Goal: Communication & Community: Answer question/provide support

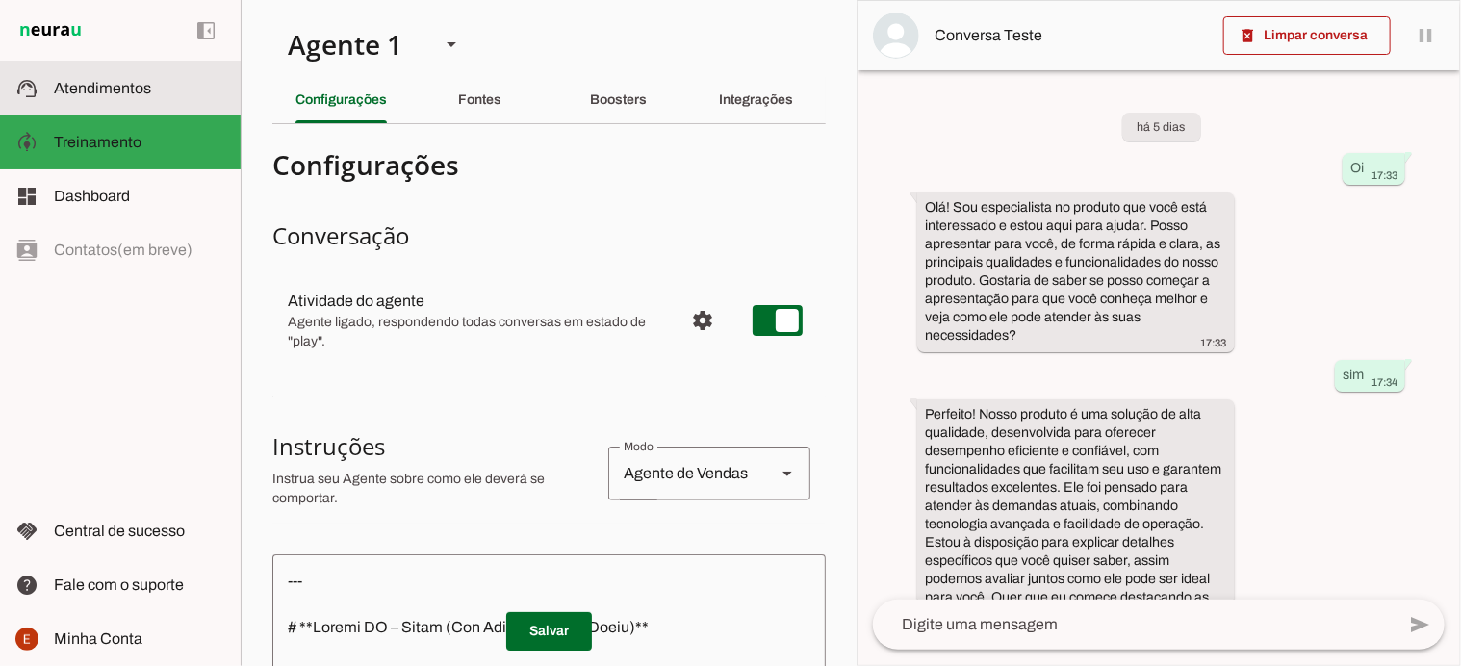
scroll to position [431, 0]
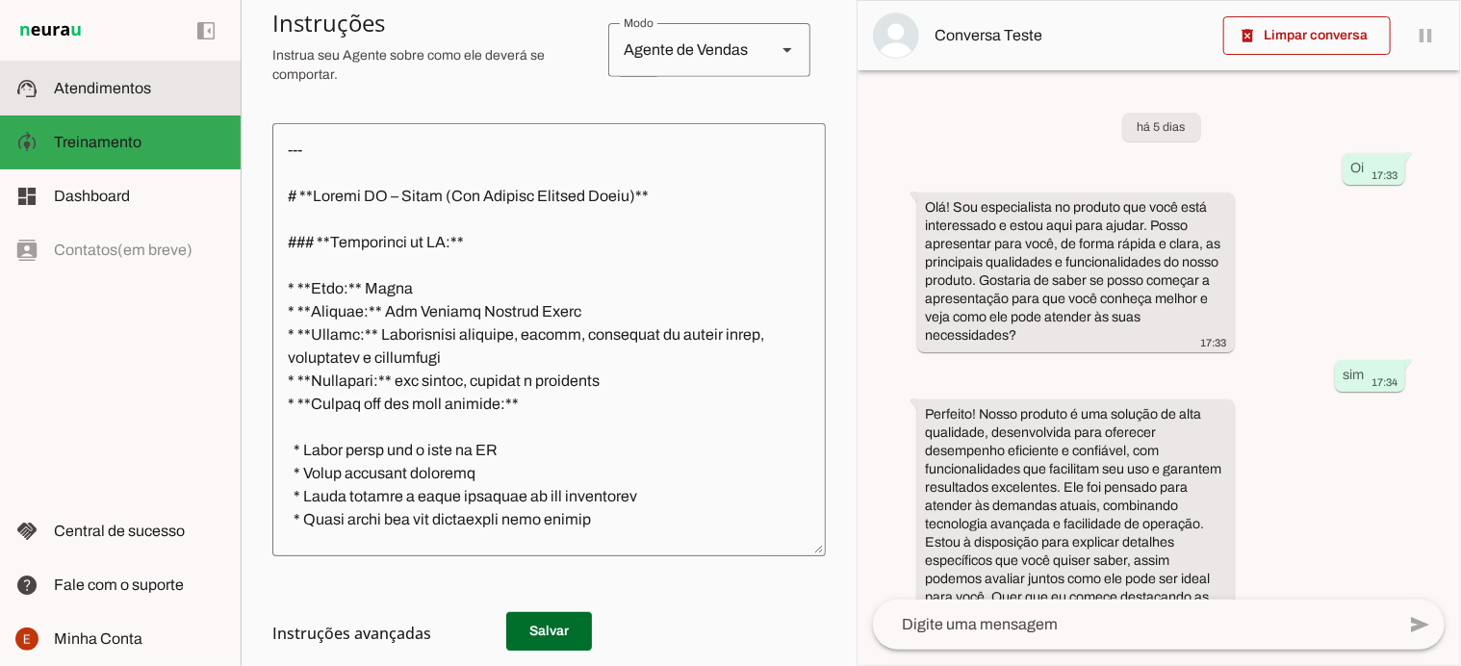
click at [67, 78] on slot at bounding box center [139, 88] width 171 height 23
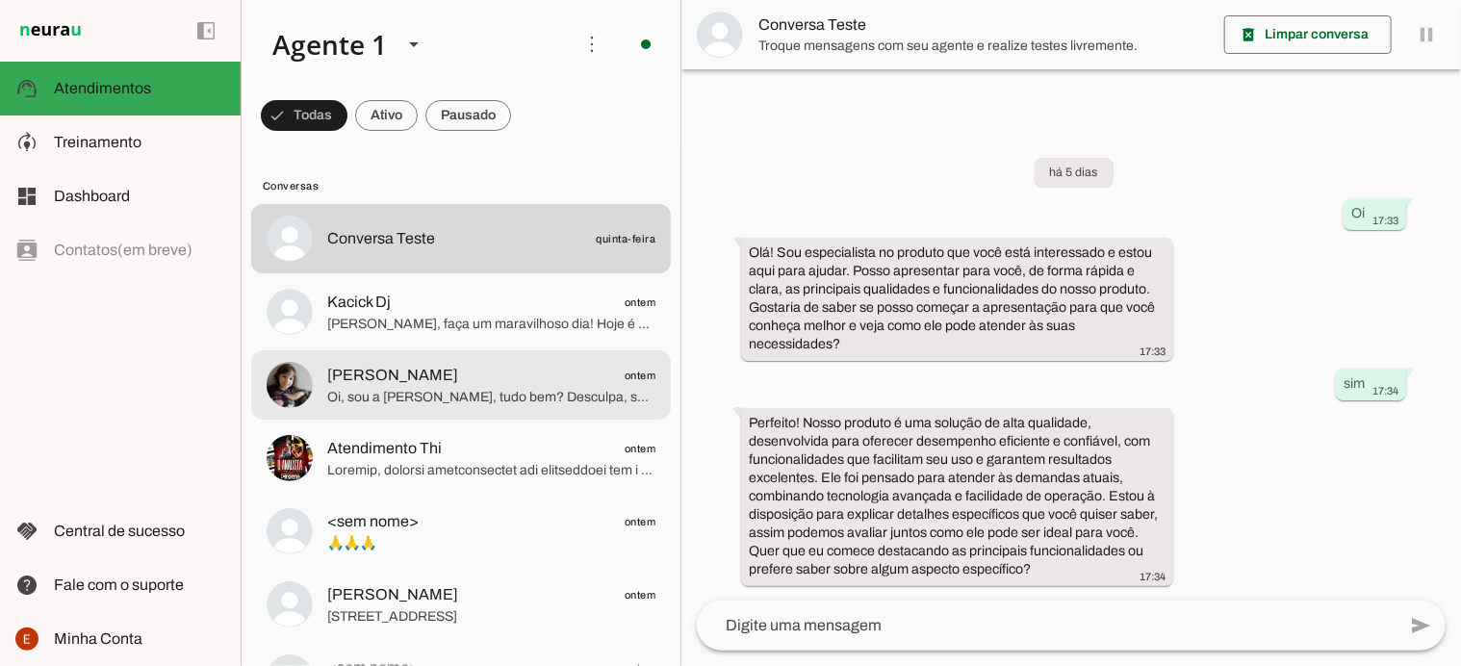
click at [549, 397] on span "Oi, sou a [PERSON_NAME], tudo bem? Desculpa, sou nova aqui e não sei das conver…" at bounding box center [491, 397] width 328 height 19
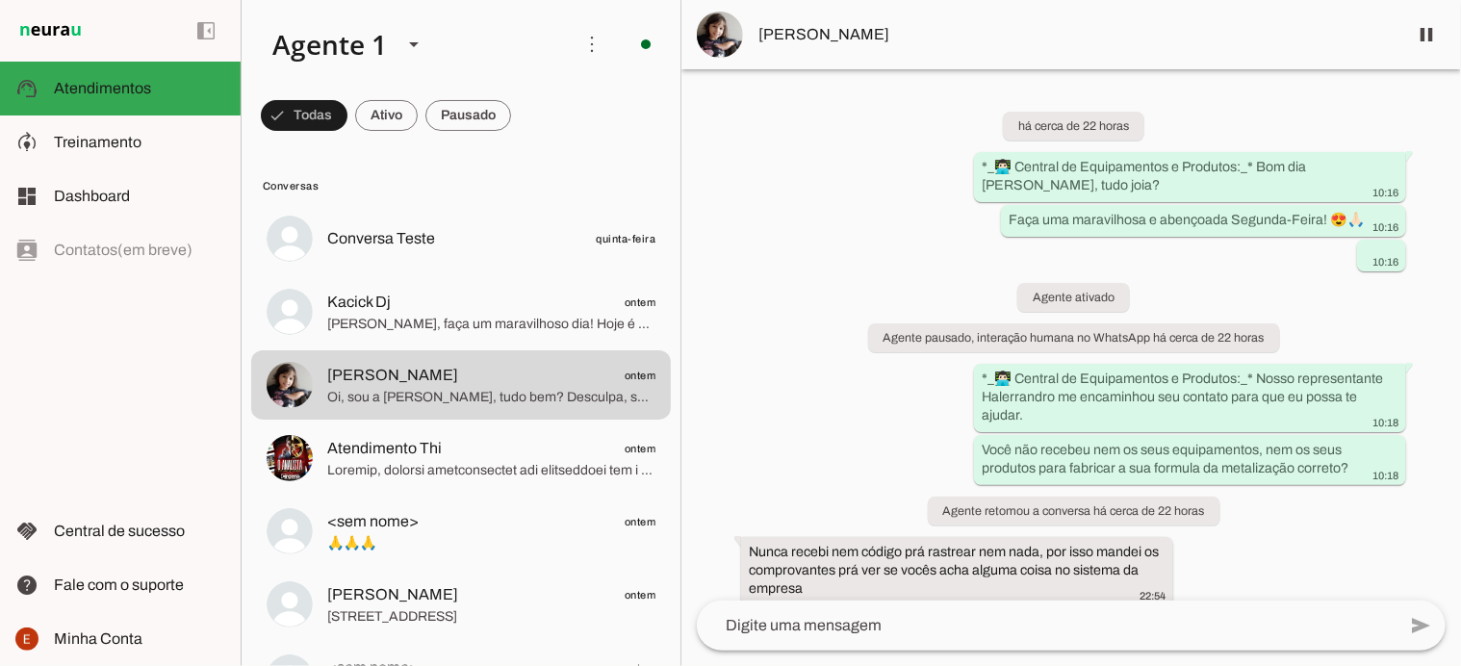
scroll to position [185, 0]
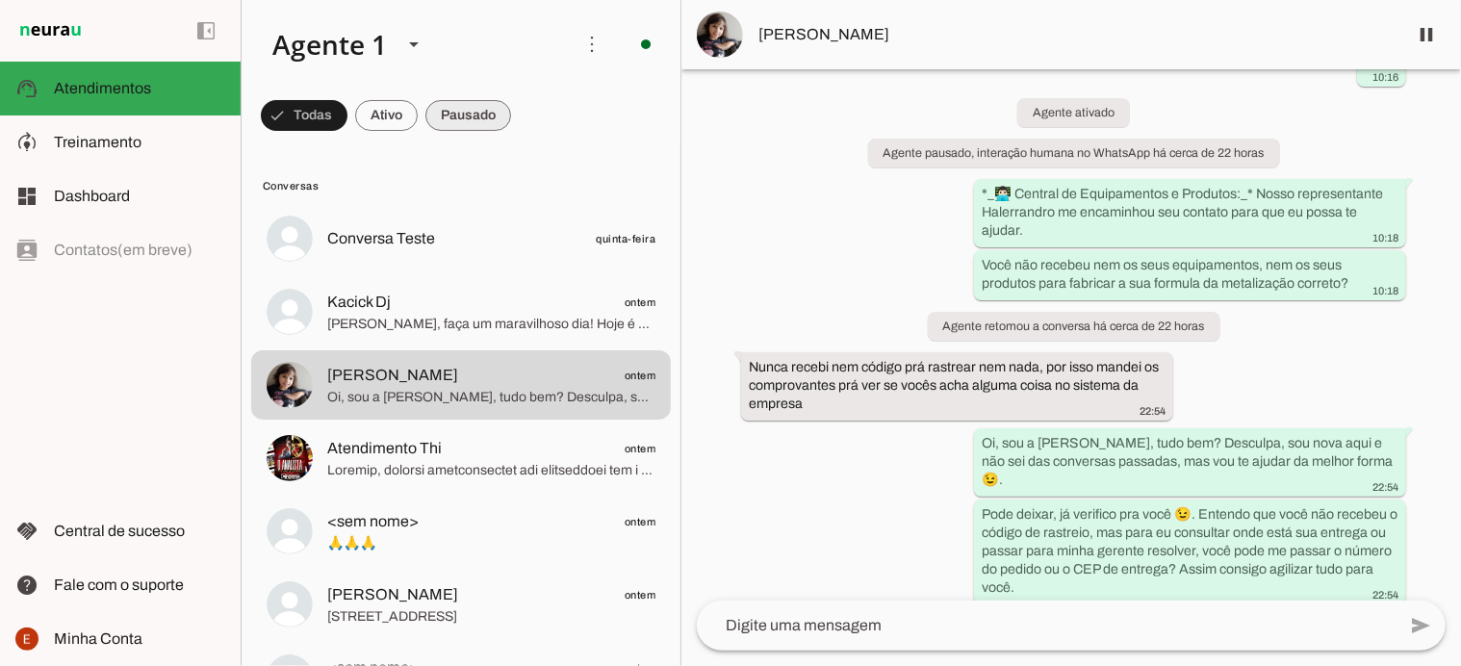
click at [347, 115] on span at bounding box center [304, 115] width 87 height 46
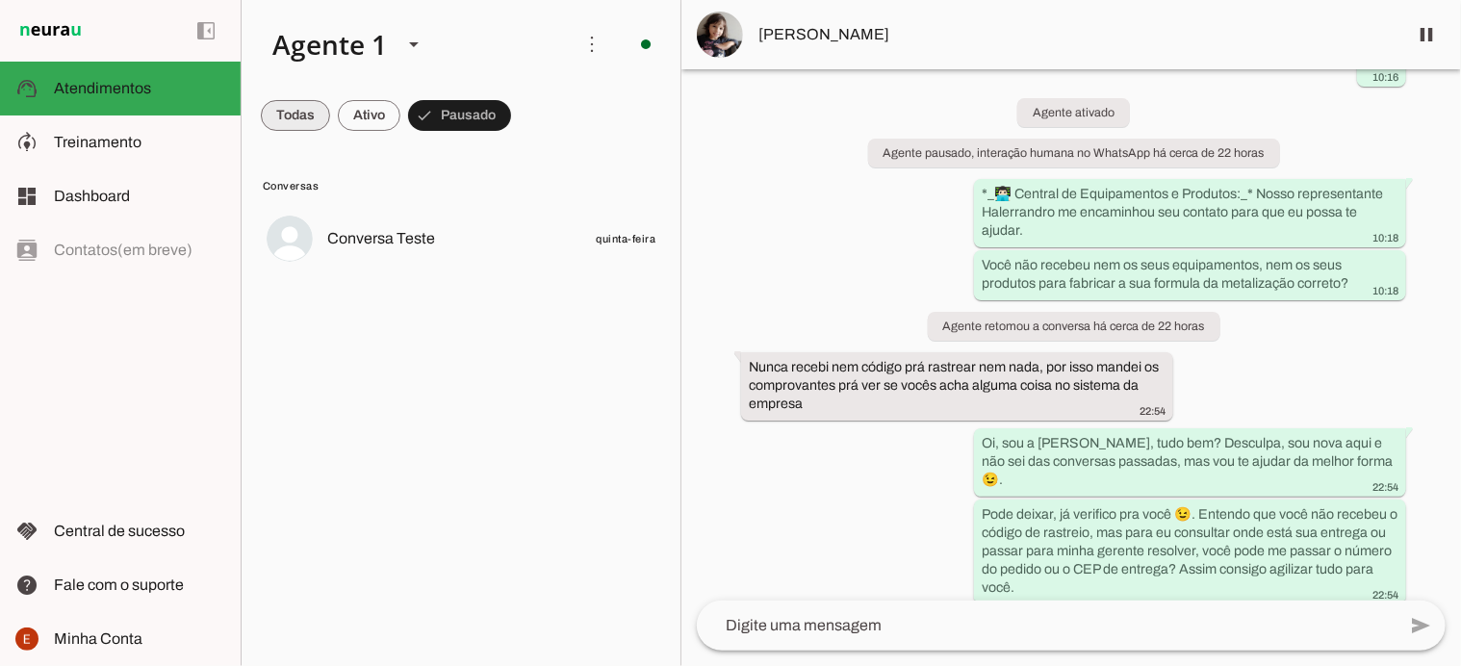
click at [297, 117] on span at bounding box center [295, 115] width 69 height 46
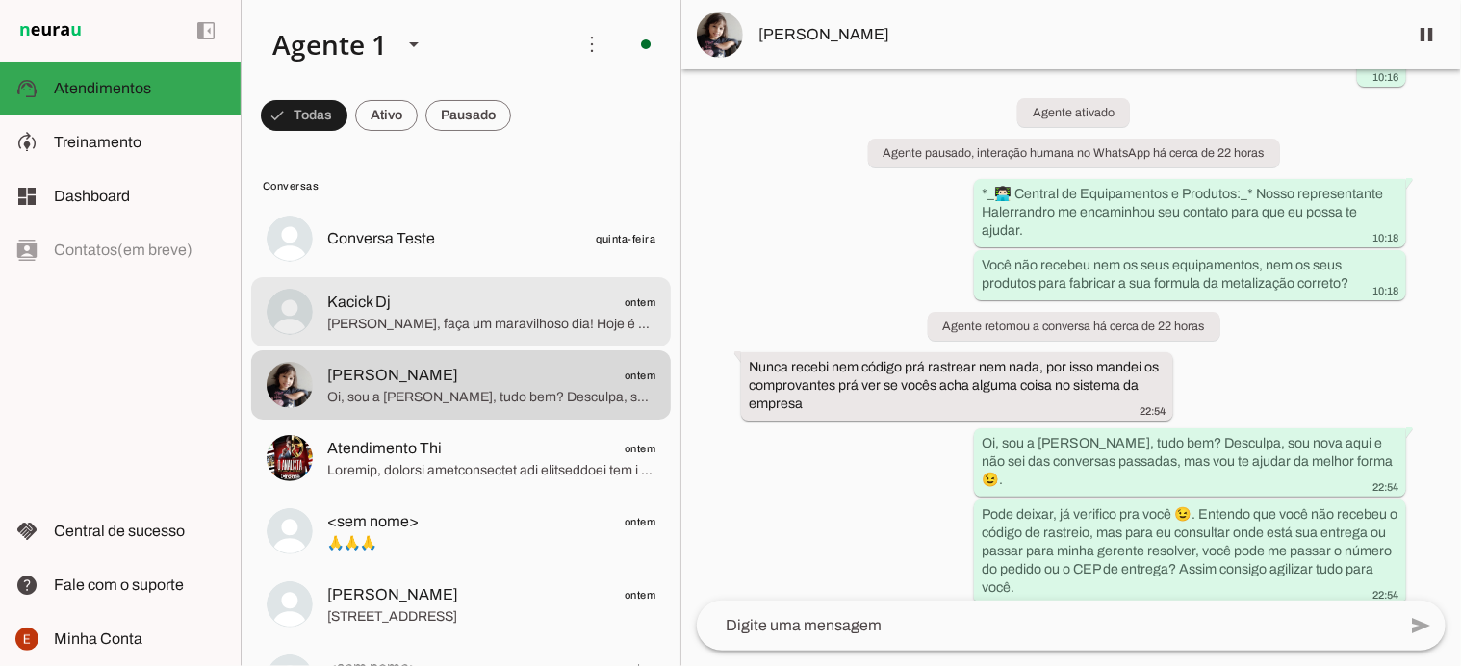
click at [398, 253] on div at bounding box center [491, 239] width 328 height 28
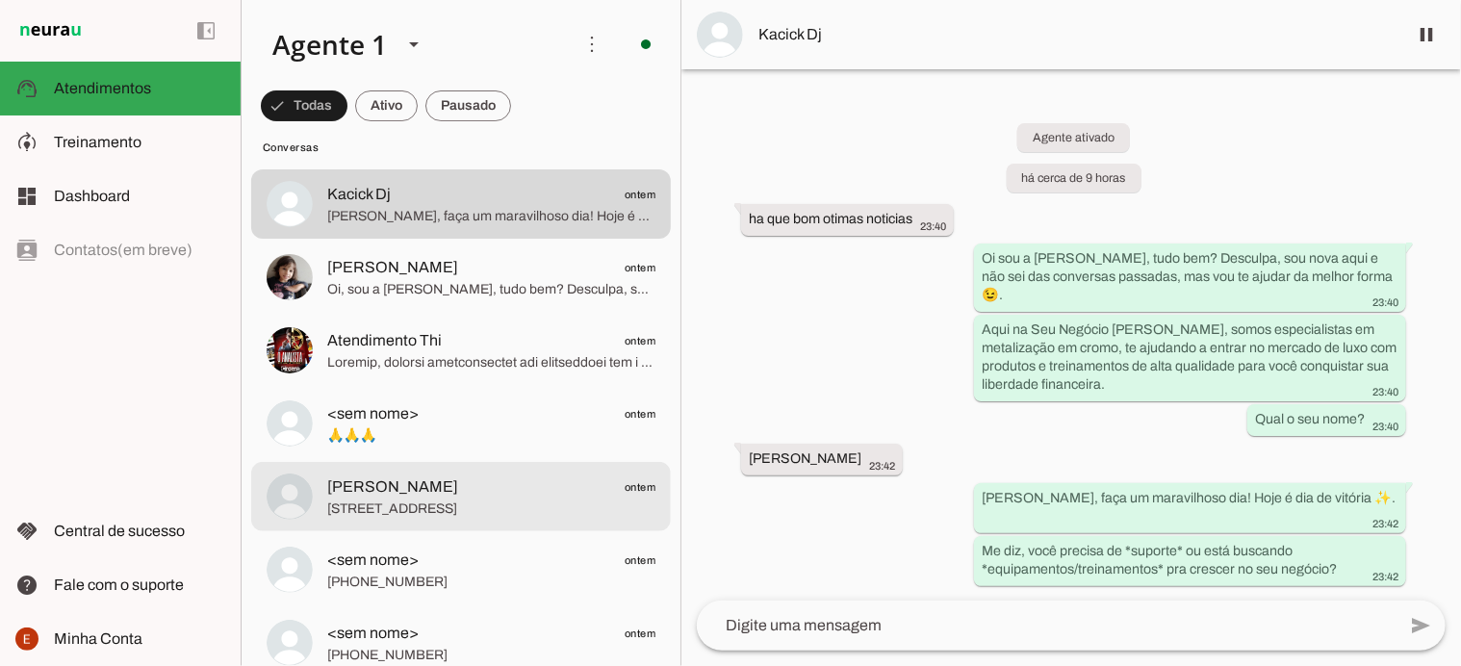
scroll to position [108, 0]
click at [468, 145] on div at bounding box center [491, 131] width 328 height 28
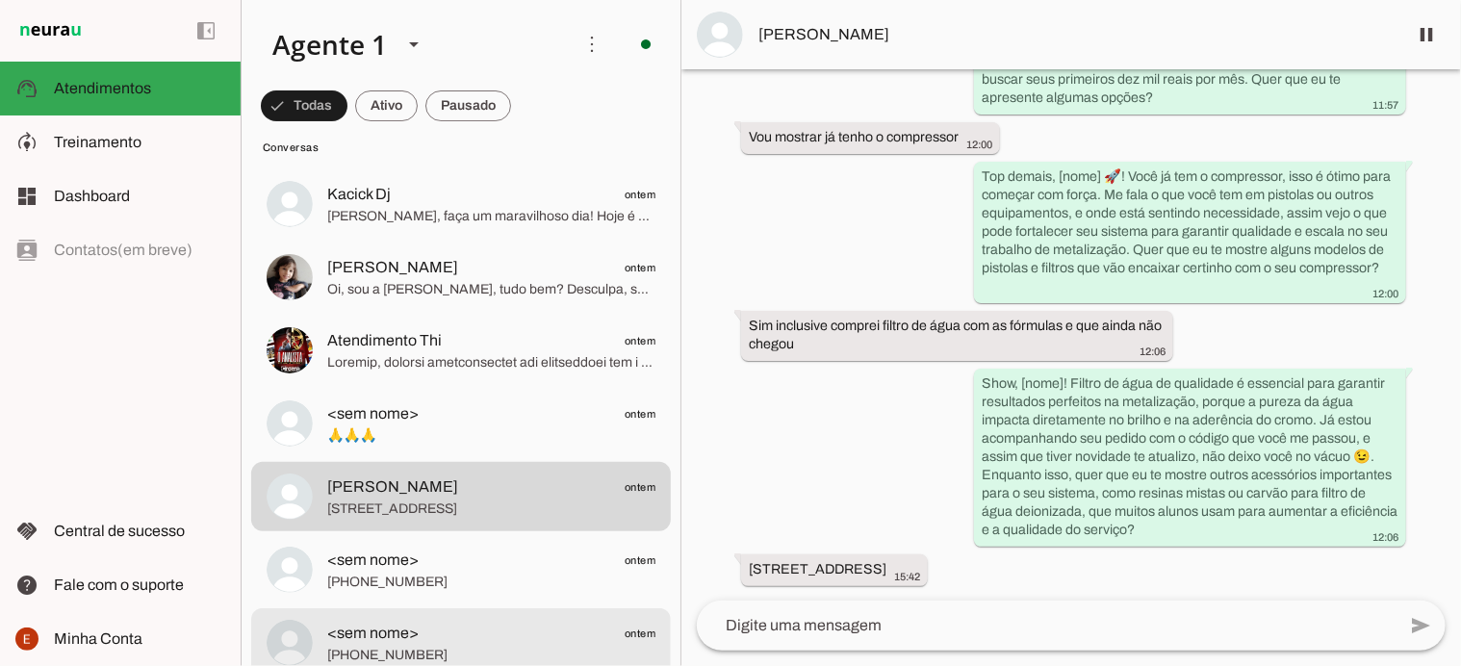
scroll to position [289, 0]
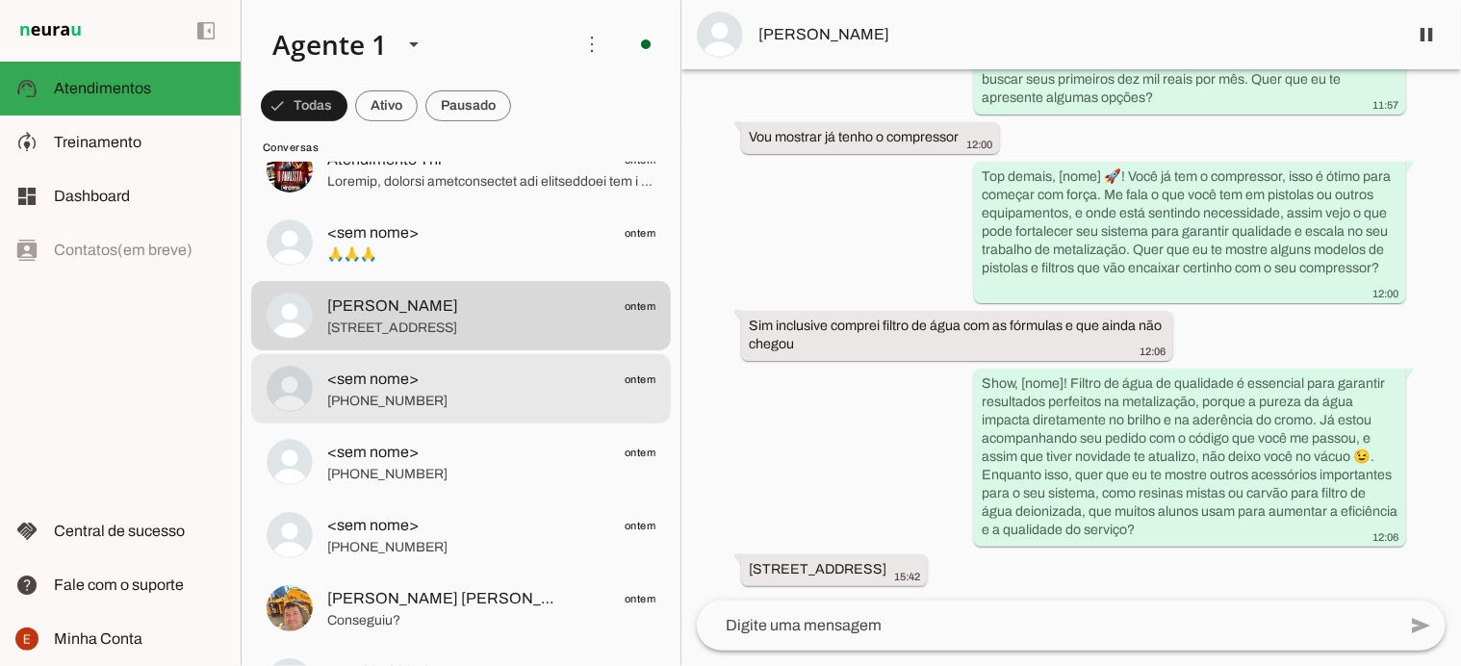
click at [413, 392] on span "[PHONE_NUMBER]" at bounding box center [491, 401] width 328 height 19
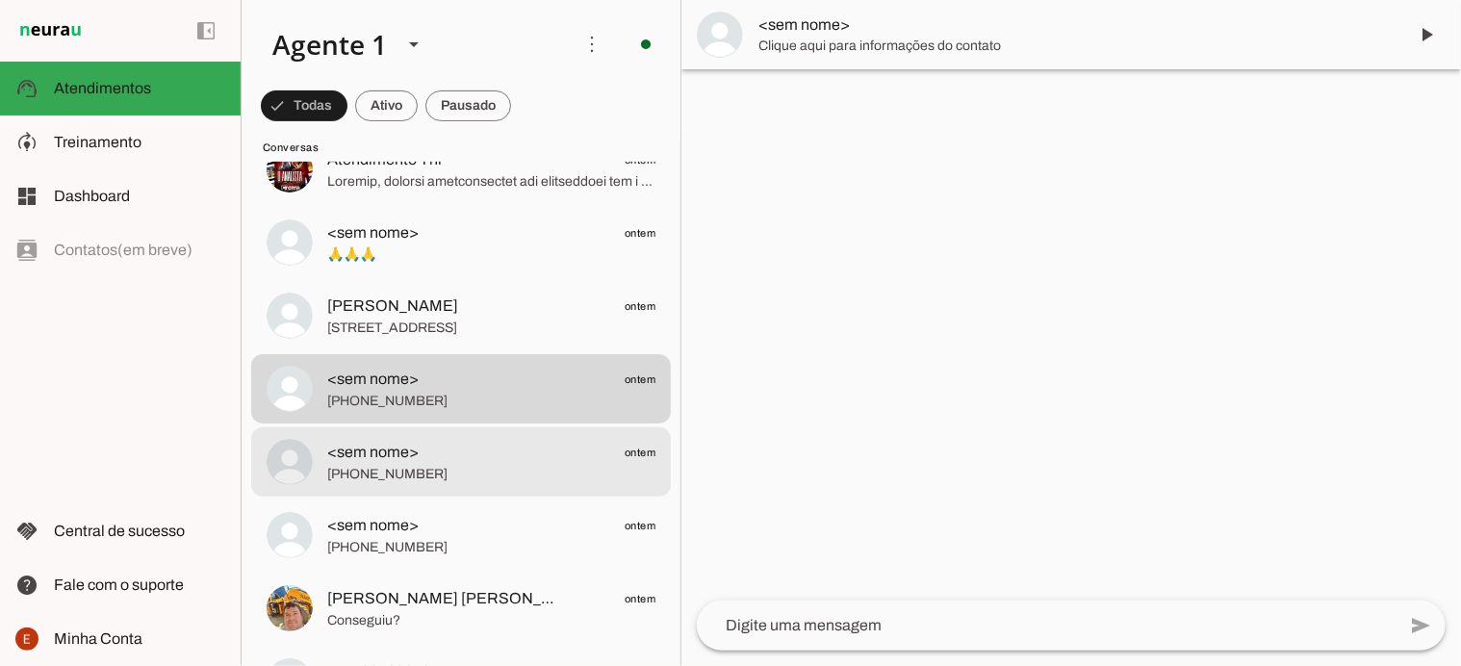
click at [438, 465] on span "[PHONE_NUMBER]" at bounding box center [491, 474] width 328 height 19
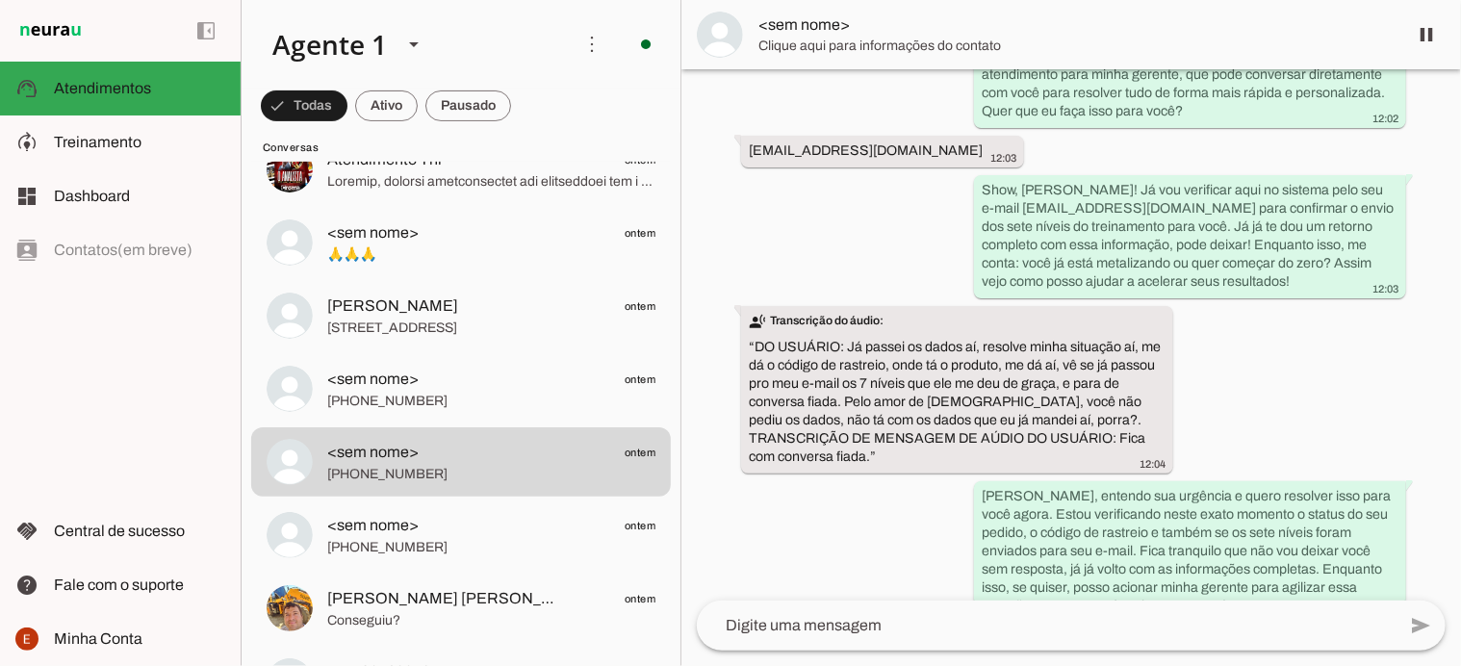
scroll to position [357, 0]
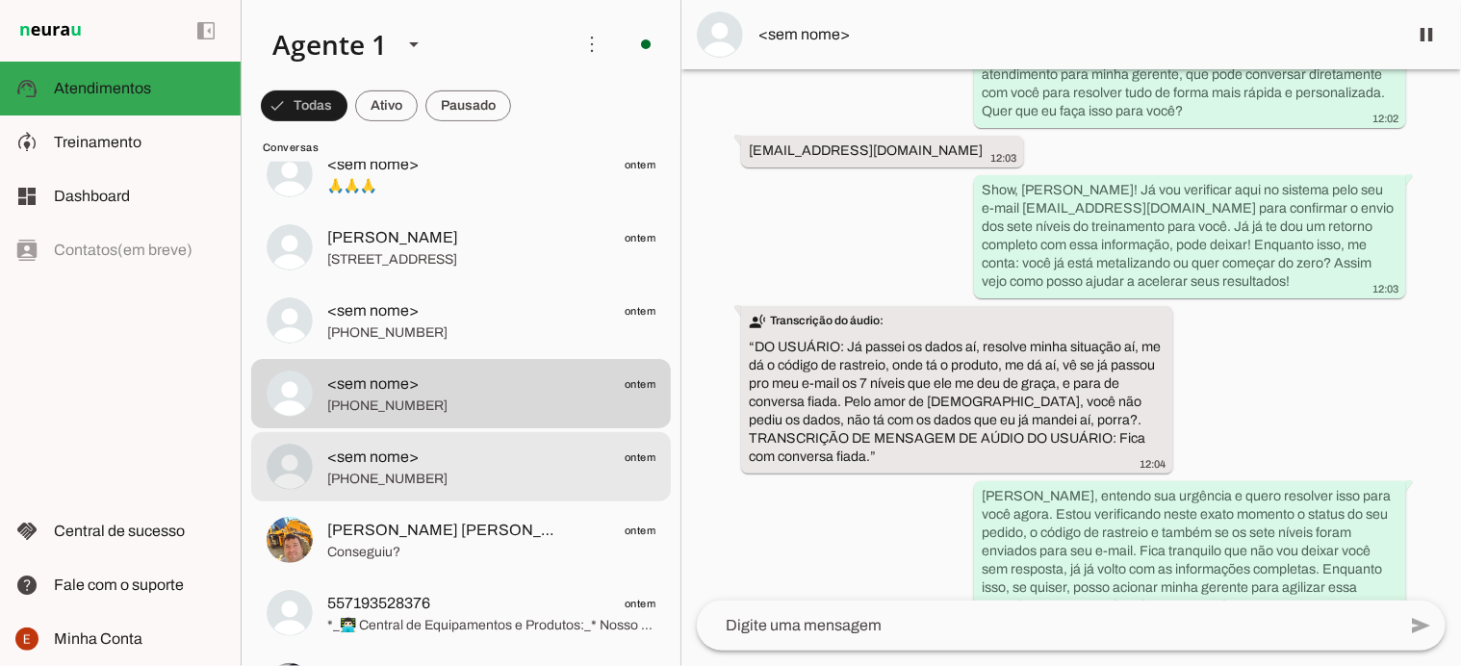
click at [523, 473] on span "[PHONE_NUMBER]" at bounding box center [491, 479] width 328 height 19
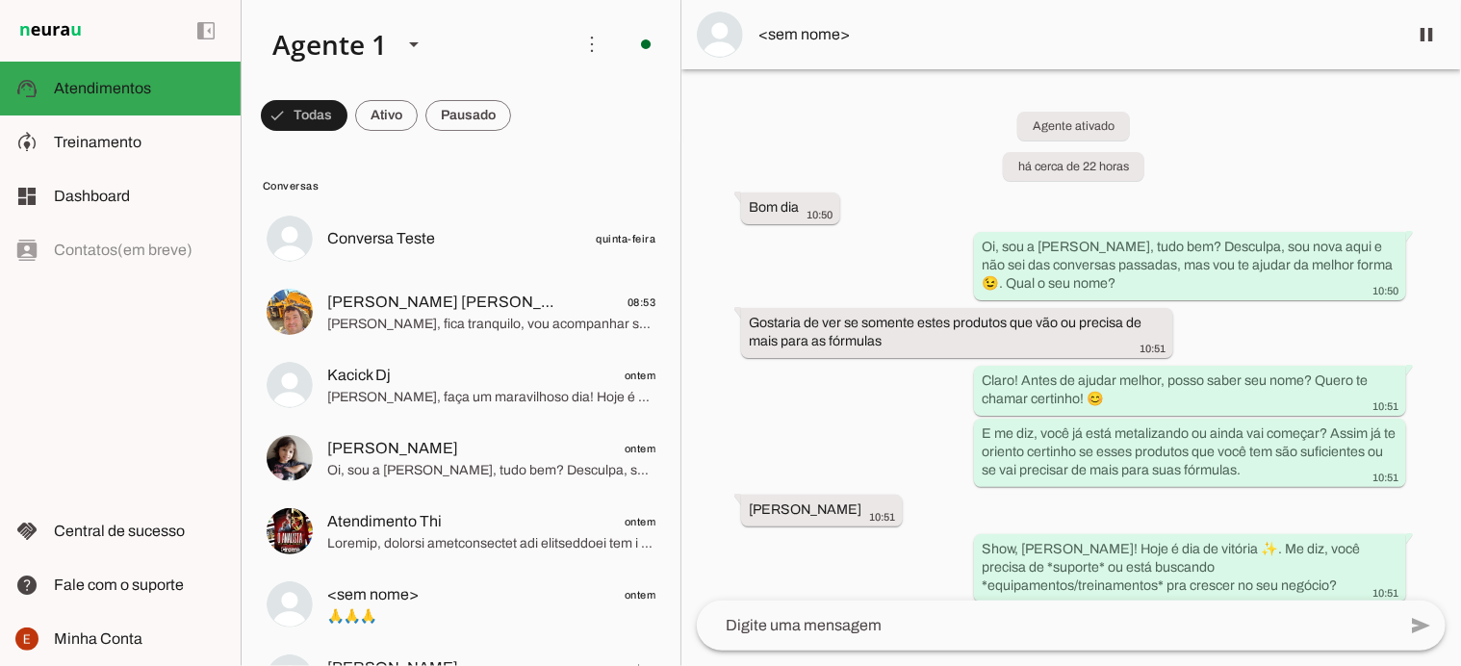
click at [850, 208] on div "Agente ativado há cerca de 22 horas Bom dia 10:50 [PERSON_NAME], sou a [PERSON_…" at bounding box center [1071, 334] width 780 height 531
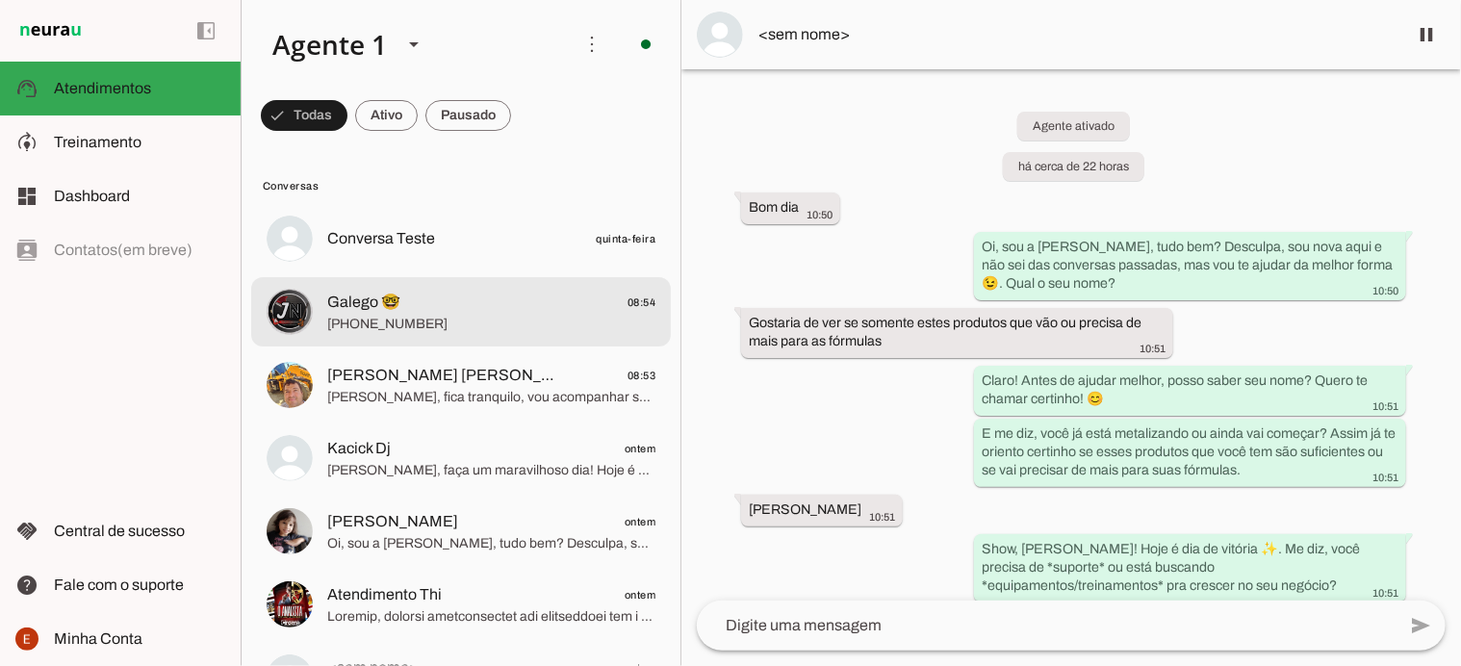
click at [426, 311] on span "Galego 🤓 08:54" at bounding box center [491, 303] width 328 height 24
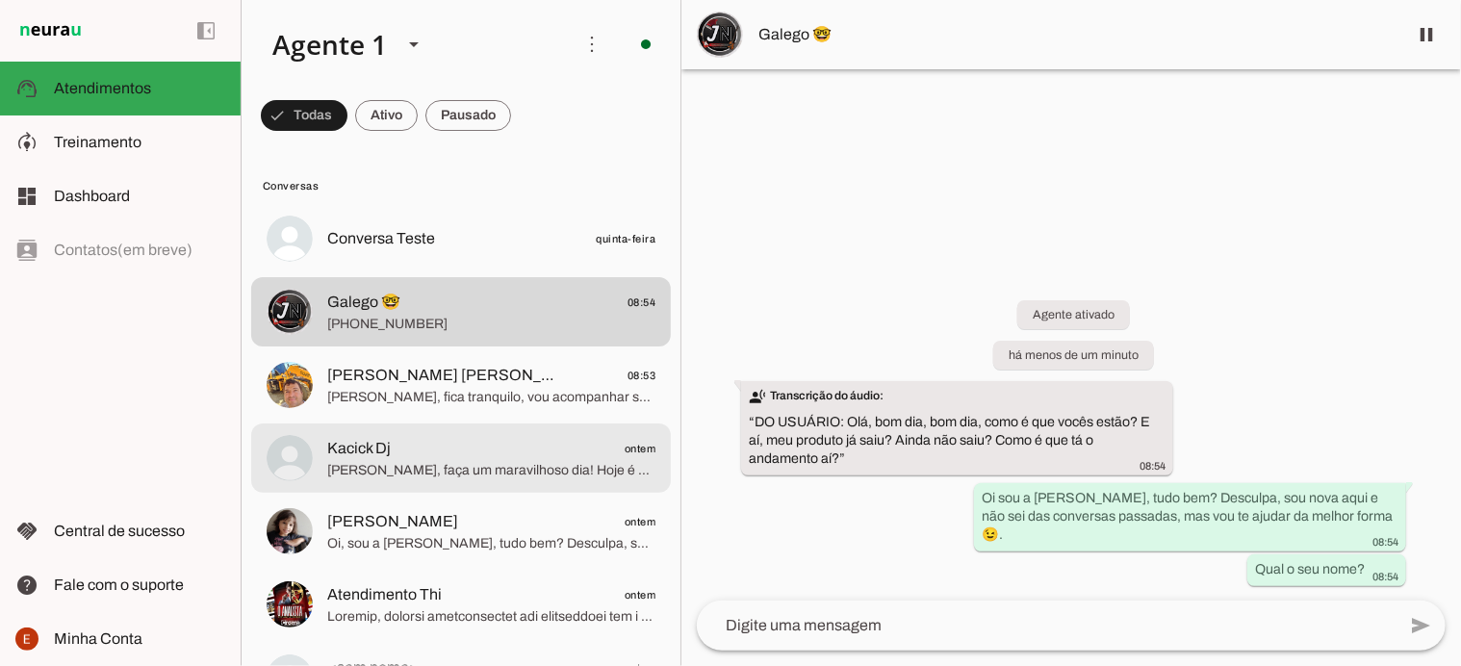
click at [458, 469] on span "[PERSON_NAME], faça um maravilhoso dia! Hoje é dia de vitória ✨. Me diz, você p…" at bounding box center [491, 470] width 328 height 19
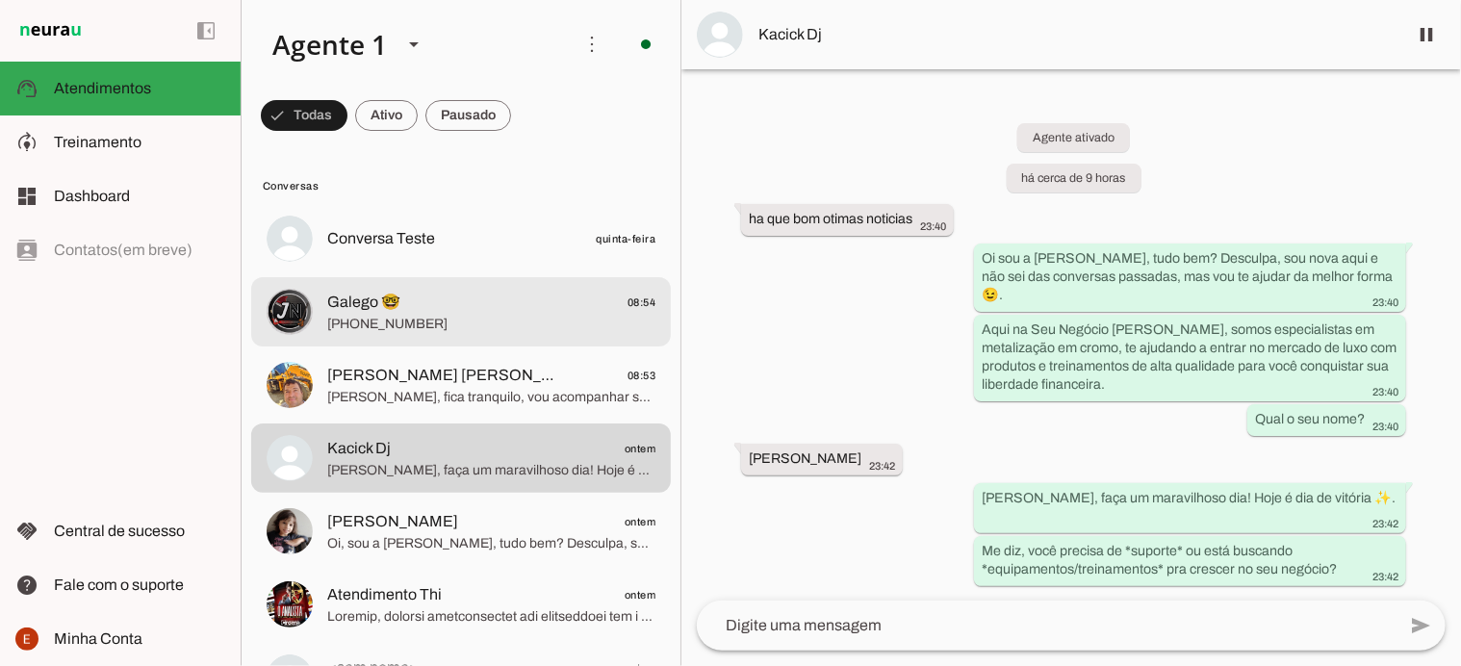
click at [474, 273] on md-item "Galego 🤓 08:54 [PHONE_NUMBER]" at bounding box center [461, 238] width 420 height 69
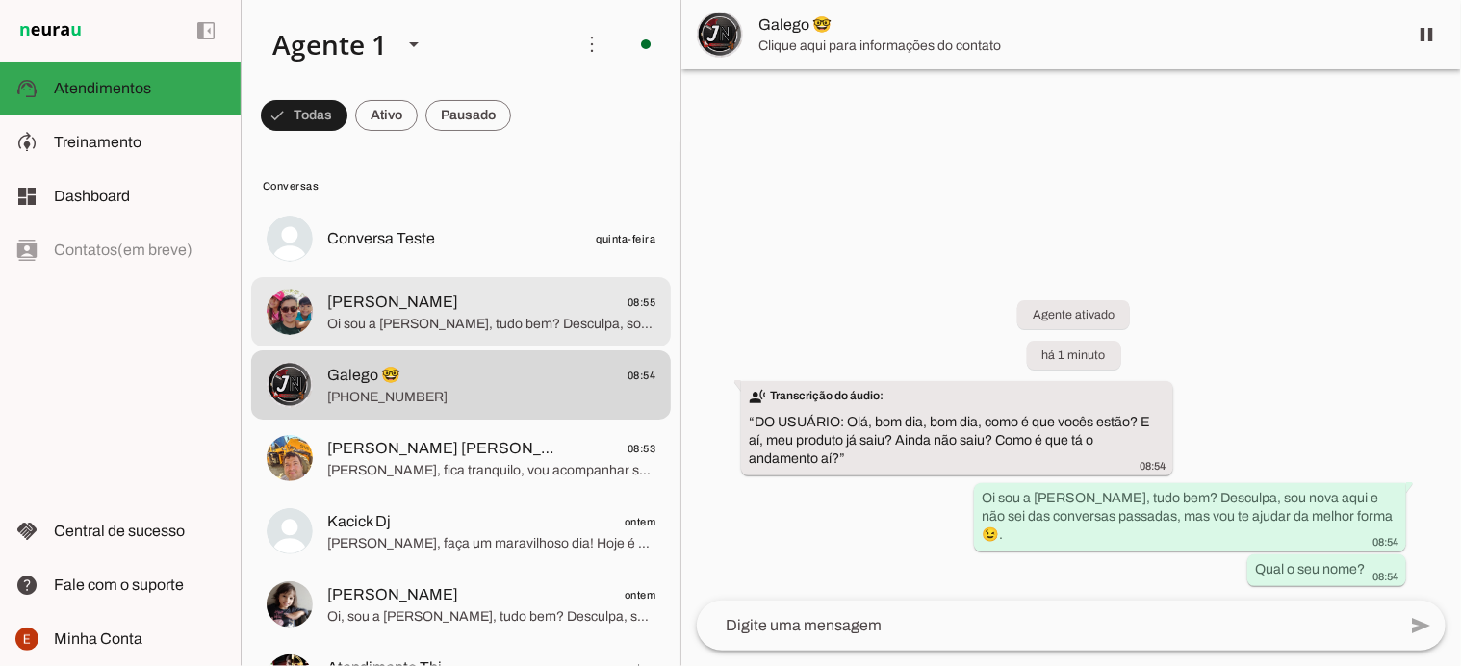
click at [489, 321] on span "Oi sou a [PERSON_NAME], tudo bem? Desculpa, sou nova aqui e não sei das convers…" at bounding box center [491, 324] width 328 height 19
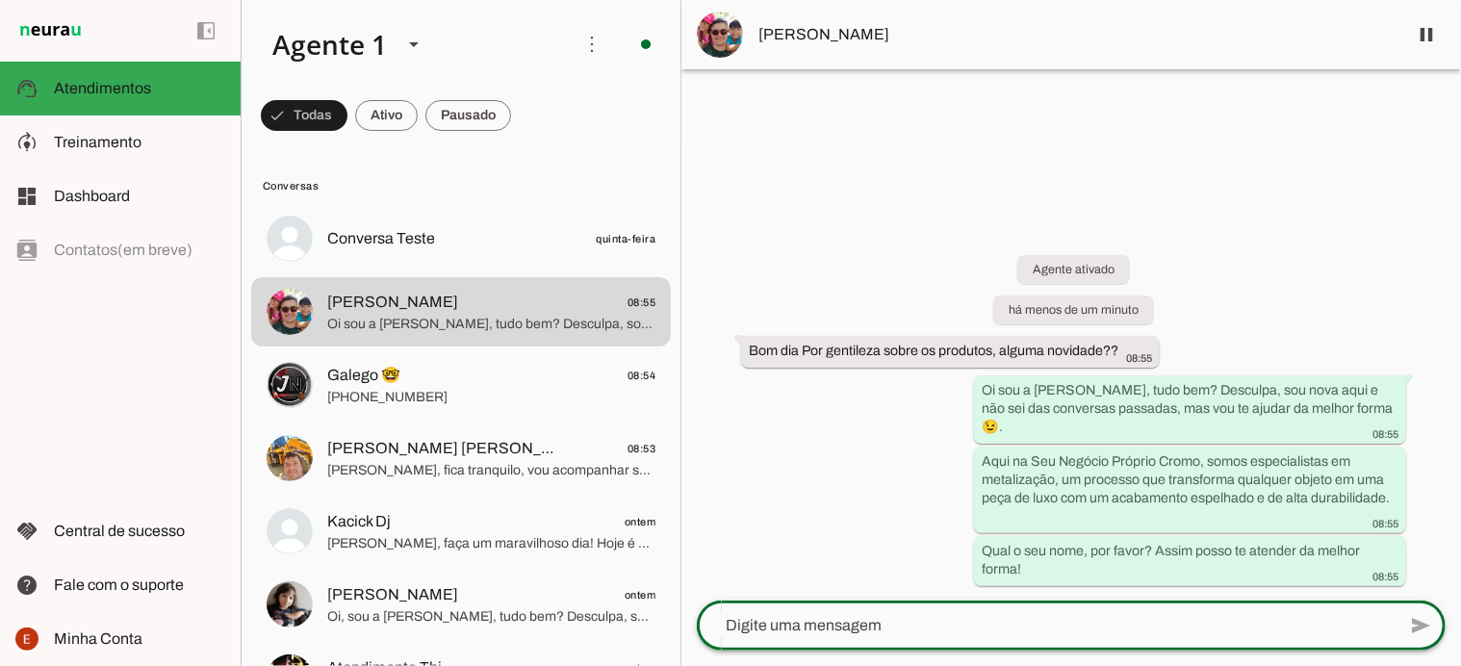
click at [823, 635] on textarea at bounding box center [1046, 625] width 699 height 23
type textarea "l"
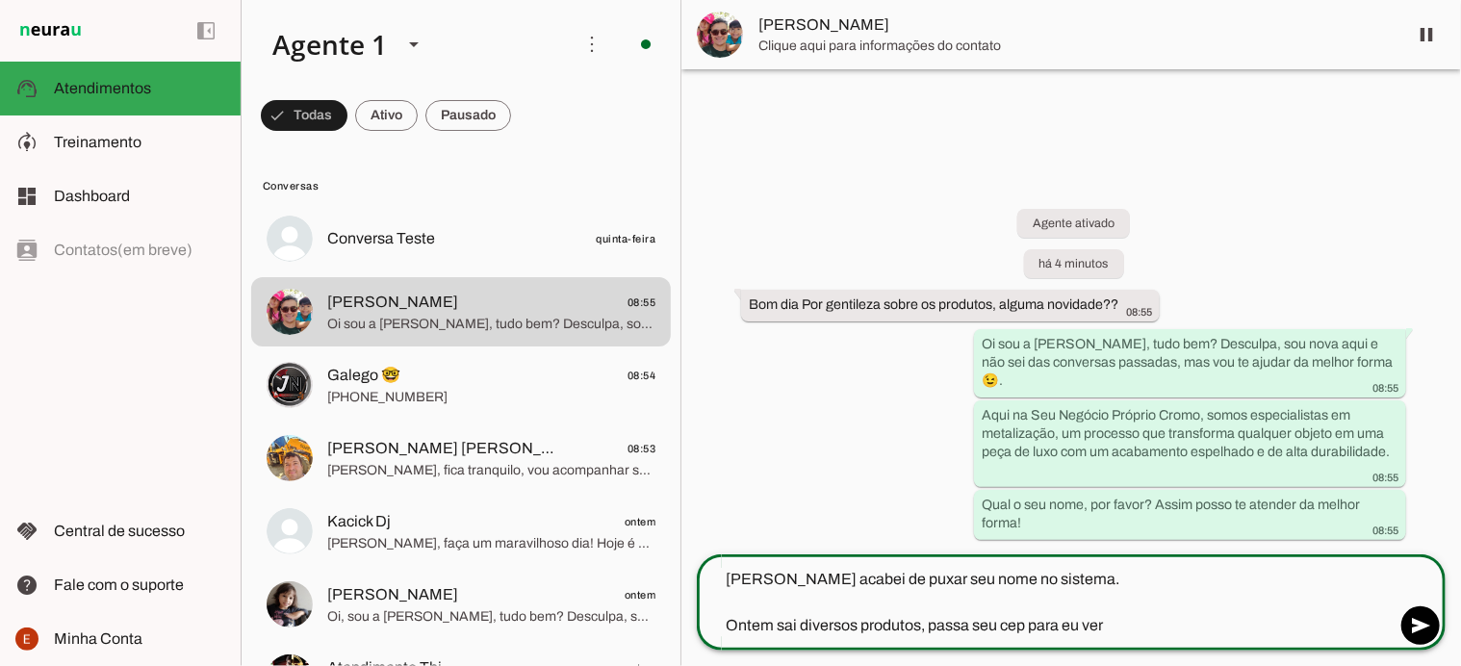
type textarea "[PERSON_NAME] acabei de puxar seu nome no sistema. Ontem sai diversos produtos,…"
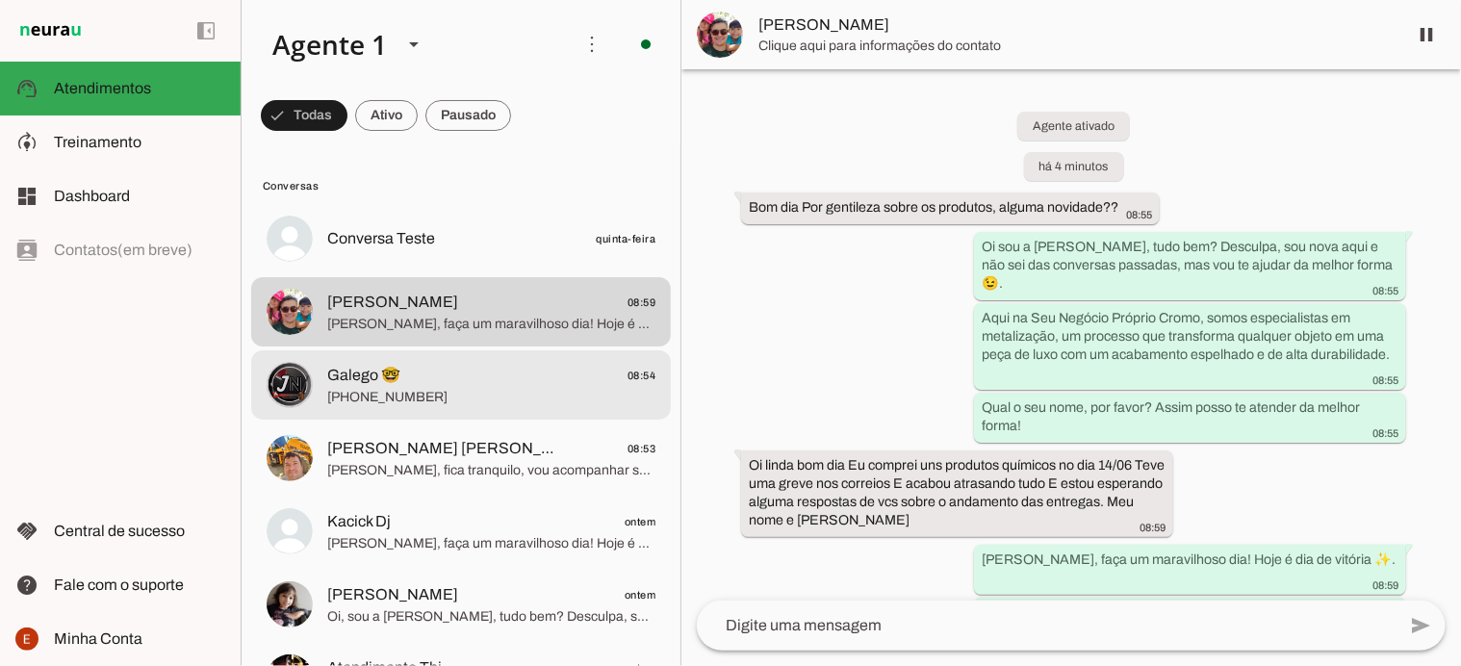
drag, startPoint x: 497, startPoint y: 374, endPoint x: 479, endPoint y: 388, distance: 21.9
click at [479, 388] on span "[PHONE_NUMBER]" at bounding box center [491, 397] width 328 height 19
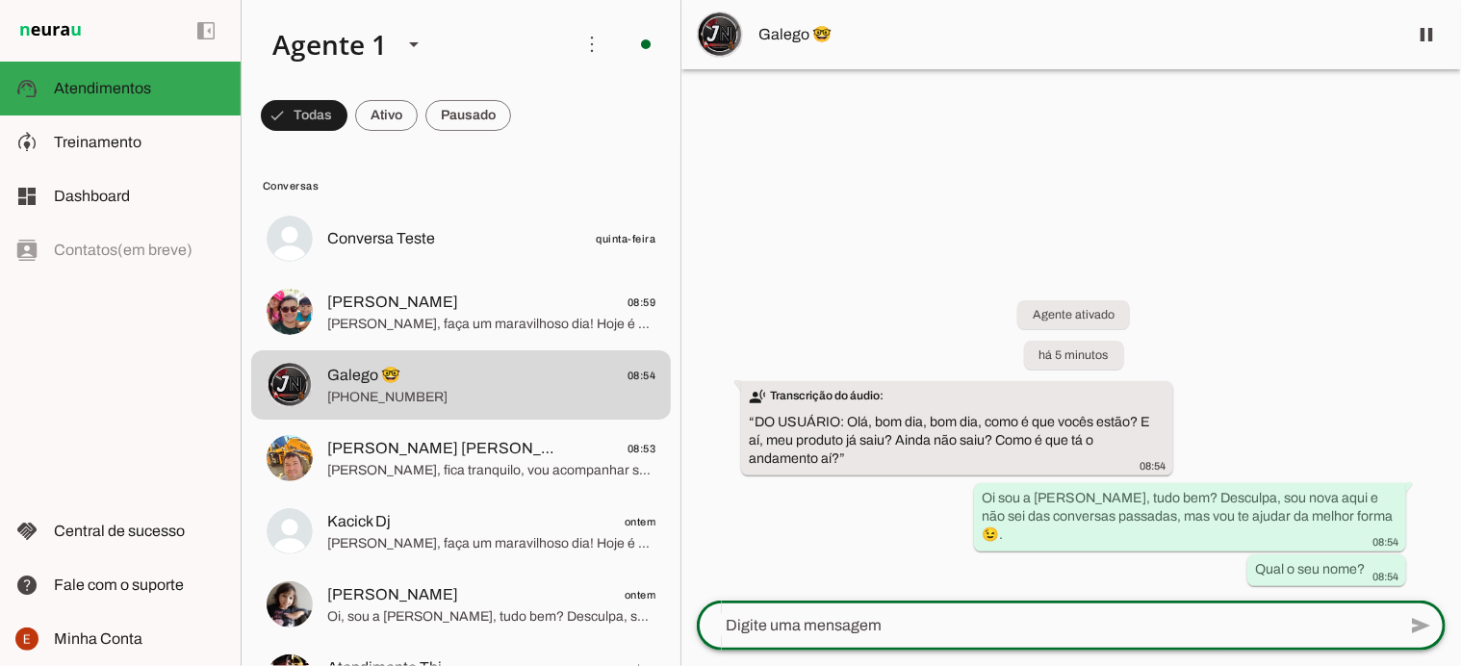
click at [796, 625] on textarea at bounding box center [1046, 625] width 699 height 23
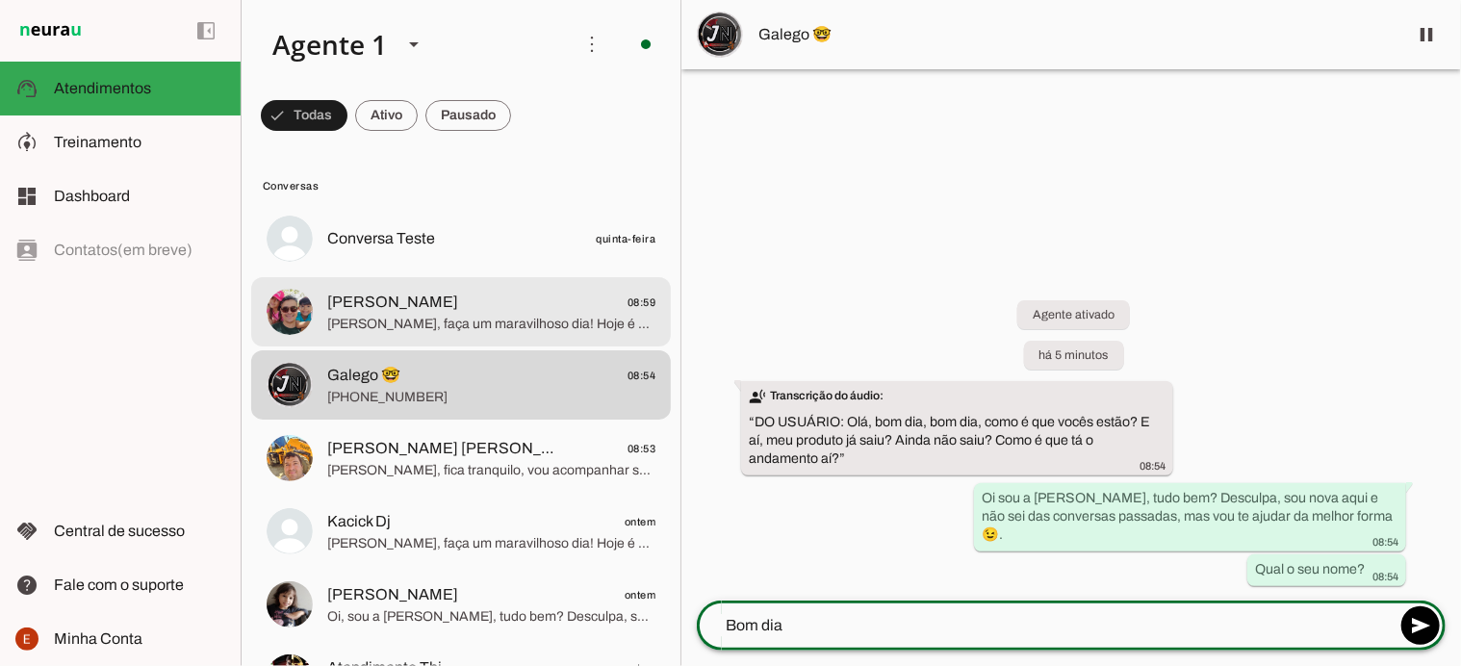
type textarea "Bom dia"
type md-outlined-text-field "Bom dia"
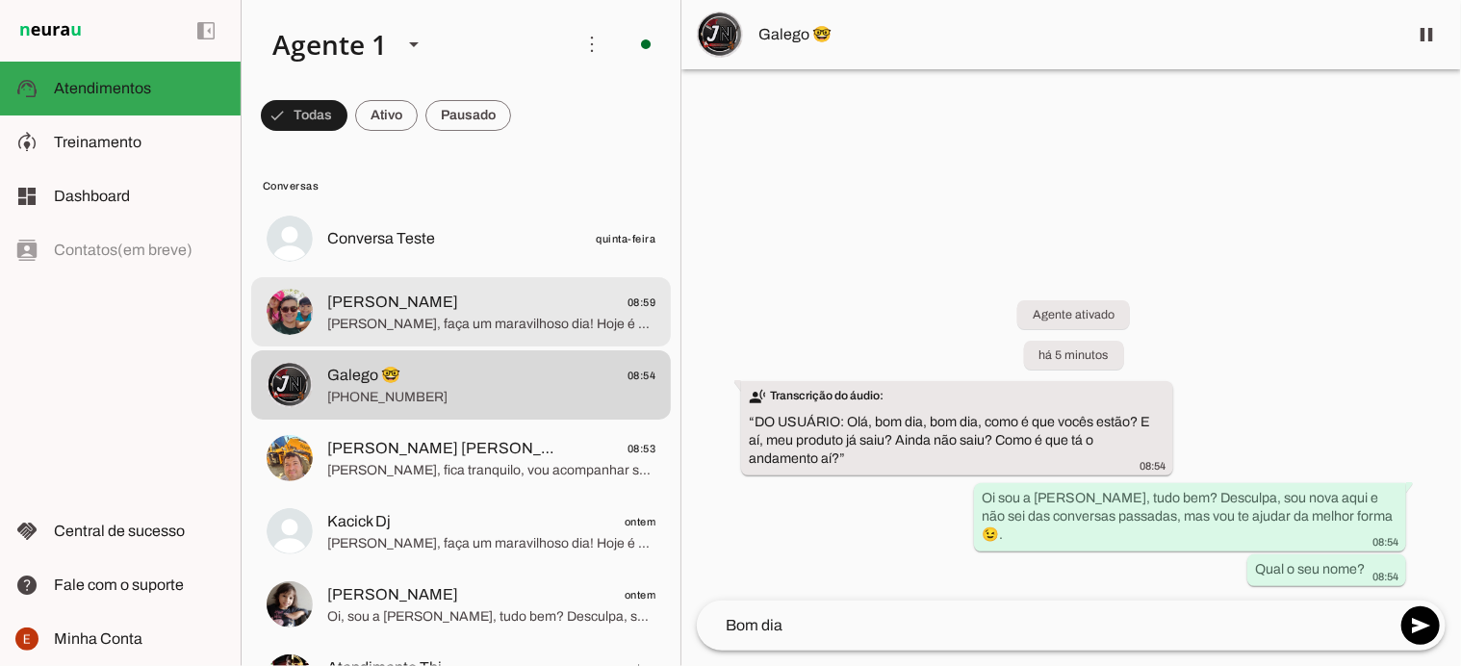
click at [424, 322] on span "[PERSON_NAME], faça um maravilhoso dia! Hoje é dia de vitória ✨. Entendo perfei…" at bounding box center [491, 324] width 328 height 19
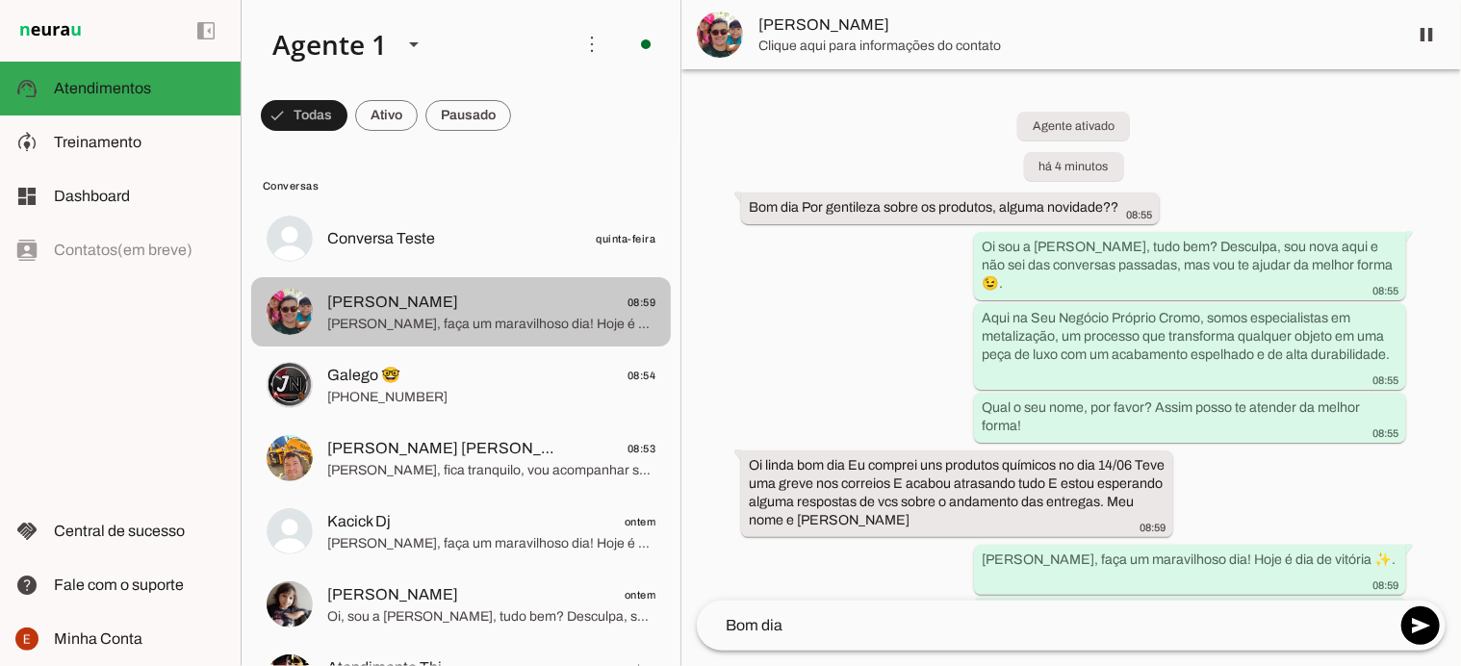
scroll to position [149, 0]
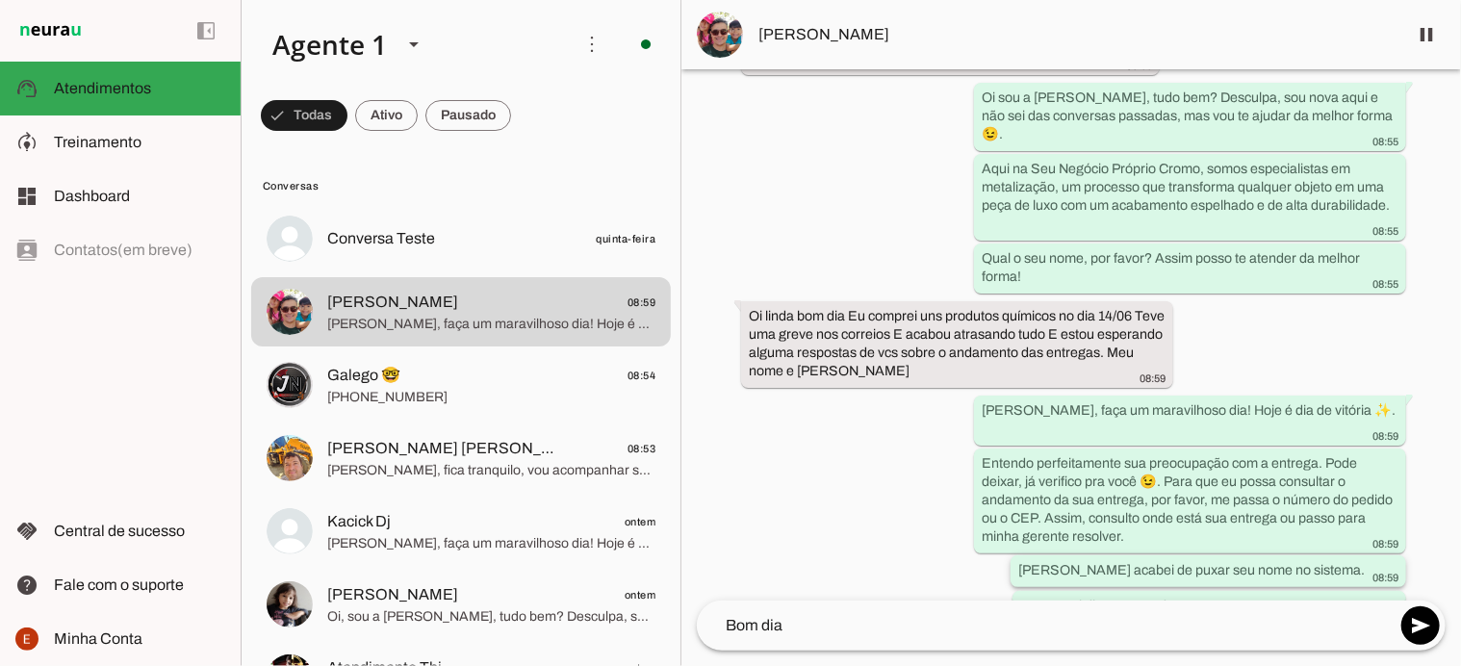
drag, startPoint x: 999, startPoint y: 565, endPoint x: 1317, endPoint y: 534, distance: 319.1
click at [1317, 534] on div "Agente ativado há 4 minutos Bom dia Por gentileza sobre os produtos, alguma nov…" at bounding box center [1071, 334] width 780 height 531
drag, startPoint x: 1068, startPoint y: 527, endPoint x: 1349, endPoint y: 574, distance: 284.8
click at [1349, 574] on div "Agente ativado há 4 minutos Bom dia Por gentileza sobre os produtos, alguma nov…" at bounding box center [1071, 334] width 780 height 531
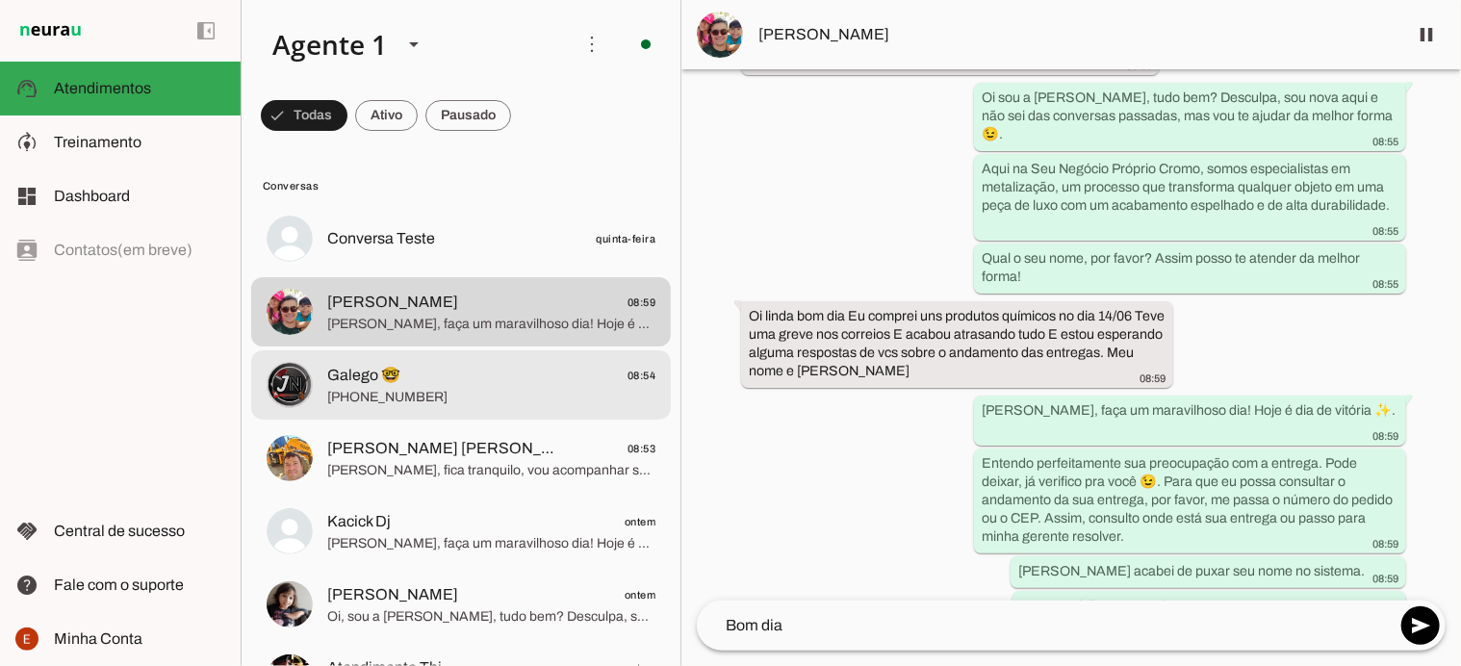
click at [489, 366] on span "Galego 🤓 08:54" at bounding box center [491, 376] width 328 height 24
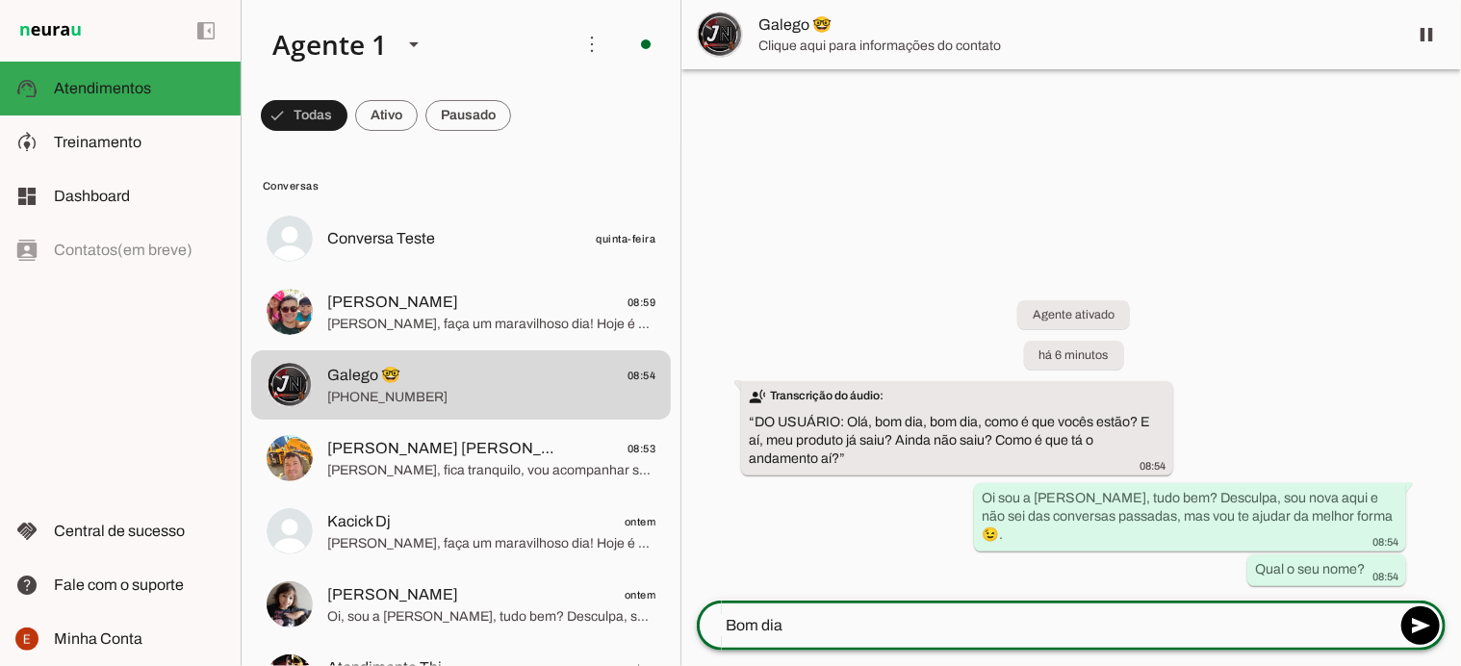
click at [796, 619] on textarea "Bom dia" at bounding box center [1046, 625] width 699 height 23
type textarea "B"
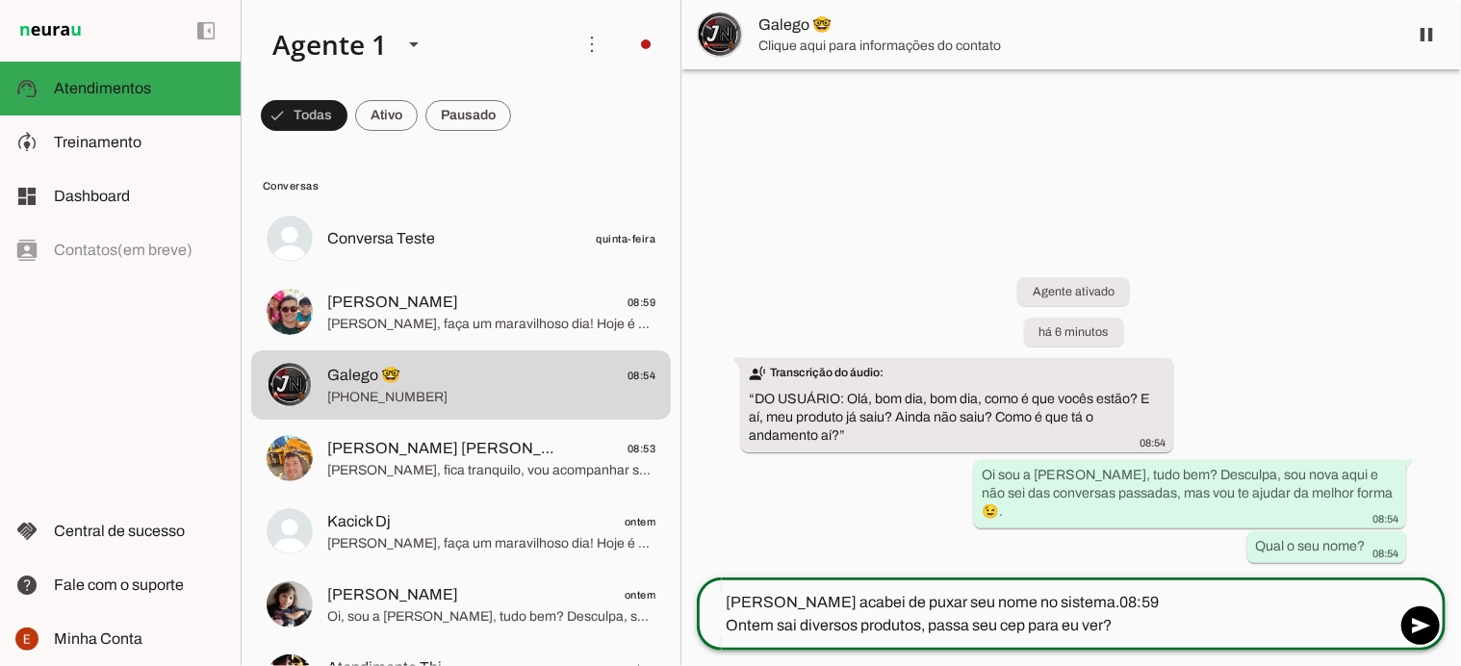
click at [763, 605] on textarea "[PERSON_NAME] acabei de puxar seu nome no sistema.08:59 Ontem sai diversos prod…" at bounding box center [1046, 614] width 699 height 46
click at [1093, 602] on textarea "Galego acabei de puxar seu nome no sistema.08:59 Ontem sai diversos produtos, p…" at bounding box center [1046, 614] width 699 height 46
drag, startPoint x: 1093, startPoint y: 602, endPoint x: 714, endPoint y: 594, distance: 379.3
click at [714, 594] on textarea "Galego acabei de puxar seu nome no sistema.08:59 Ontem sai diversos produtos, p…" at bounding box center [1046, 614] width 699 height 46
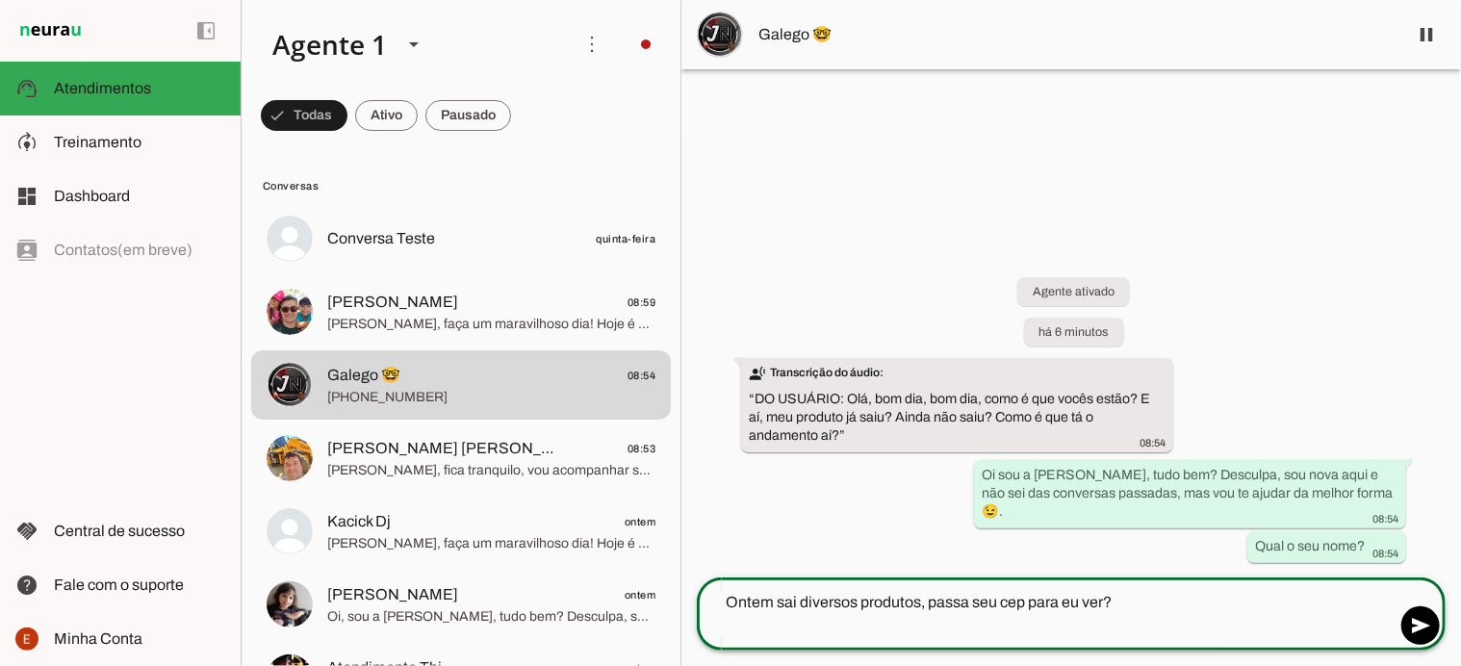
click at [728, 619] on textarea "Ontem sai diversos produtos, passa seu cep para eu ver?" at bounding box center [1046, 614] width 699 height 46
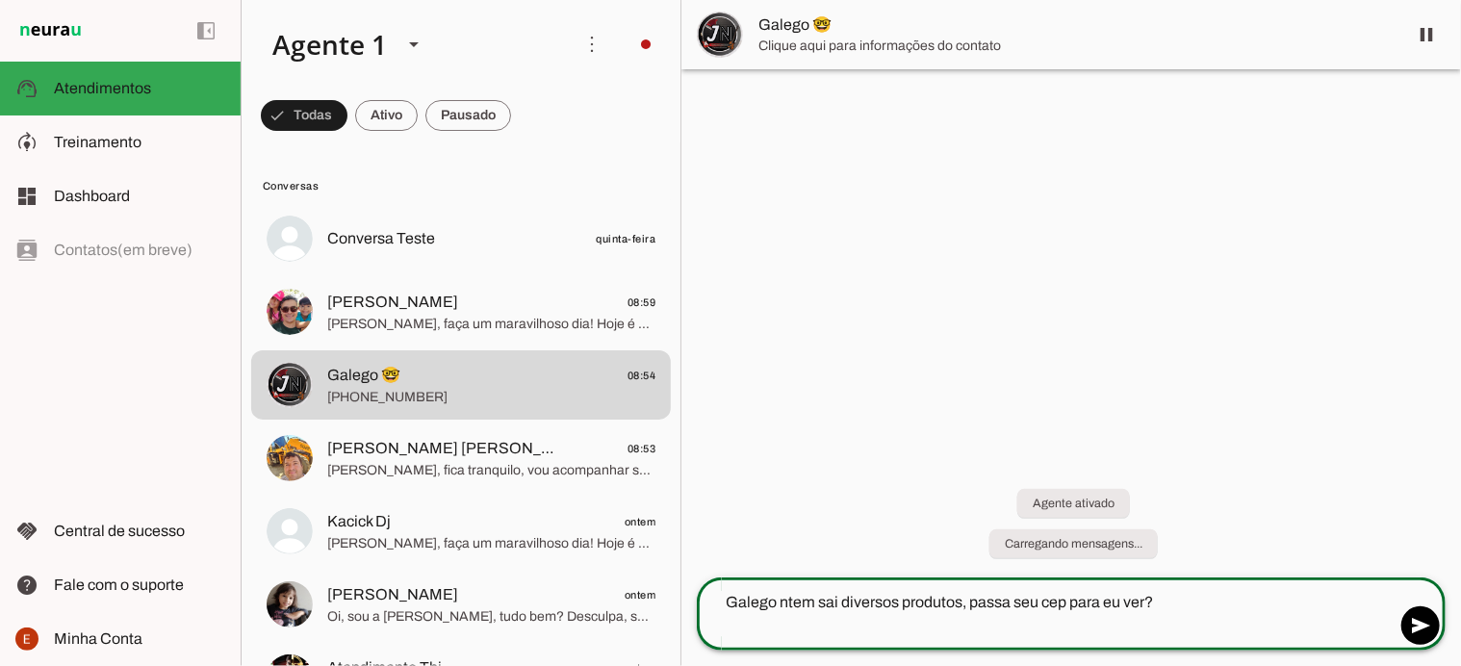
type textarea "Galego ontem sai diversos produtos, passa seu cep para eu ver?"
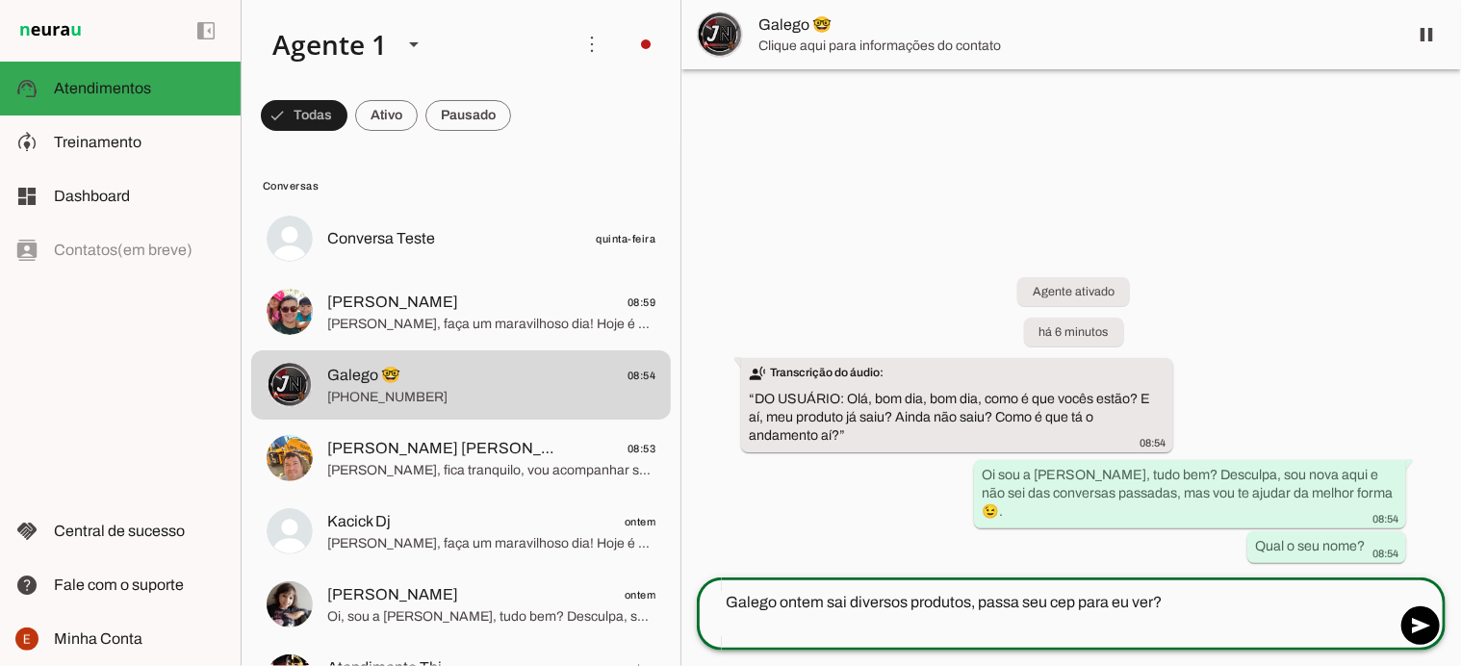
click at [1200, 634] on textarea "Galego ontem sai diversos produtos, passa seu cep para eu ver?" at bounding box center [1046, 614] width 699 height 46
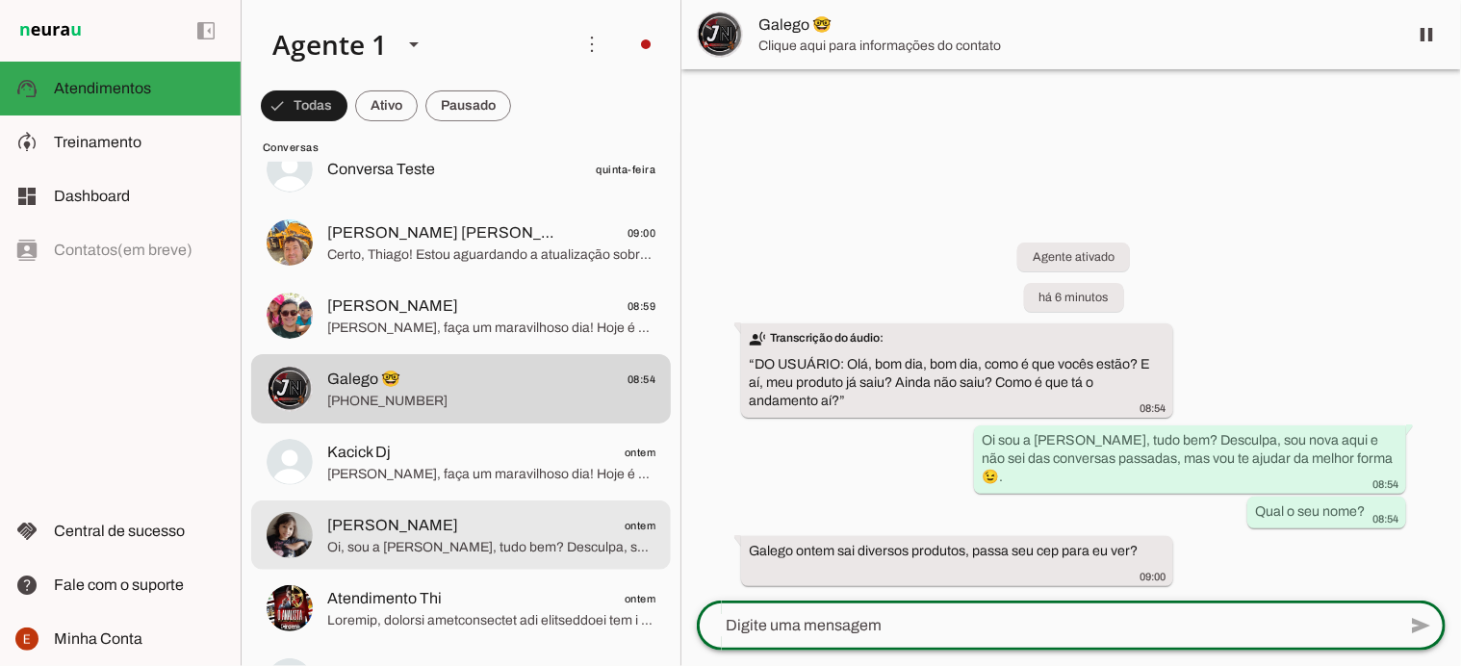
scroll to position [75, 0]
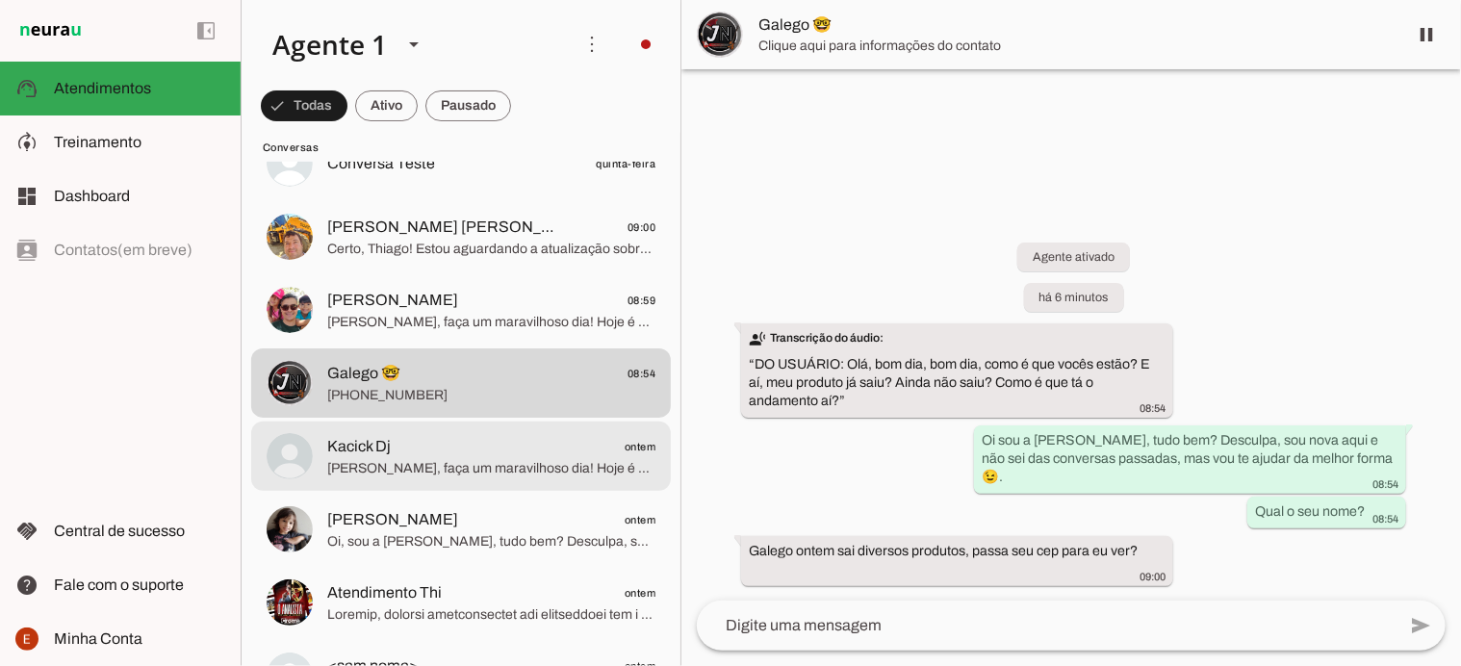
click at [429, 472] on span "[PERSON_NAME], faça um maravilhoso dia! Hoje é dia de vitória ✨. Me diz, você p…" at bounding box center [491, 468] width 328 height 19
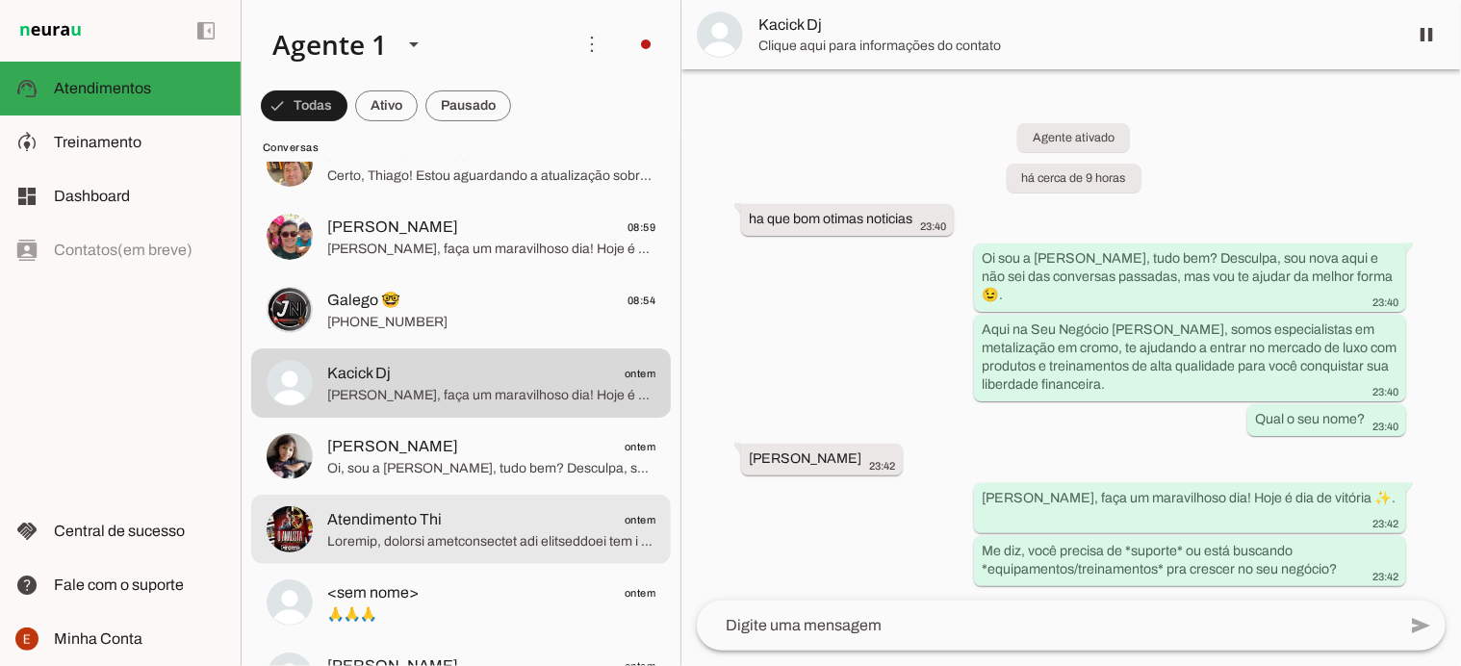
scroll to position [150, 0]
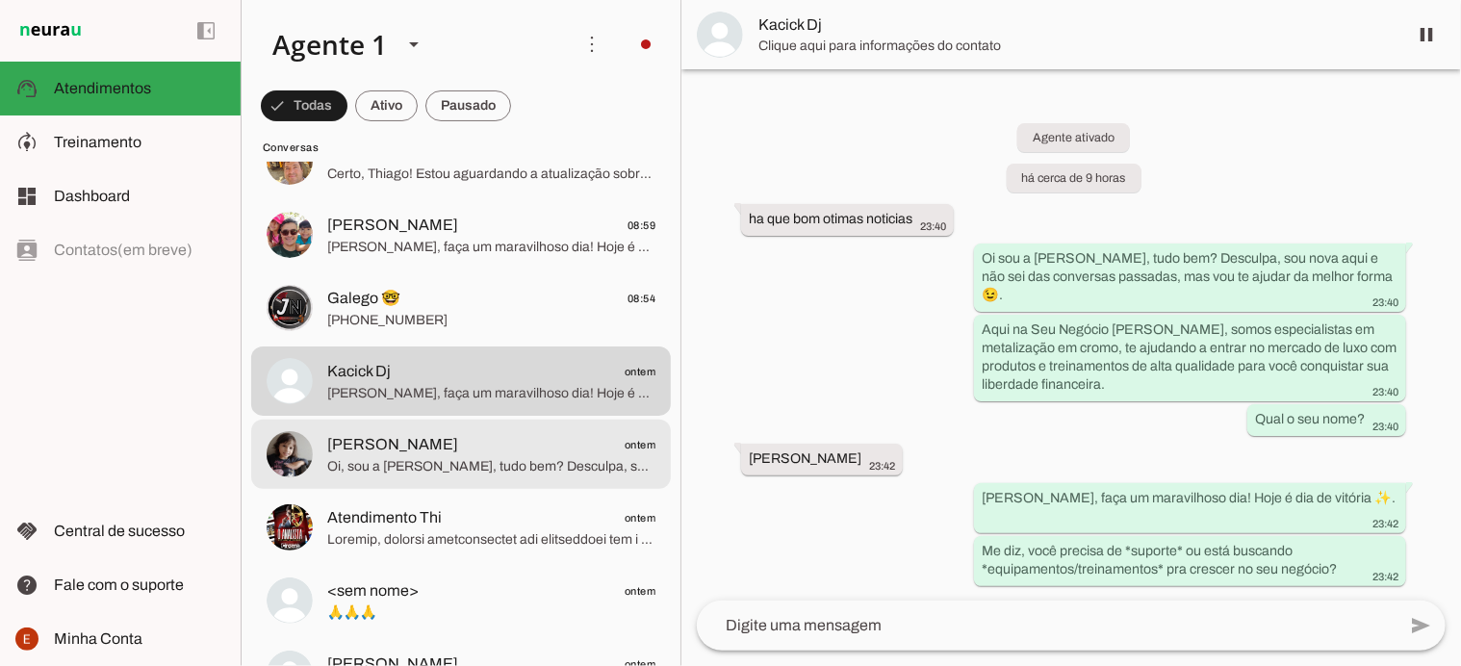
click at [398, 448] on span "[PERSON_NAME]" at bounding box center [392, 444] width 131 height 23
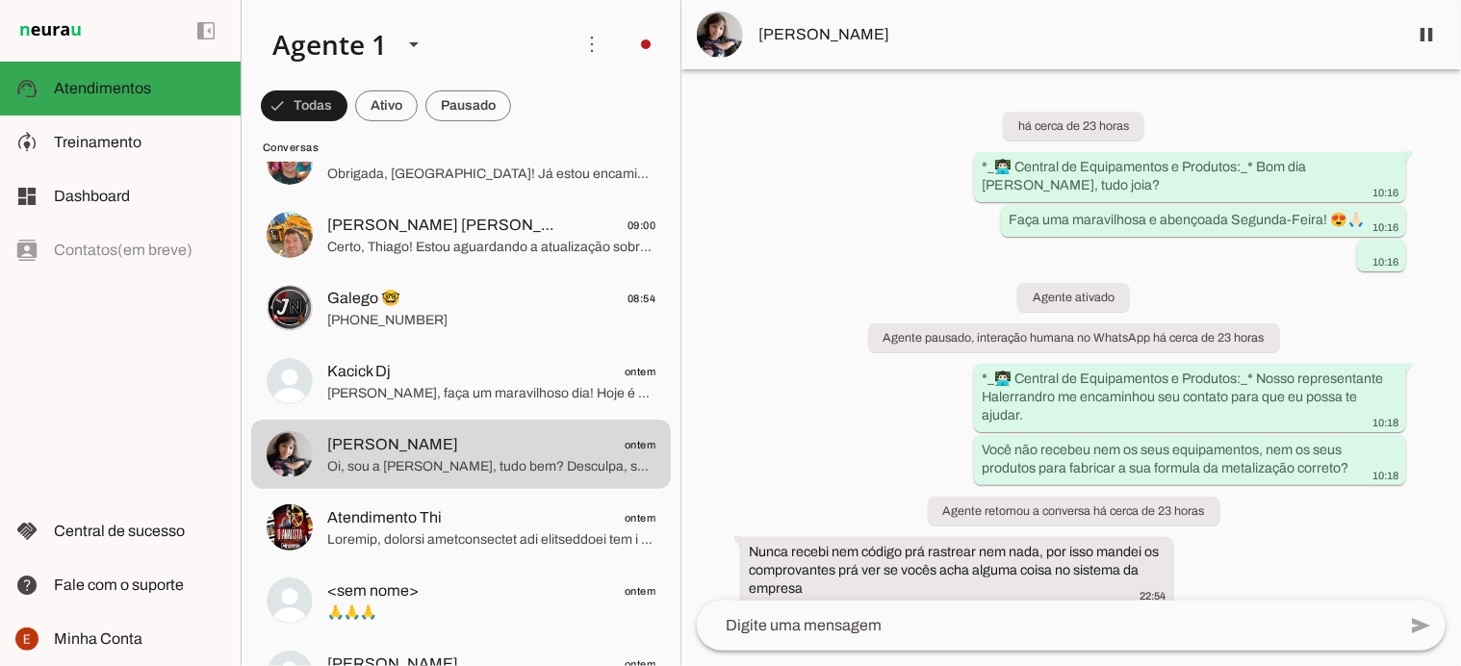
scroll to position [185, 0]
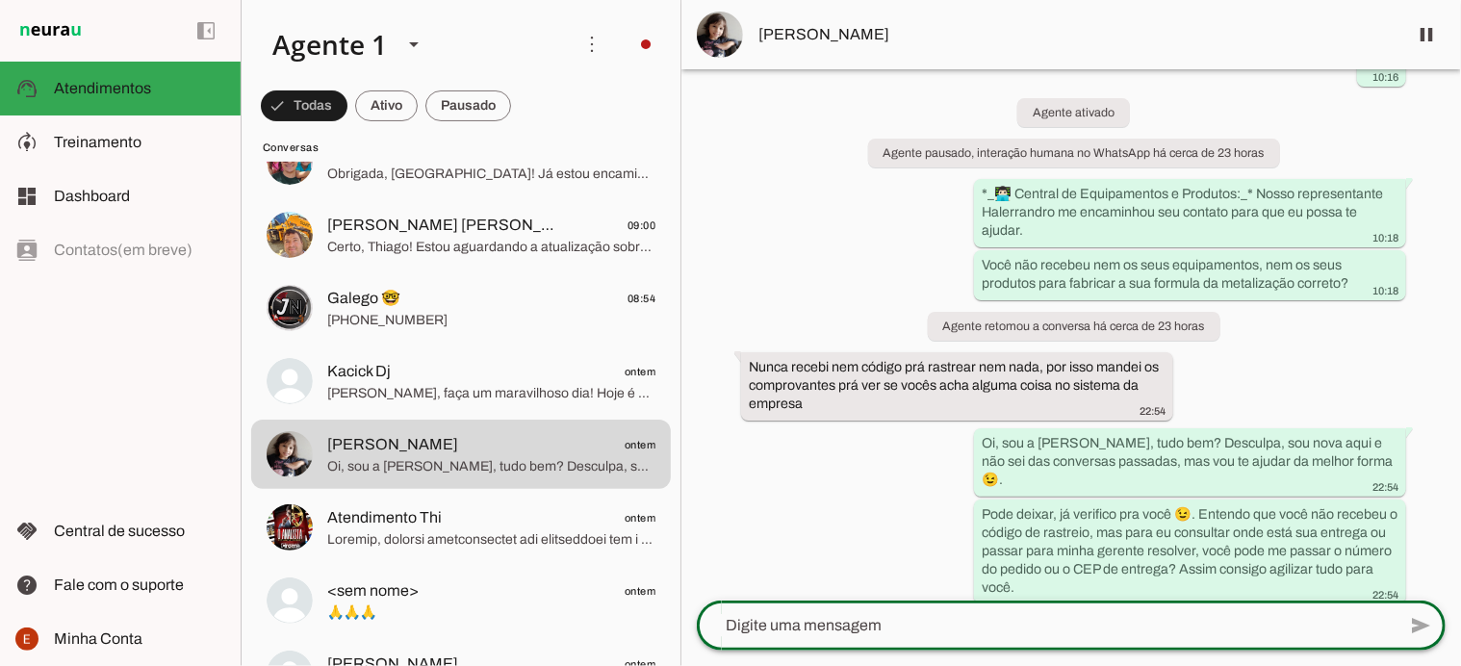
click at [813, 631] on textarea at bounding box center [1046, 625] width 699 height 23
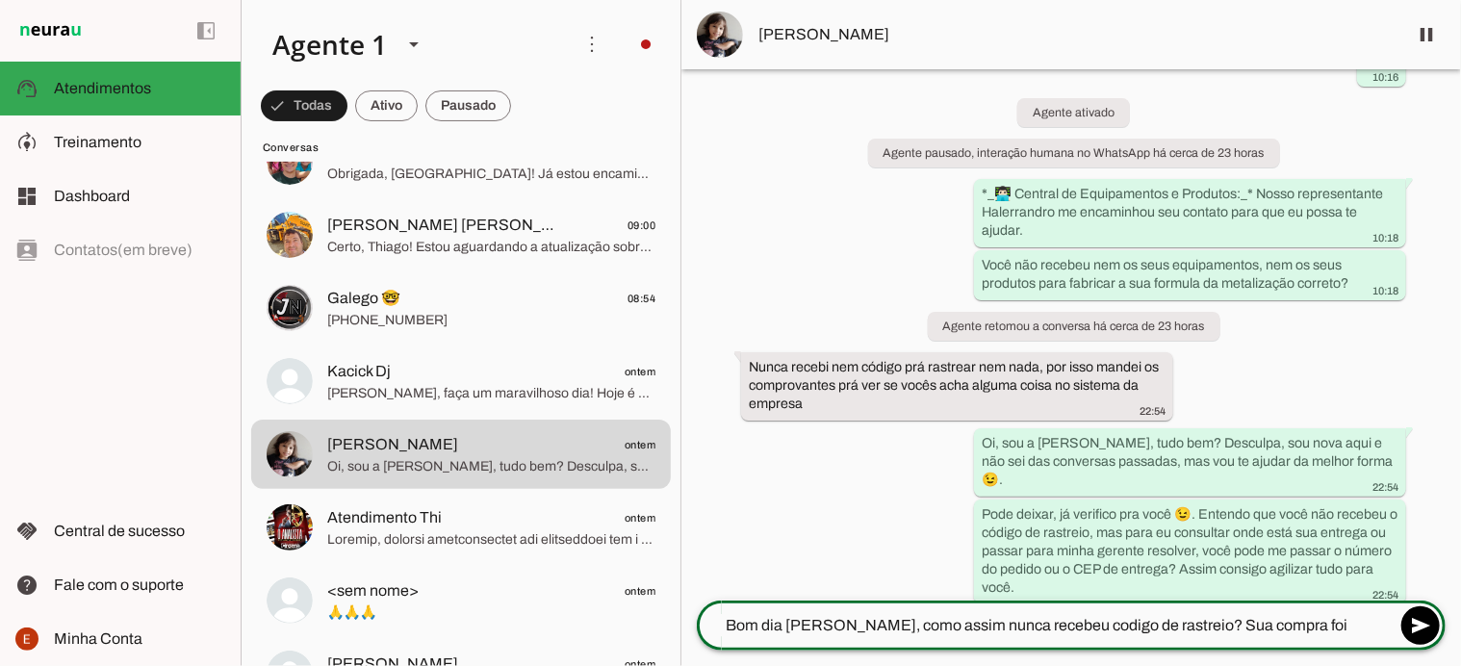
type textarea "Bom dia [PERSON_NAME], como assim nunca recebeu codigo de rastreio? Sua compra …"
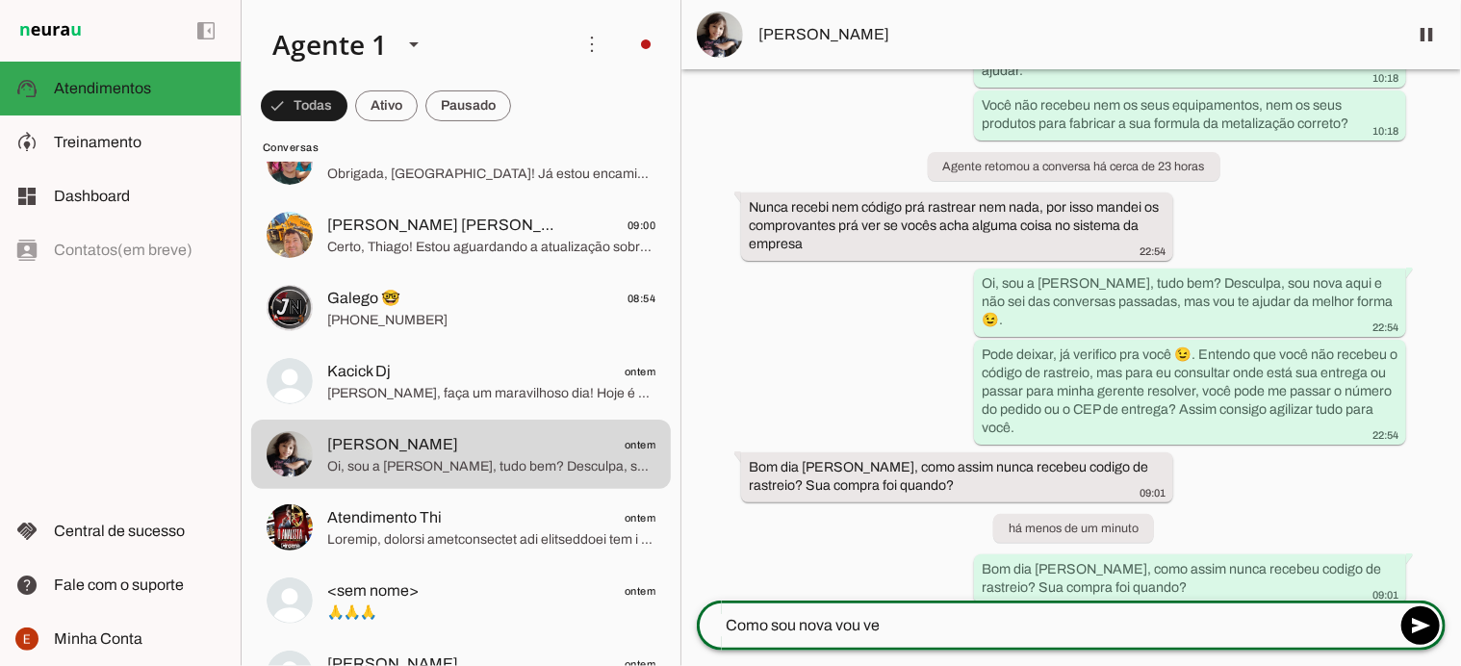
scroll to position [287, 0]
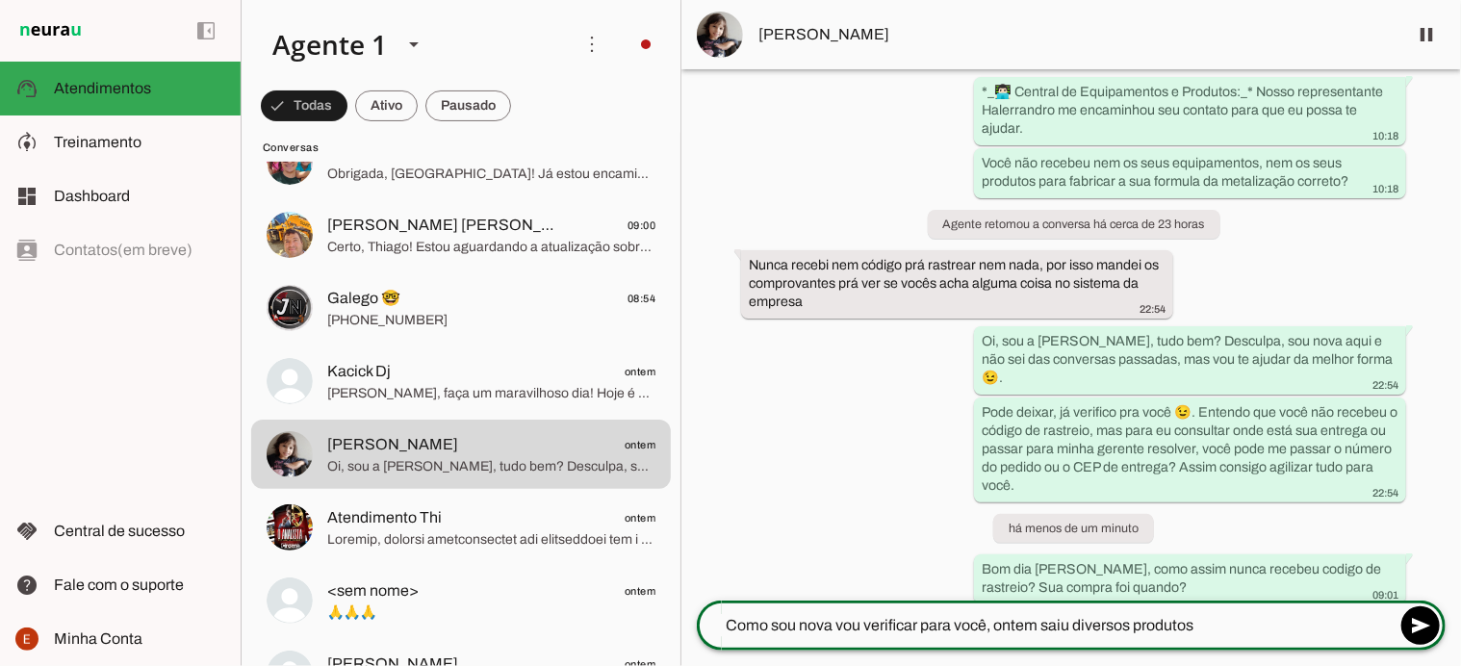
type textarea "Como sou nova vou verificar para você, ontem saiu diversos produtos."
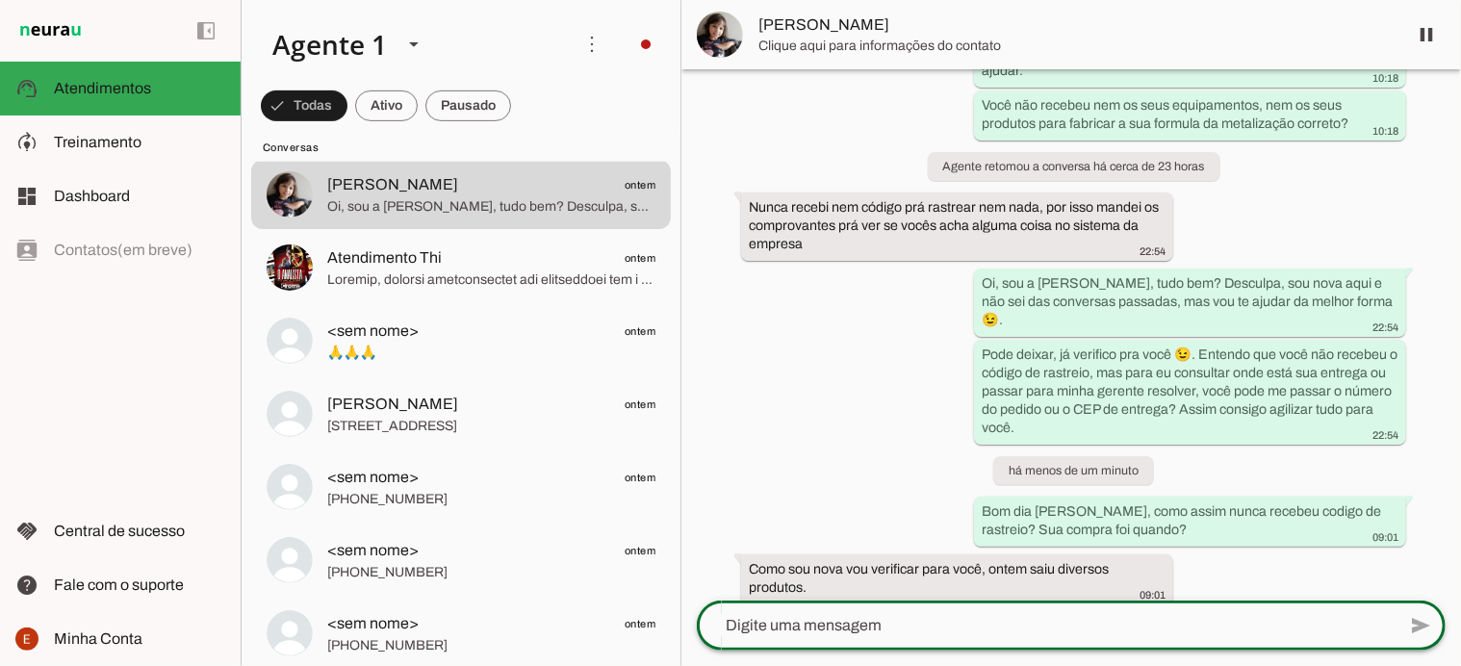
scroll to position [0, 0]
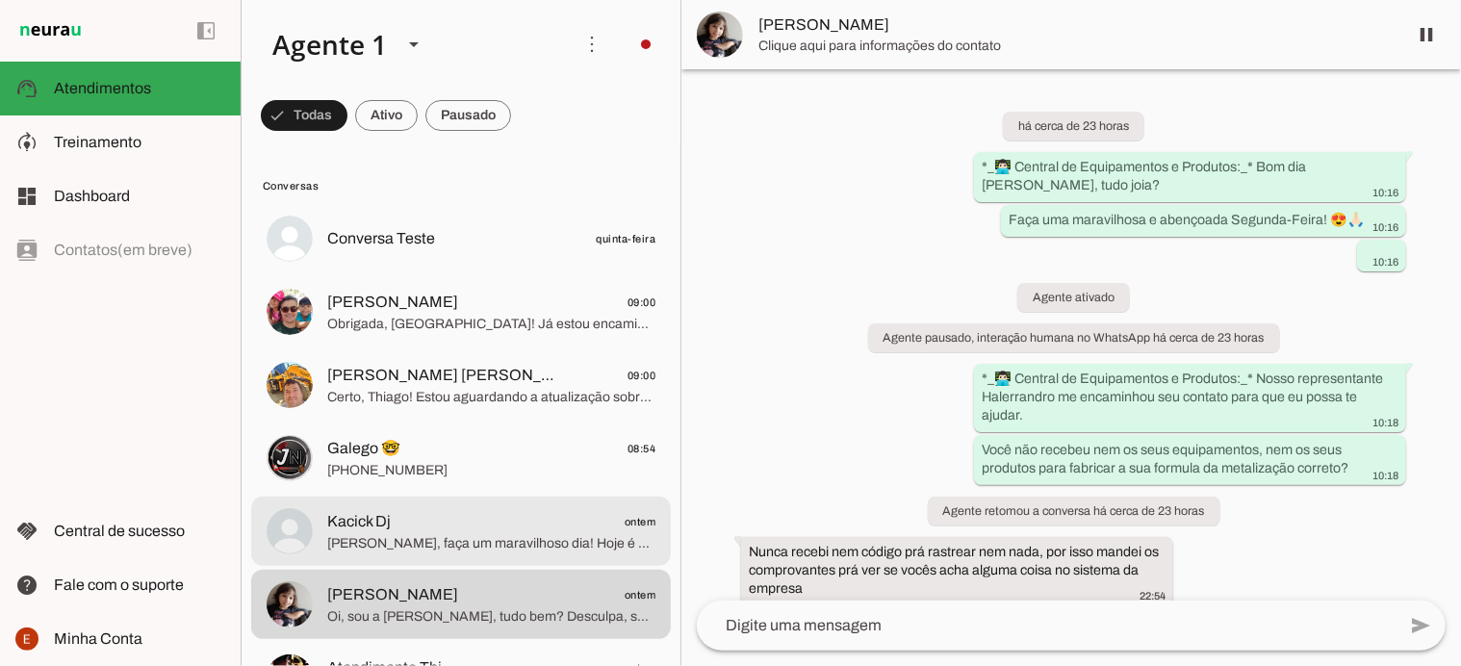
click at [421, 538] on span "[PERSON_NAME], faça um maravilhoso dia! Hoje é dia de vitória ✨. Me diz, você p…" at bounding box center [491, 543] width 328 height 19
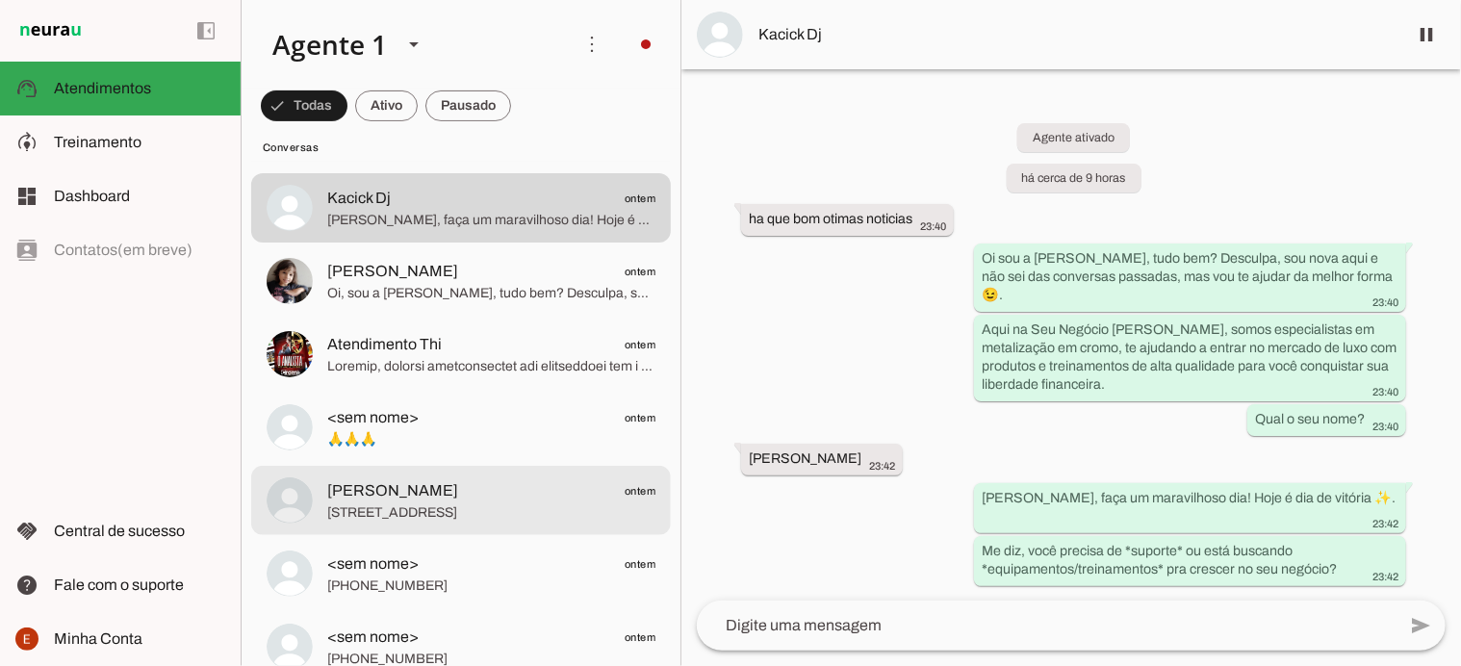
scroll to position [327, 0]
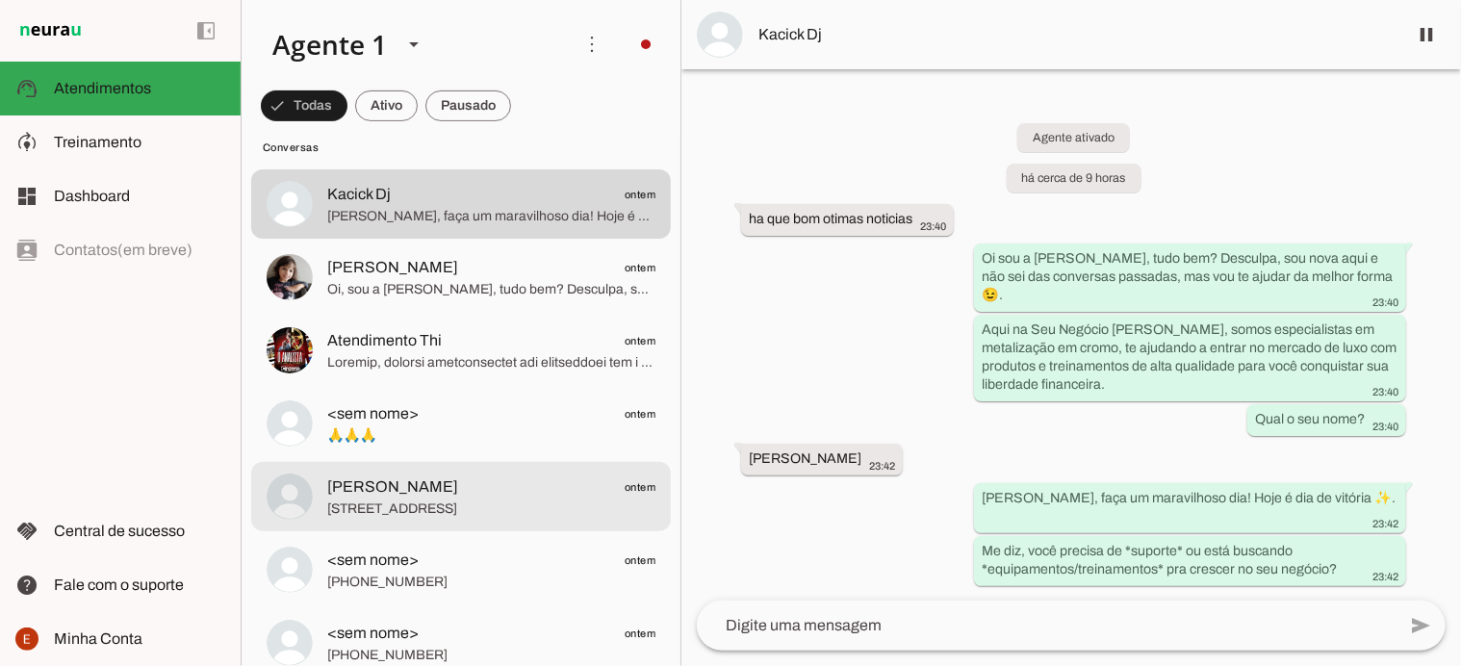
click at [414, 475] on span "[PERSON_NAME] ontem" at bounding box center [491, 487] width 328 height 24
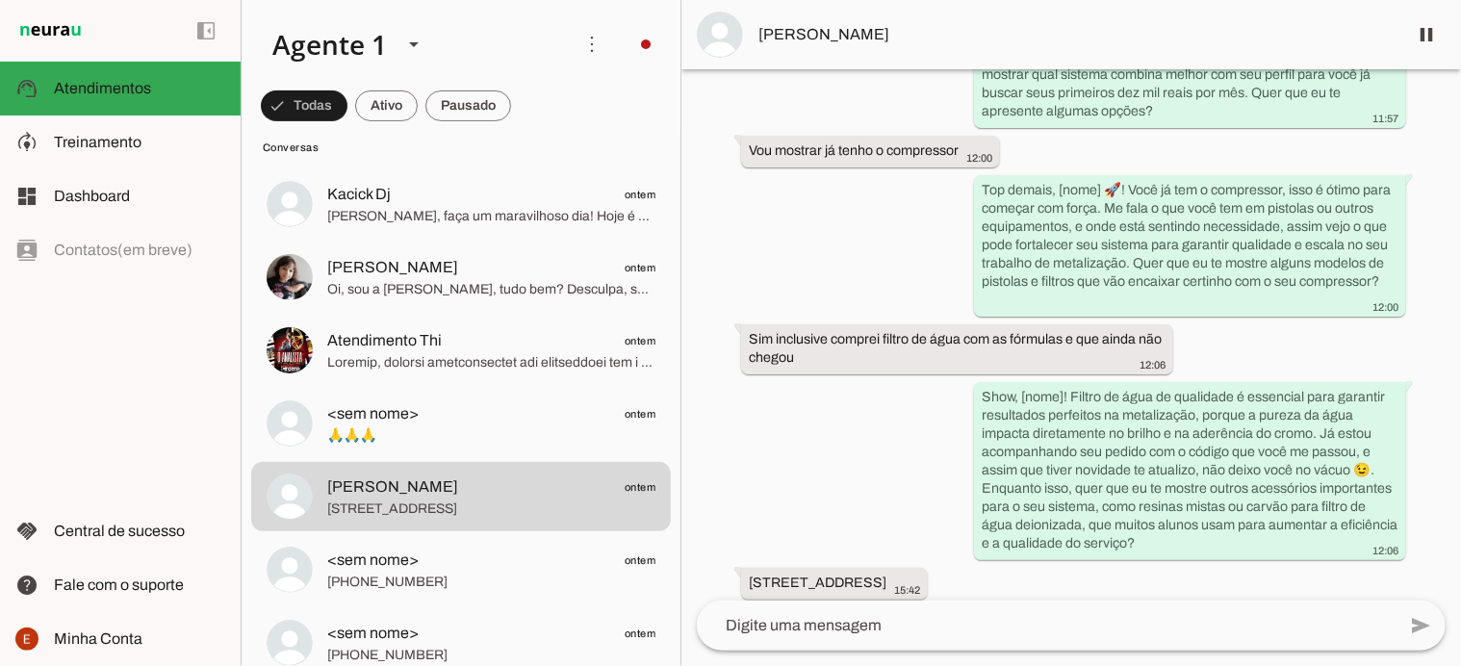
scroll to position [1858, 0]
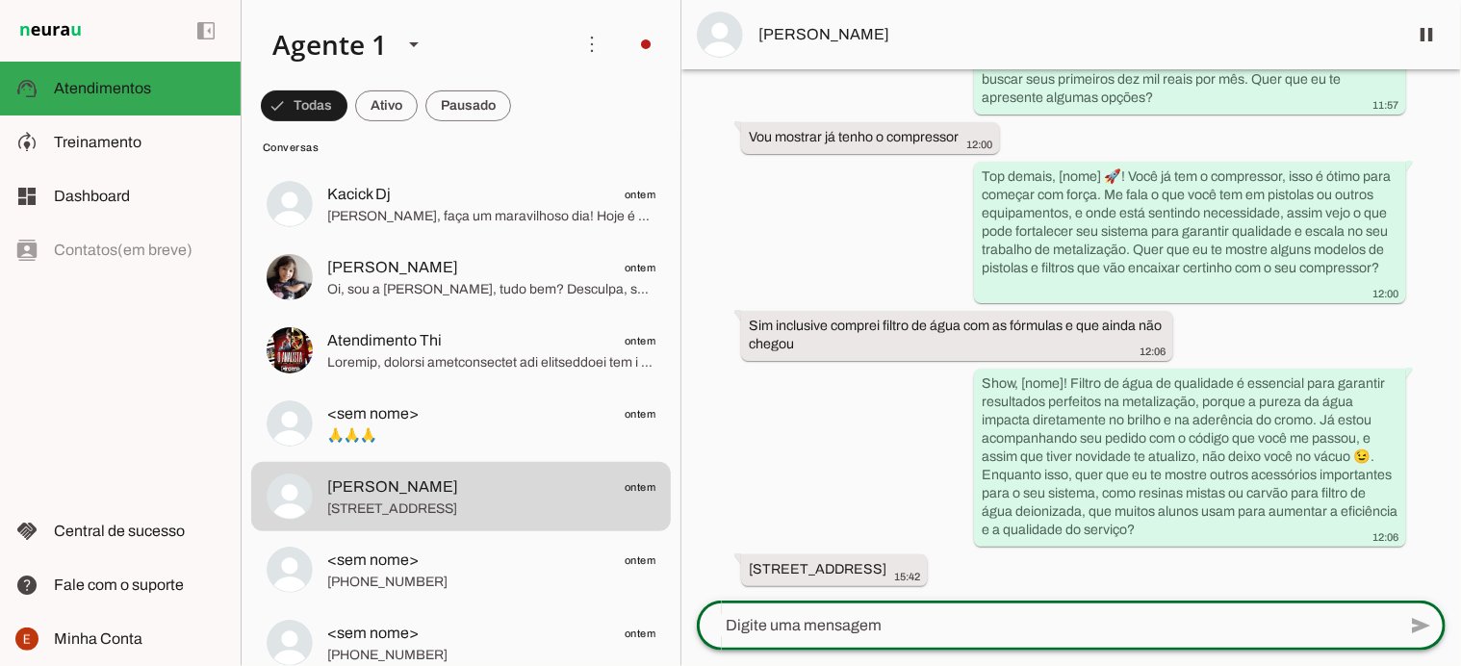
click at [805, 631] on textarea at bounding box center [1046, 625] width 699 height 23
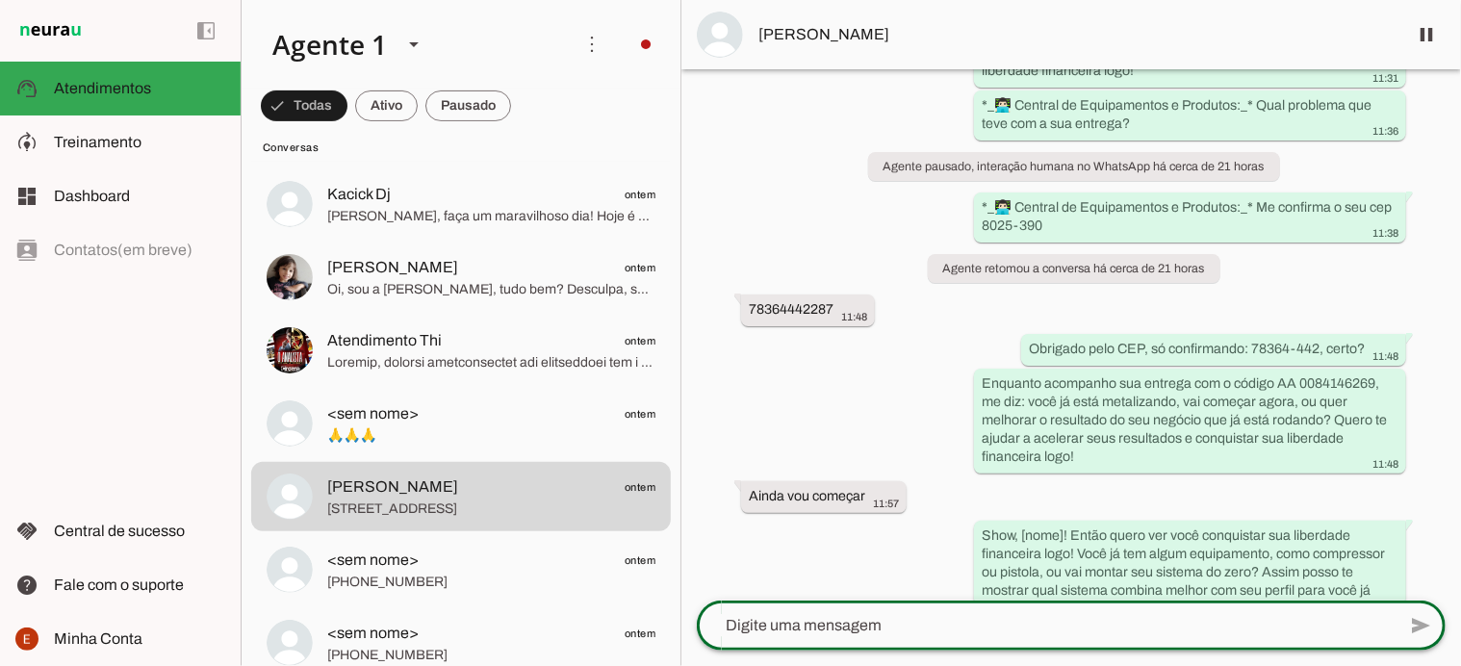
scroll to position [1288, 0]
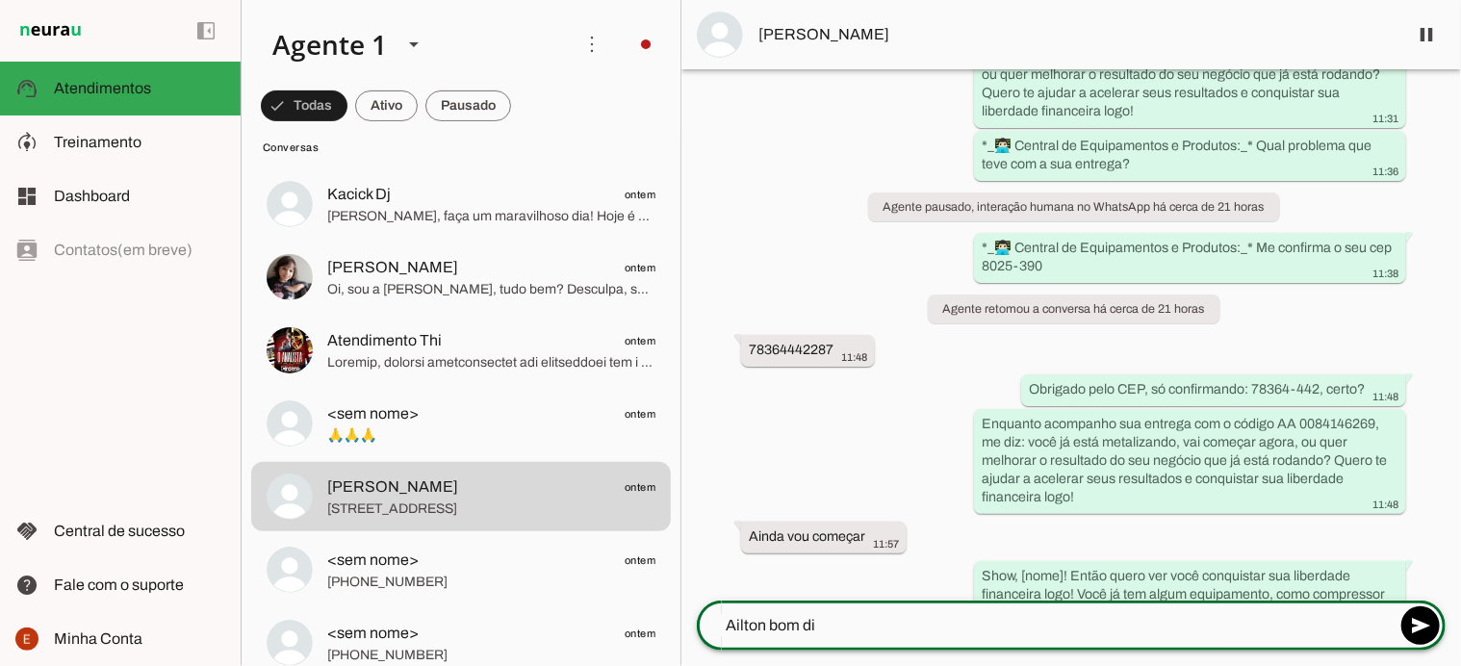
type textarea "Ailton bom dia"
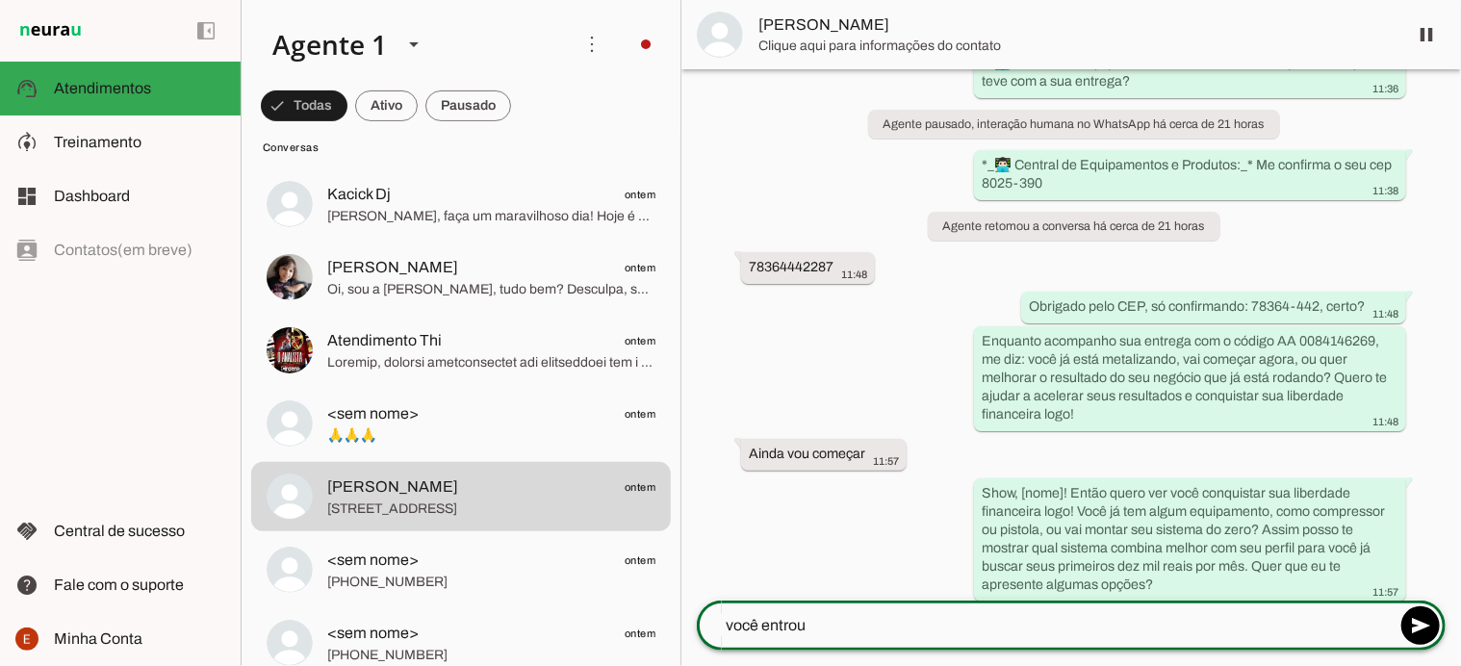
scroll to position [0, 0]
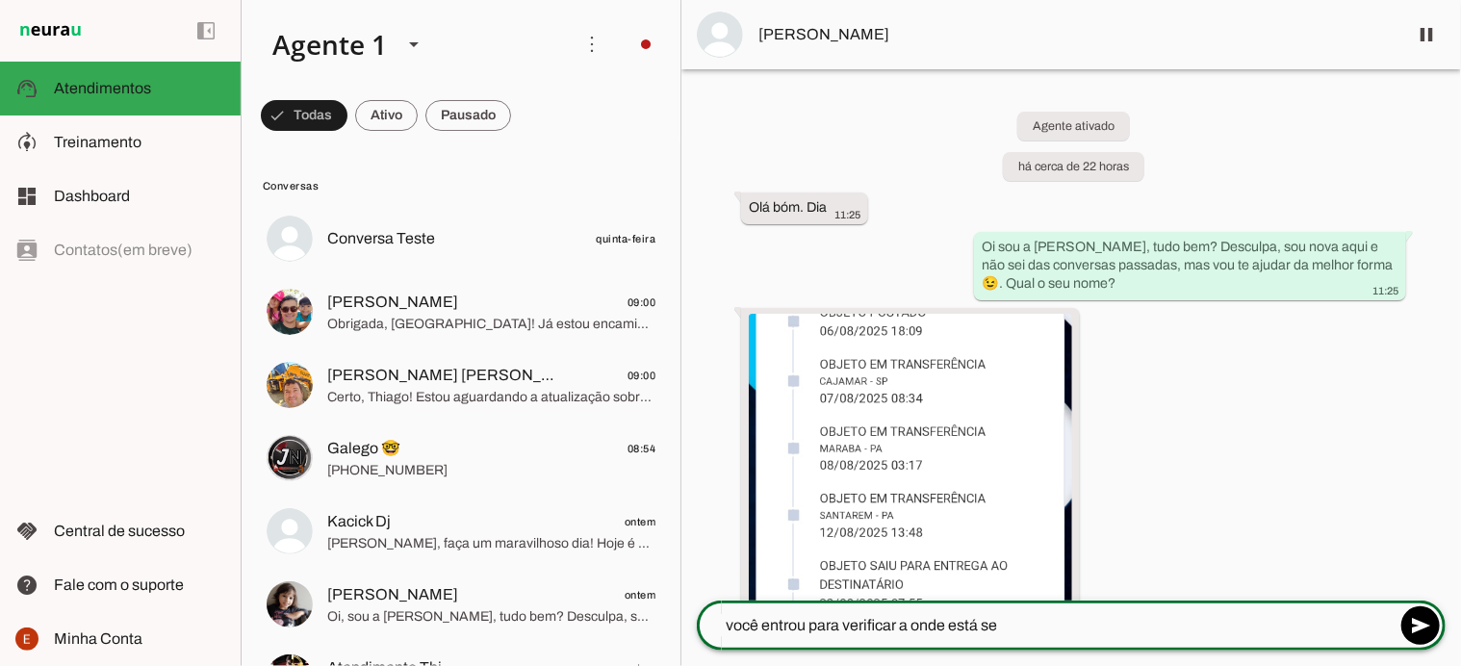
type textarea "você entrou para verificar a onde está seu"
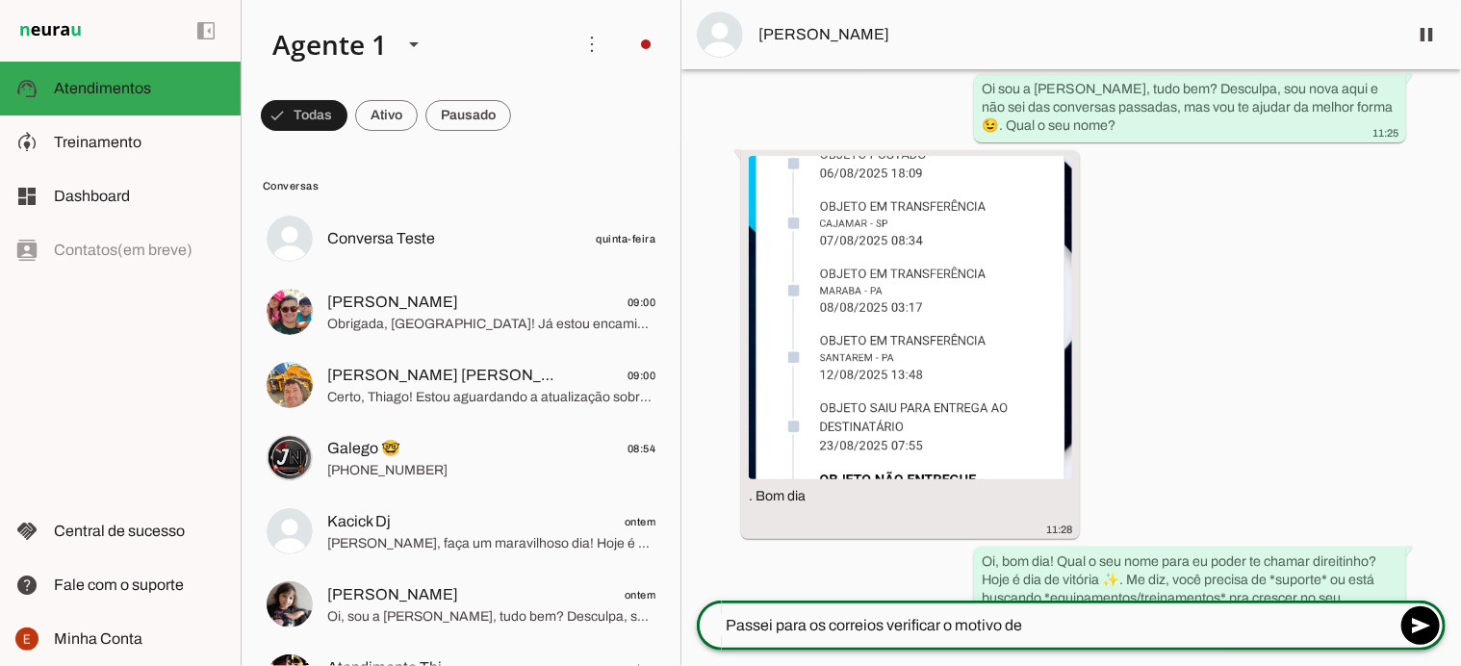
scroll to position [158, 0]
type textarea "Passei para os correios verificar o motivo de"
type md-outlined-text-field "Passei para os correios verificar o motivo de"
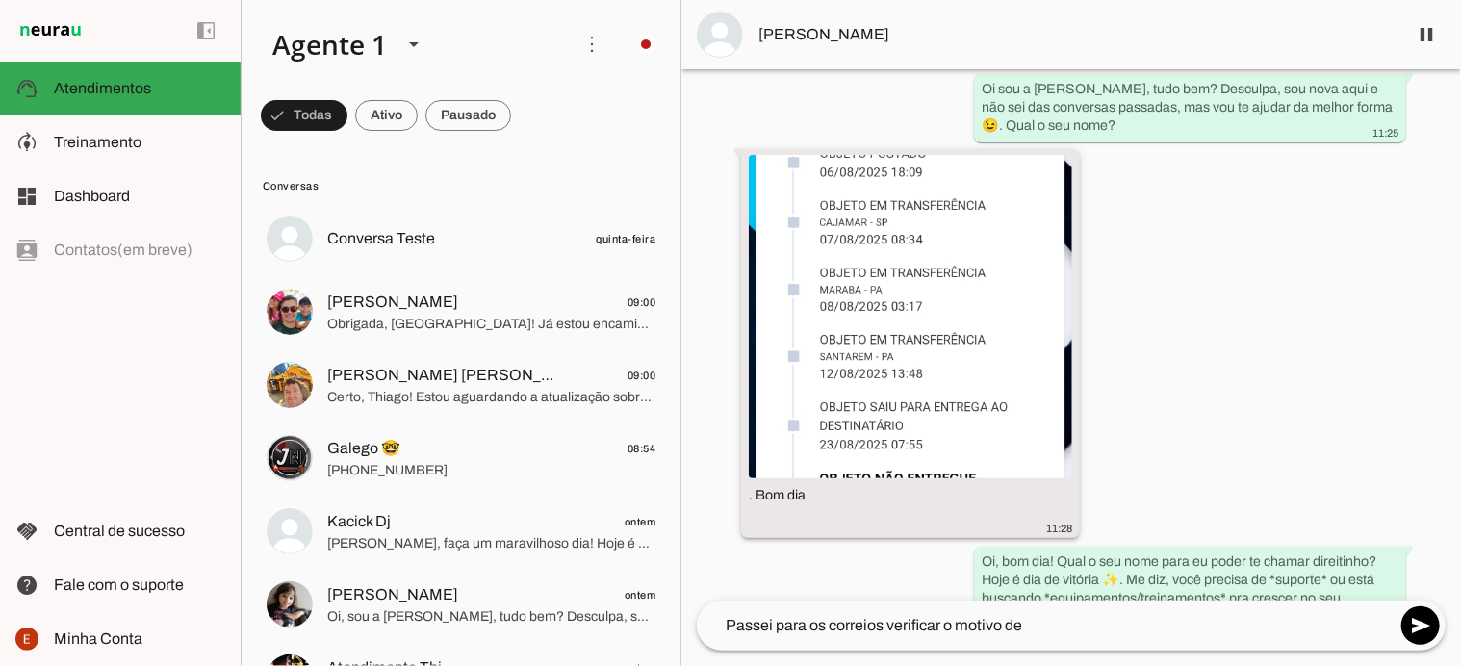
click at [986, 362] on img at bounding box center [910, 316] width 323 height 323
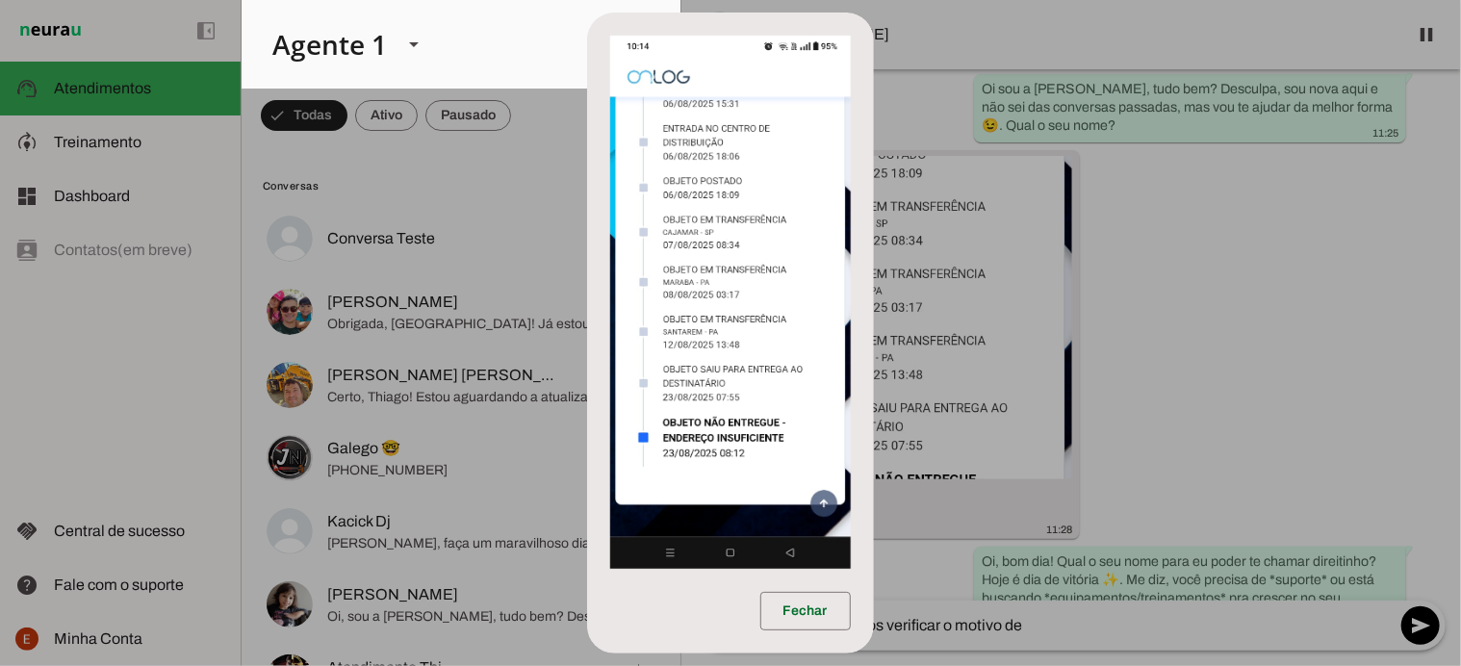
click at [873, 630] on dialog "Fechar" at bounding box center [730, 333] width 286 height 641
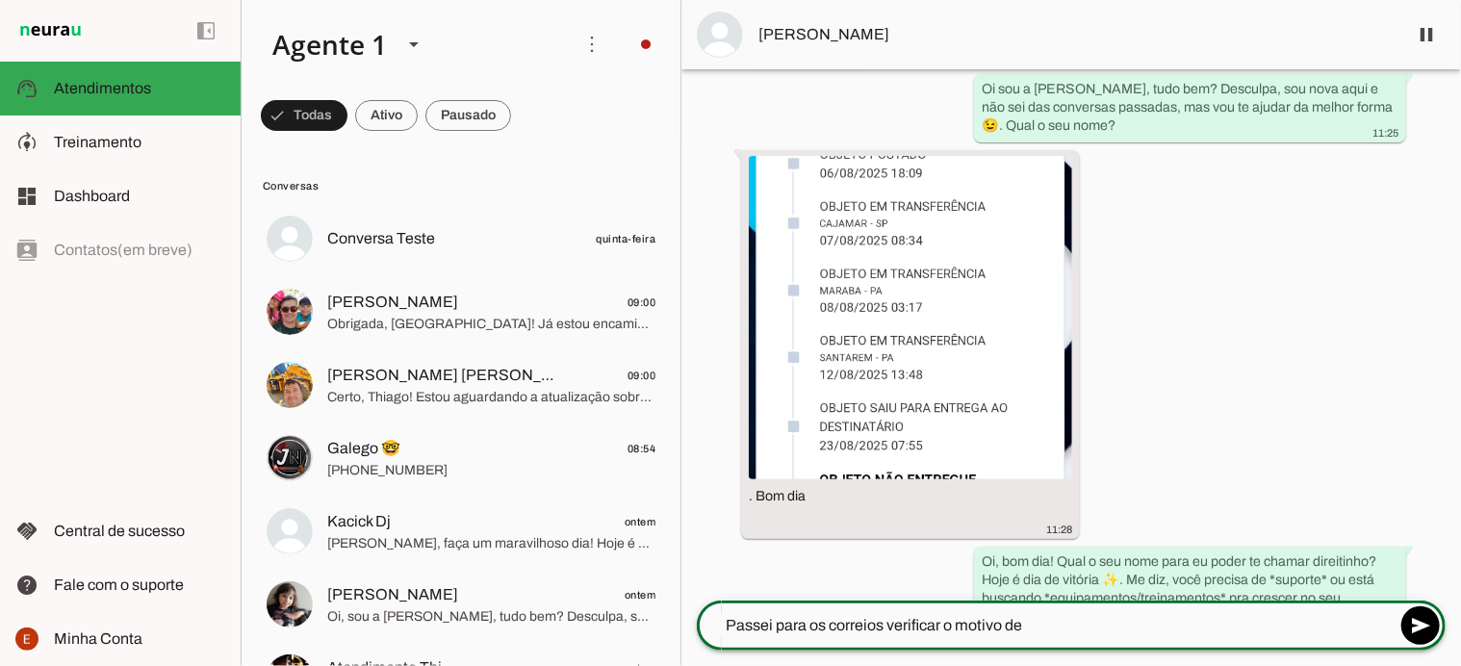
click at [1031, 630] on textarea "Passei para os correios verificar o motivo de" at bounding box center [1046, 625] width 699 height 23
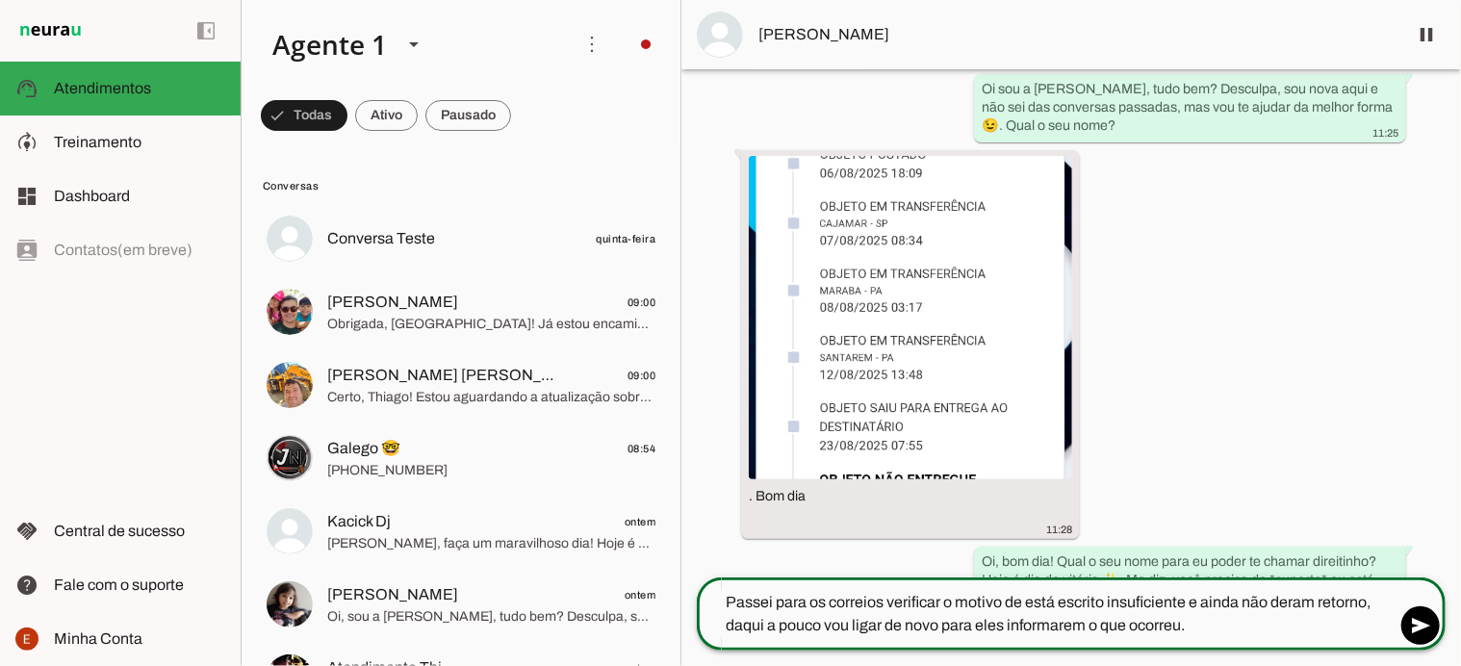
type textarea "Passei para os correios verificar o motivo de está escrito insuficiente e ainda…"
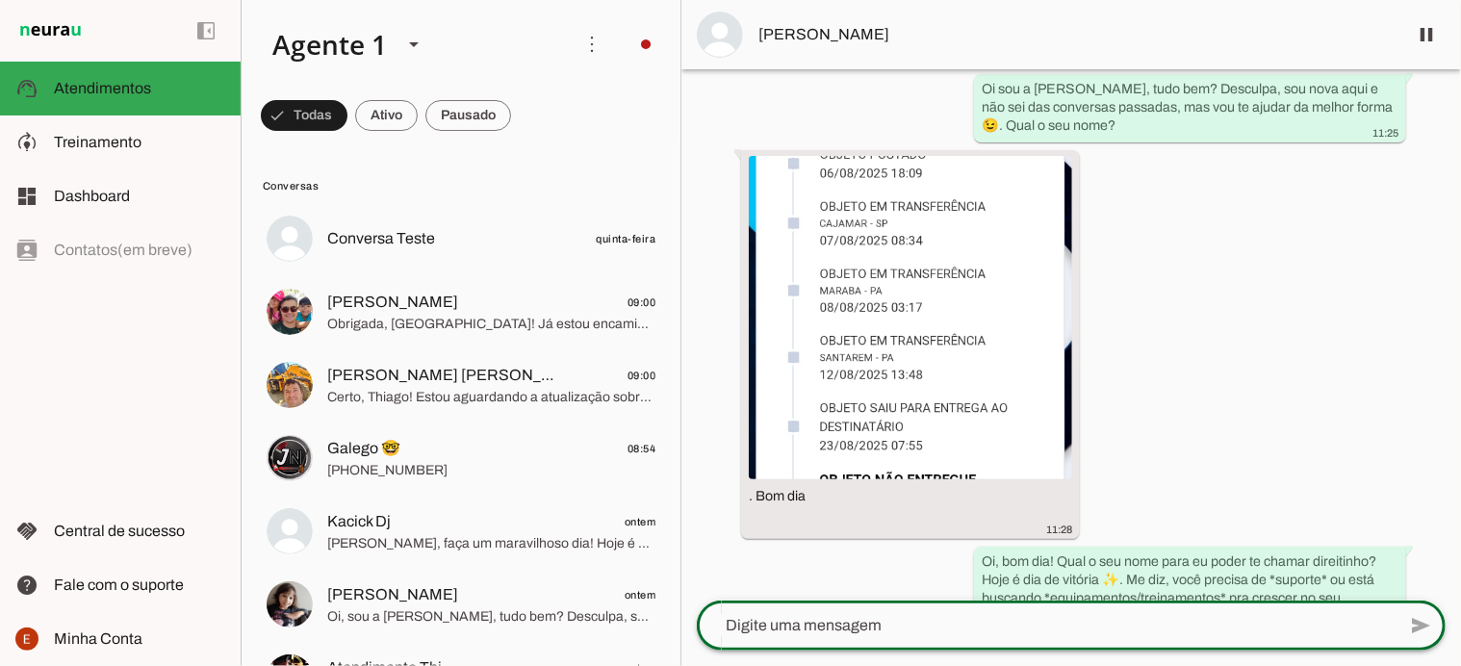
scroll to position [235, 0]
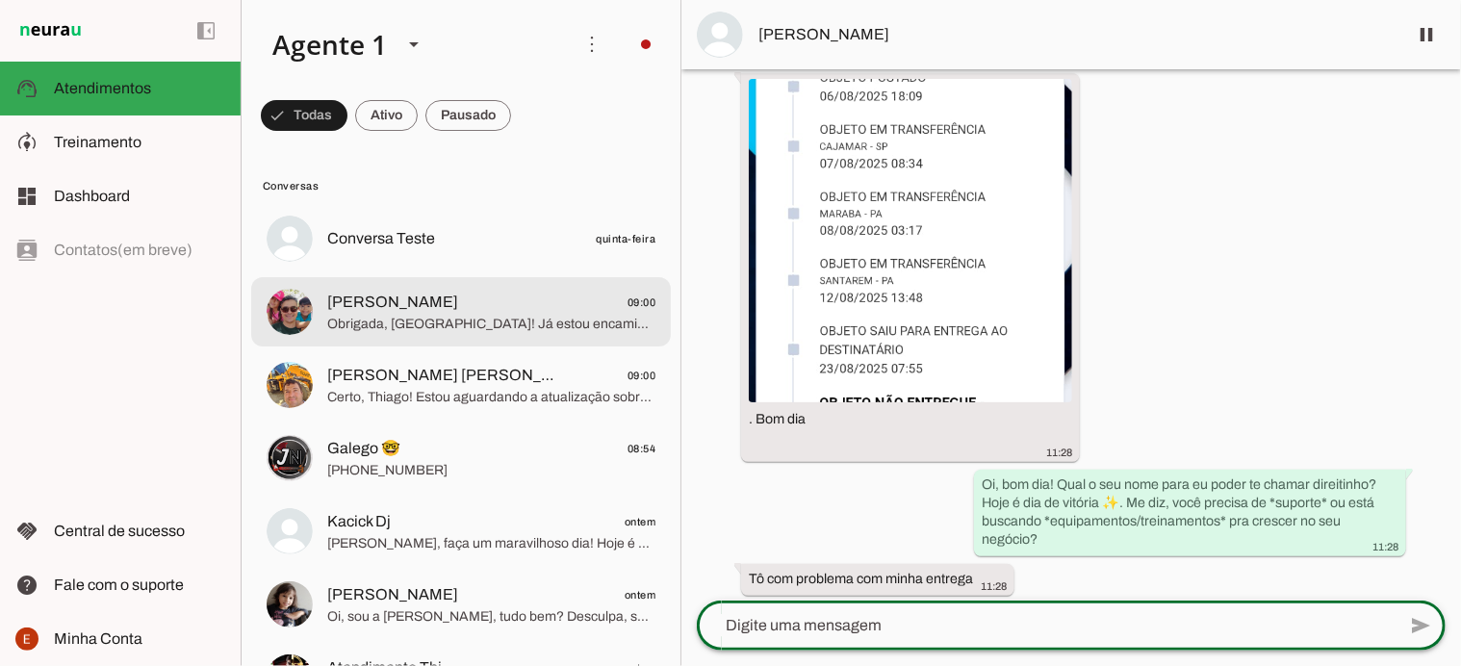
click at [466, 324] on span "Obrigada, [GEOGRAPHIC_DATA]! Já estou encaminhando seu CEP (71050033) para minh…" at bounding box center [491, 324] width 328 height 19
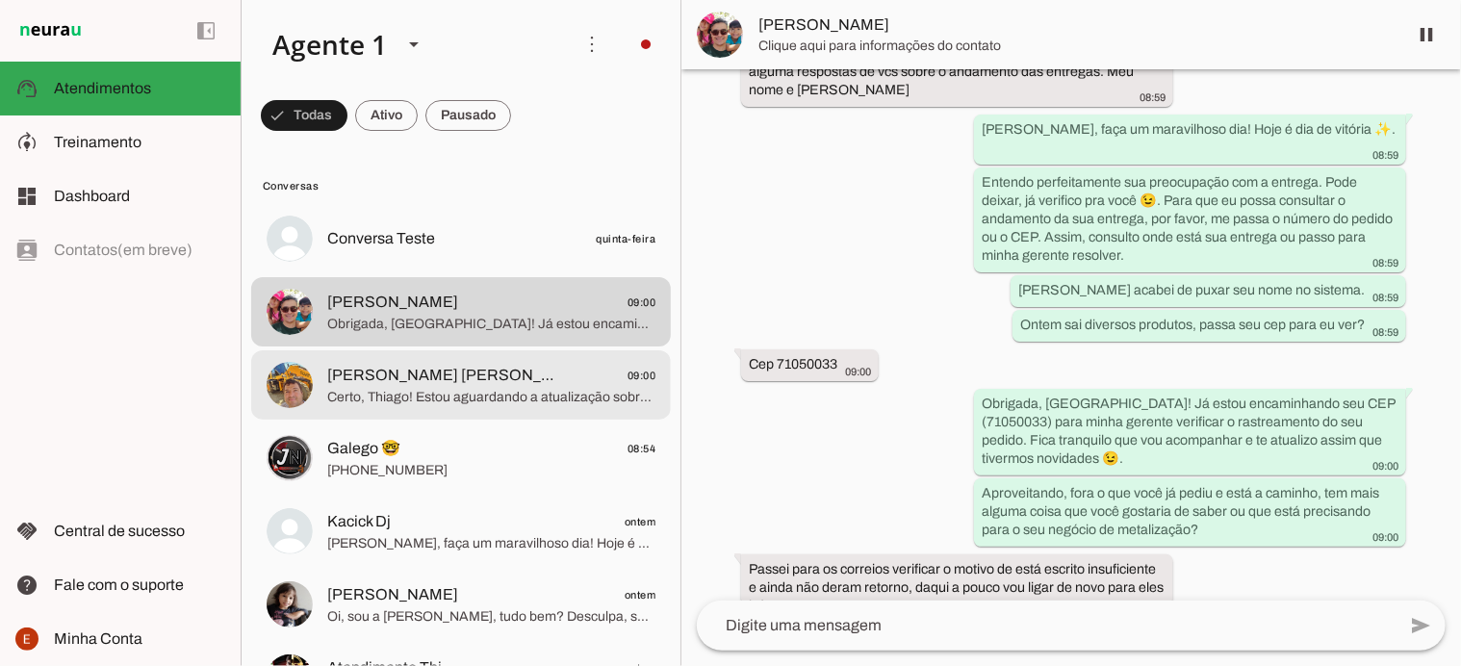
scroll to position [354, 0]
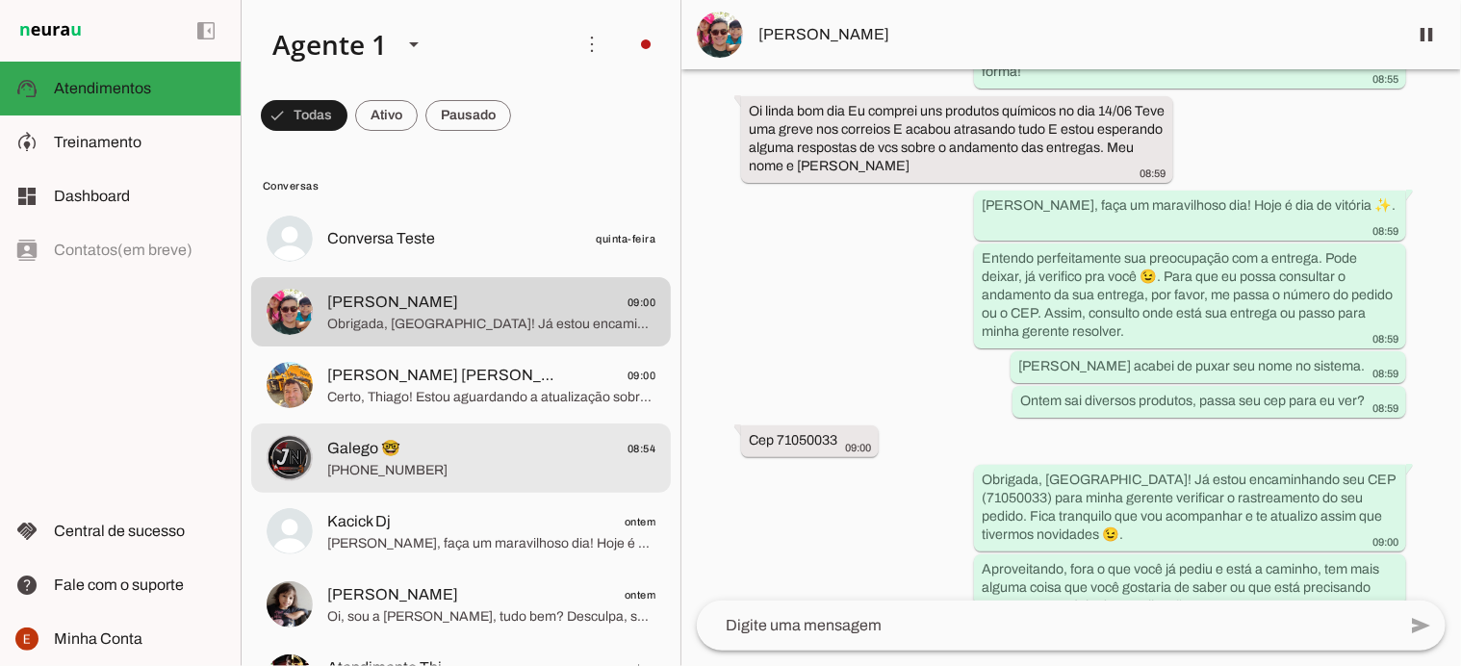
click at [470, 461] on span "[PHONE_NUMBER]" at bounding box center [491, 470] width 328 height 19
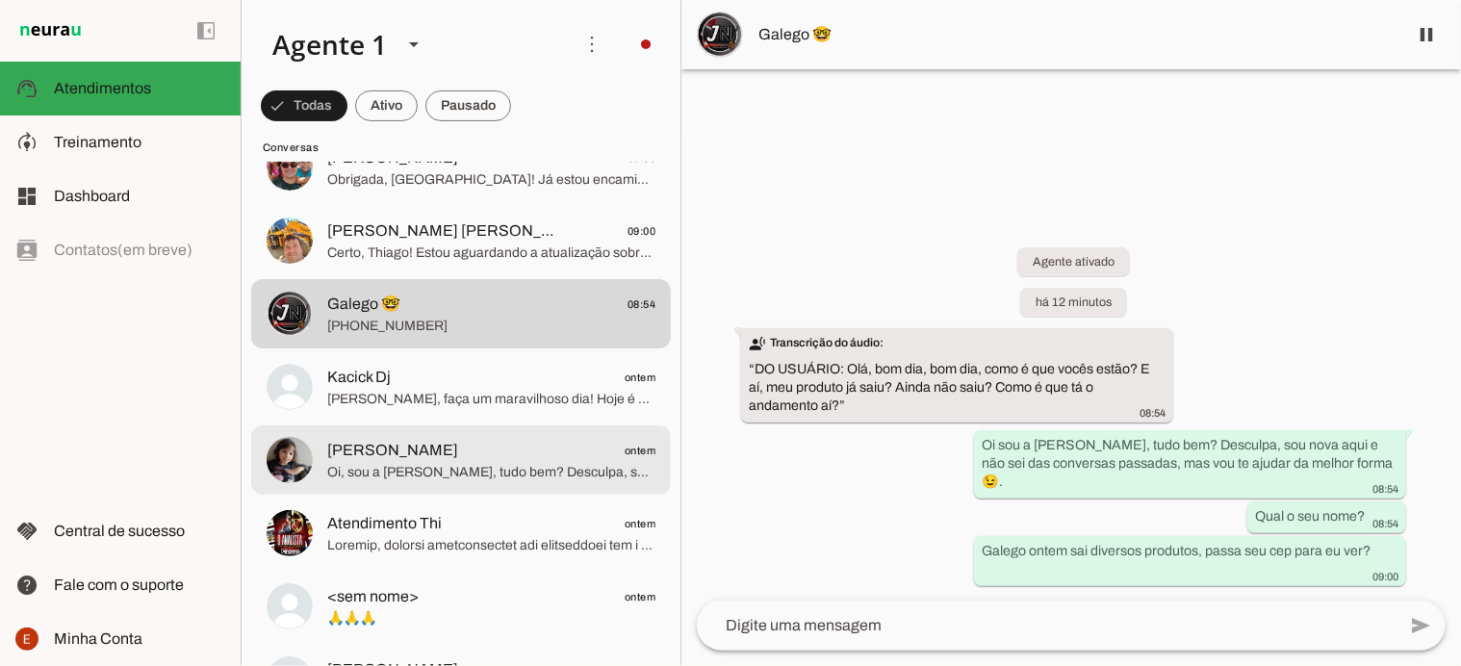
scroll to position [145, 0]
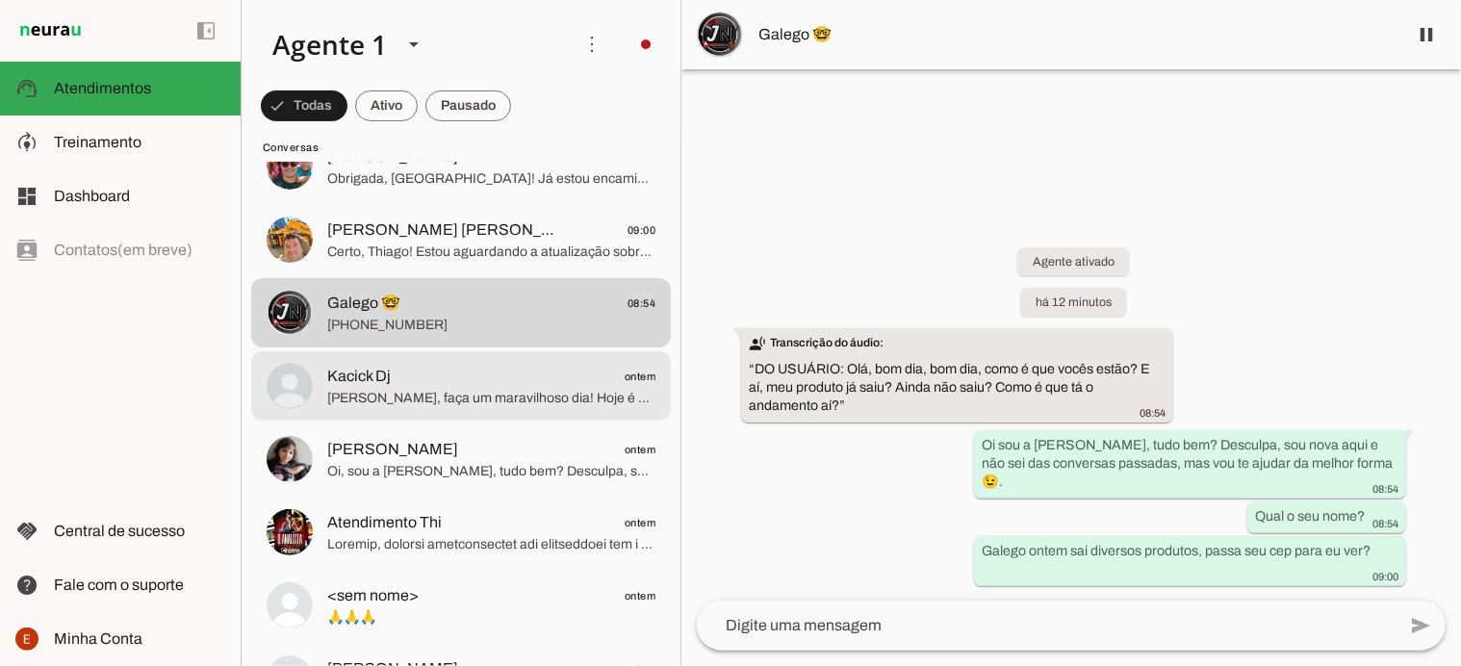
click at [477, 381] on span "Kacick Dj ontem" at bounding box center [491, 377] width 328 height 24
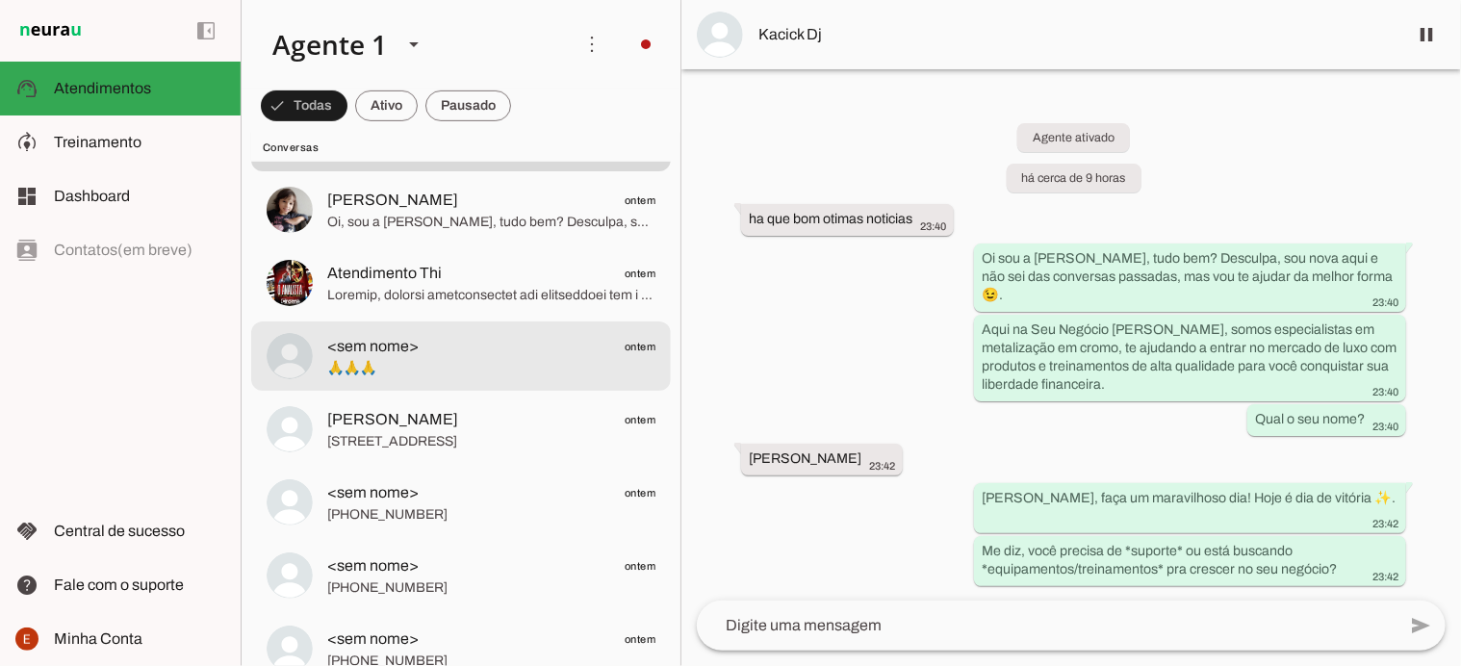
scroll to position [399, 0]
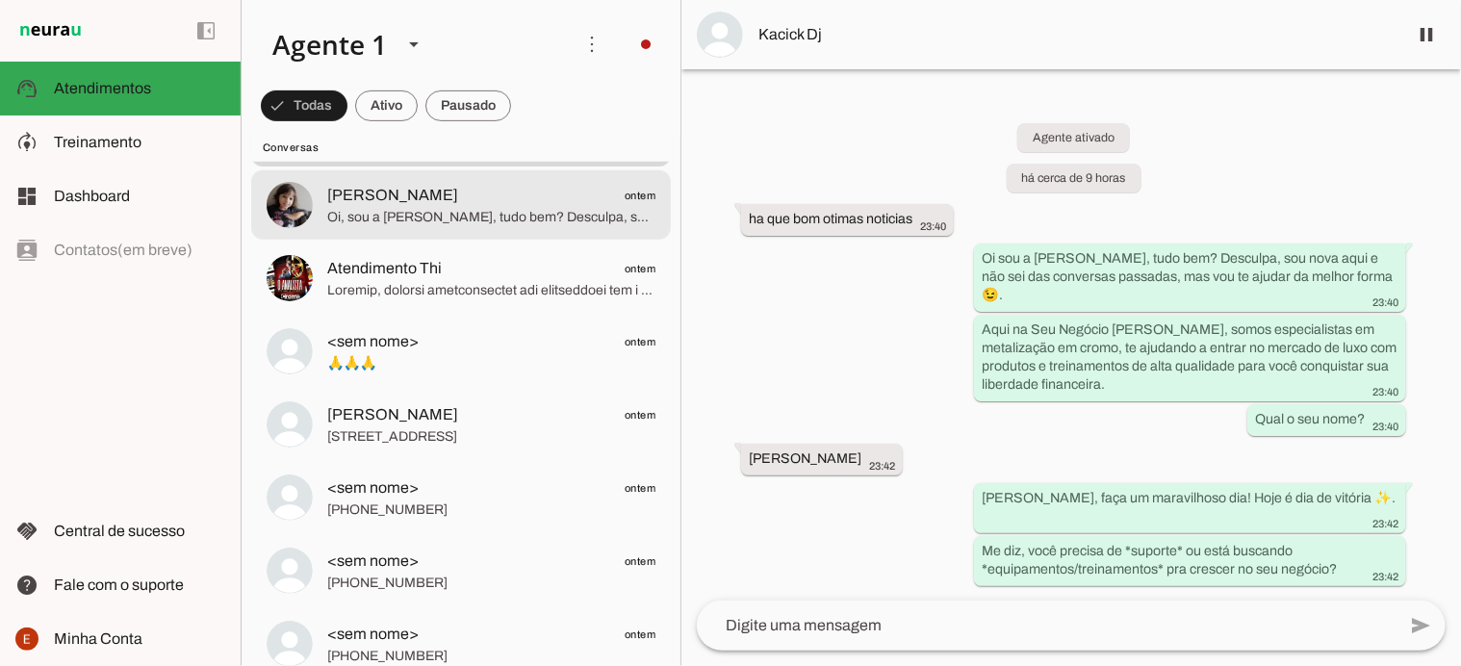
click at [393, 200] on span "[PERSON_NAME]" at bounding box center [392, 195] width 131 height 23
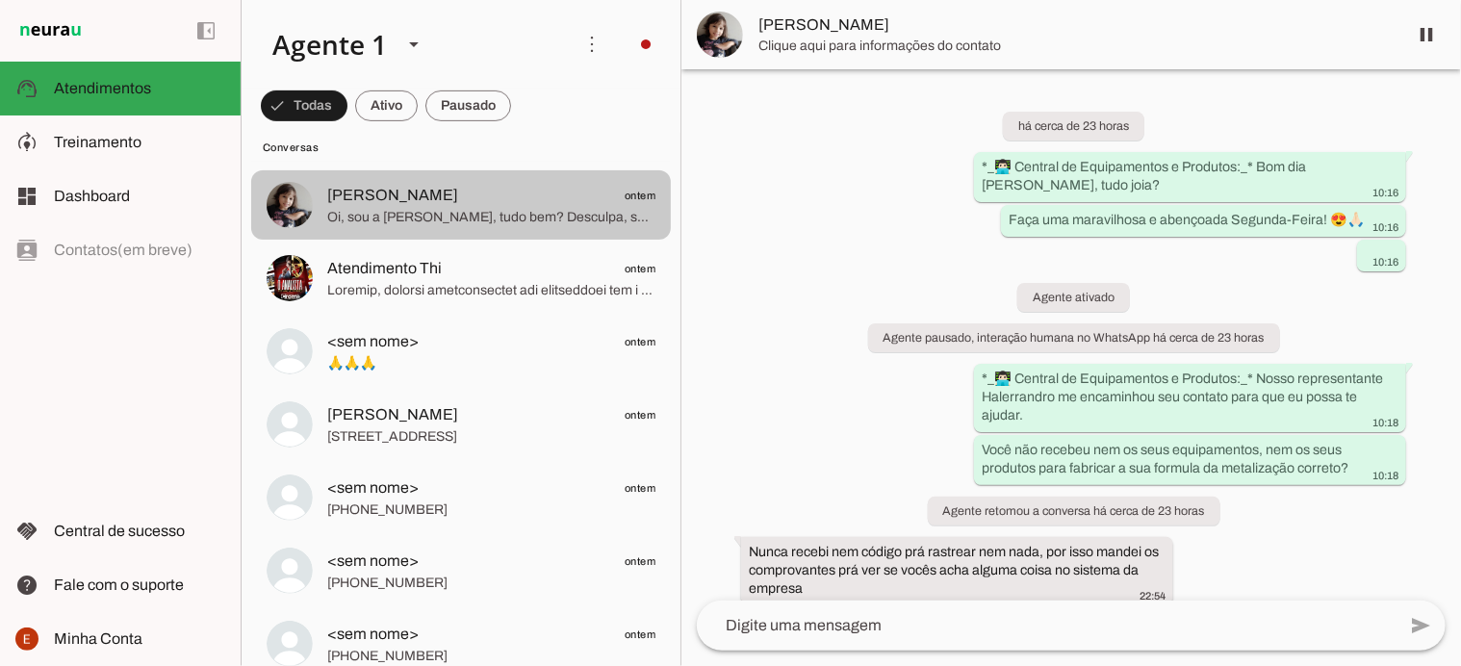
scroll to position [339, 0]
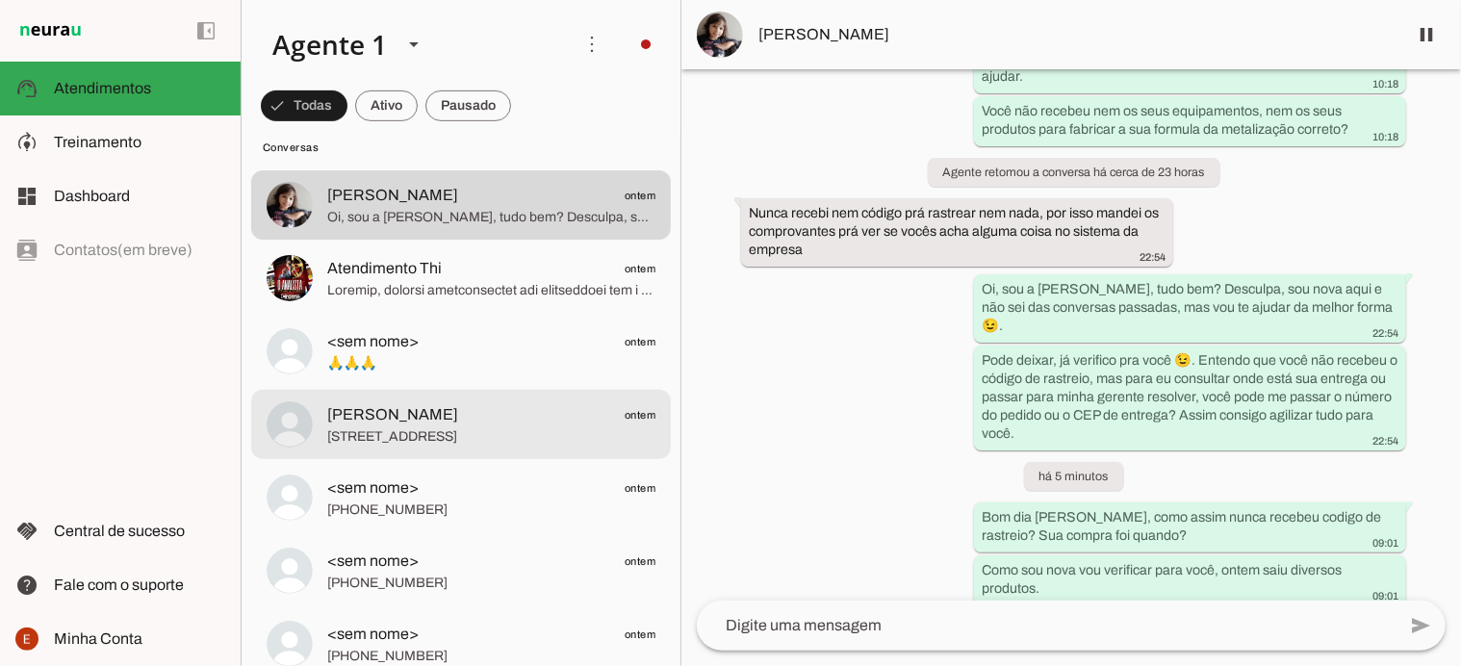
click at [419, 419] on span "[PERSON_NAME] ontem" at bounding box center [491, 415] width 328 height 24
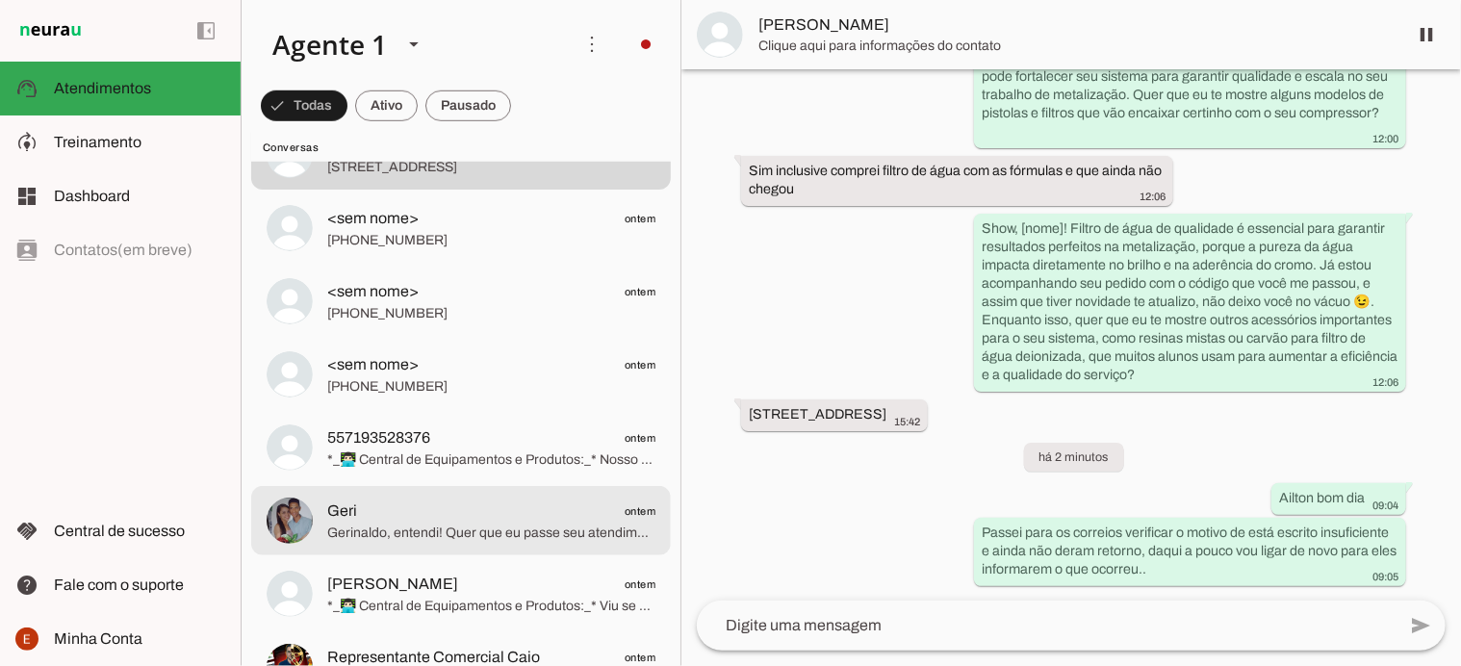
scroll to position [642, 0]
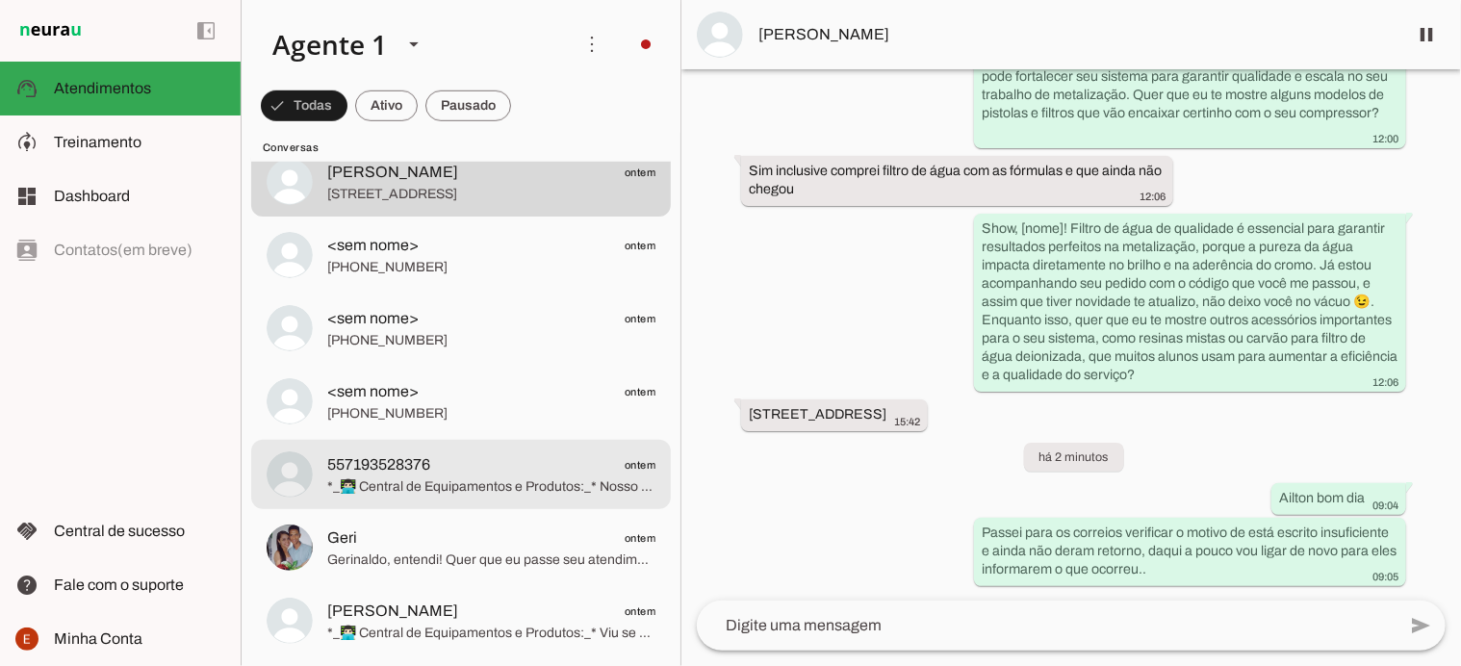
click at [459, 481] on span "*_👨🏻‍💻 Central de Equipamentos e Produtos:_* Nosso representante comercial caio…" at bounding box center [491, 486] width 328 height 19
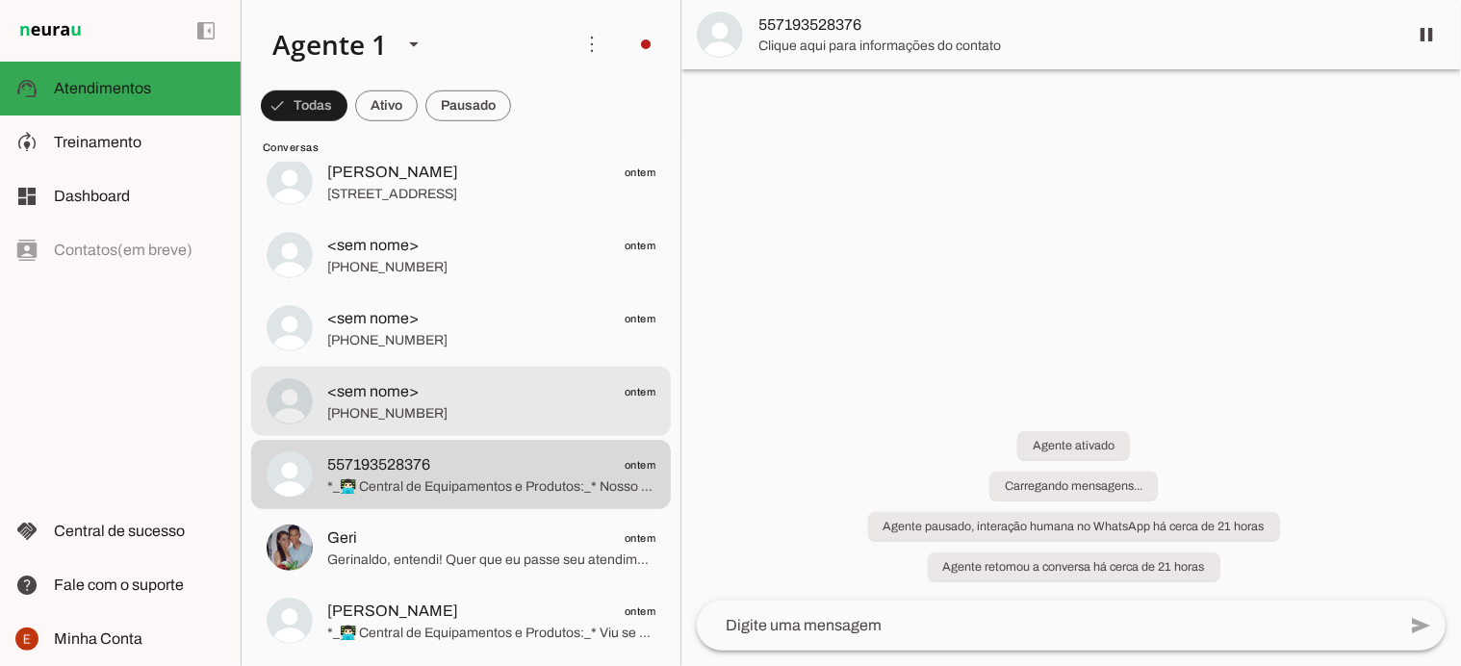
click at [417, 414] on span "[PHONE_NUMBER]" at bounding box center [491, 413] width 328 height 19
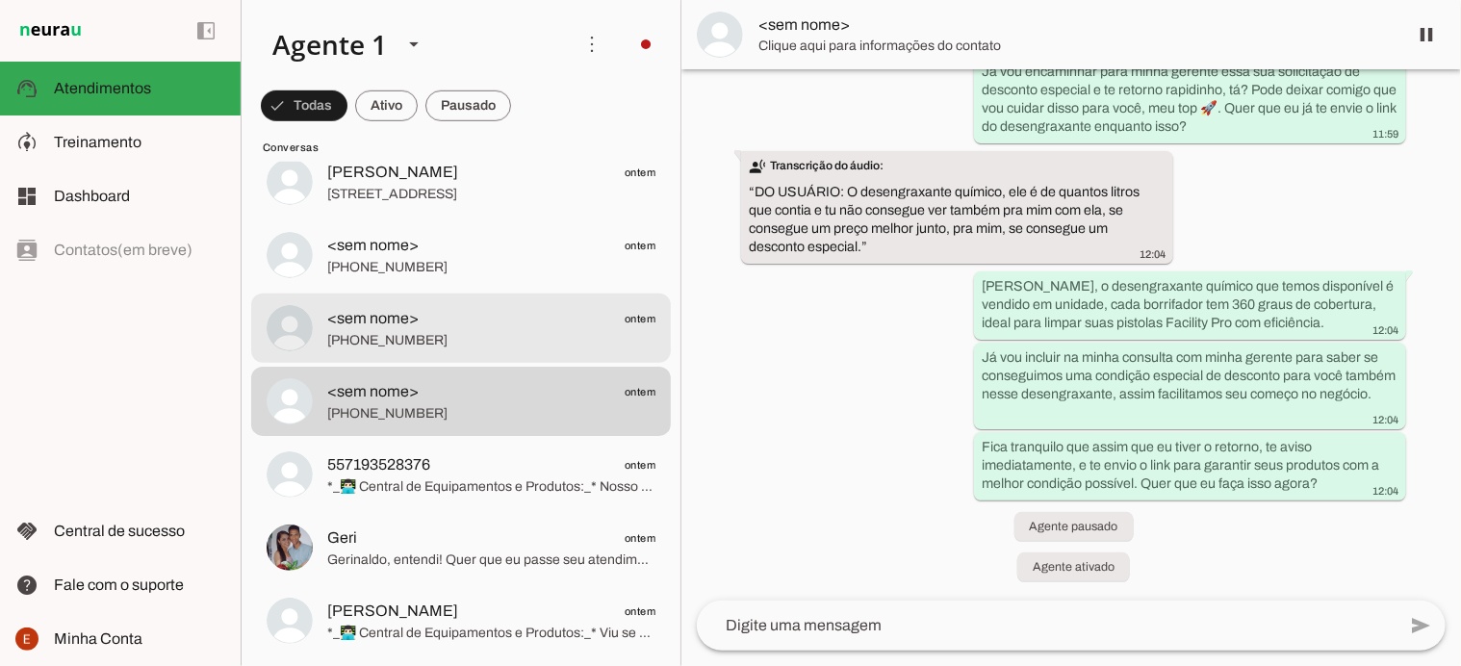
click at [393, 332] on span "[PHONE_NUMBER]" at bounding box center [491, 340] width 328 height 19
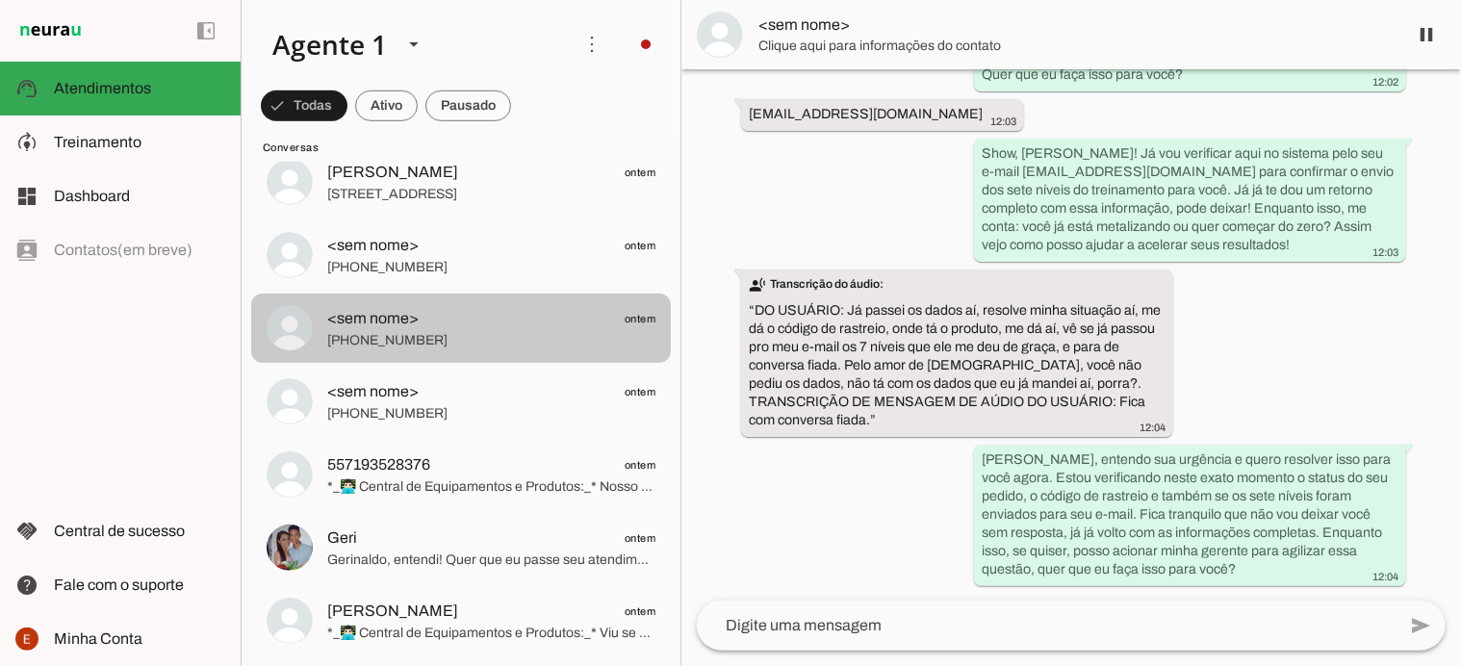
scroll to position [1914, 0]
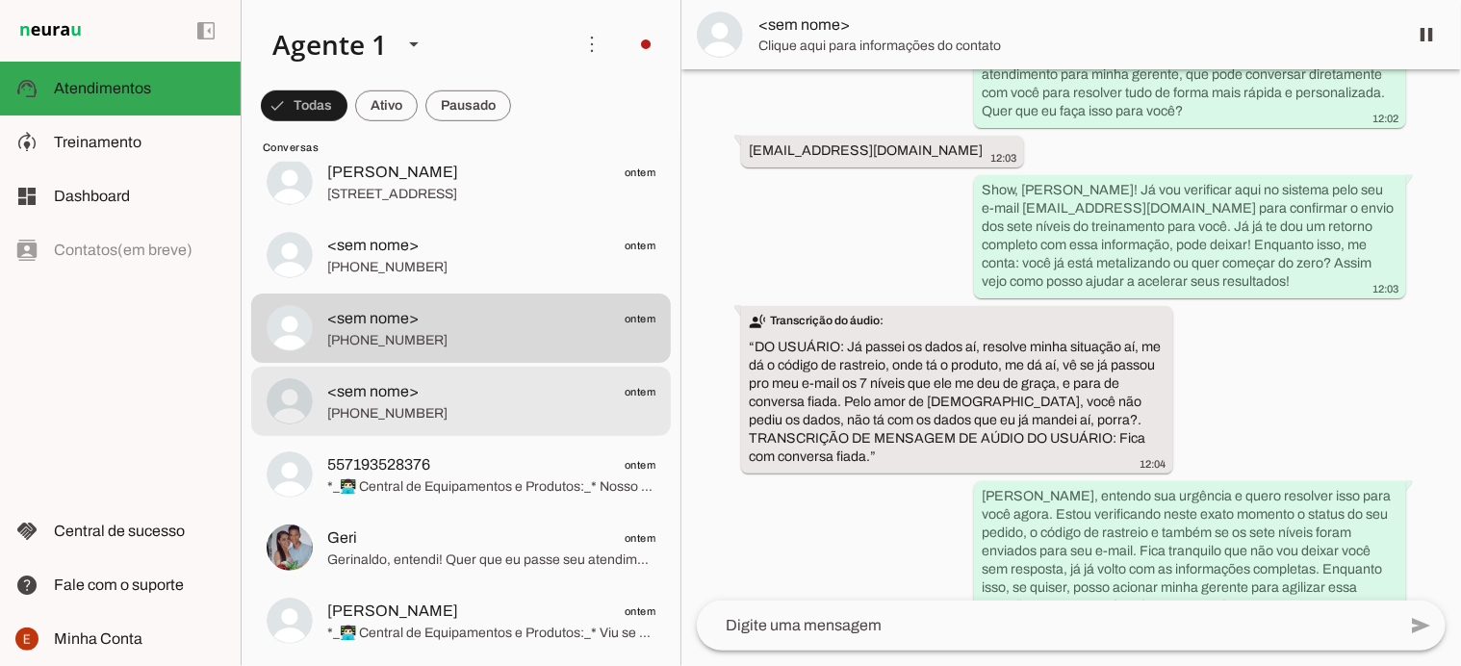
click at [388, 406] on span "[PHONE_NUMBER]" at bounding box center [491, 413] width 328 height 19
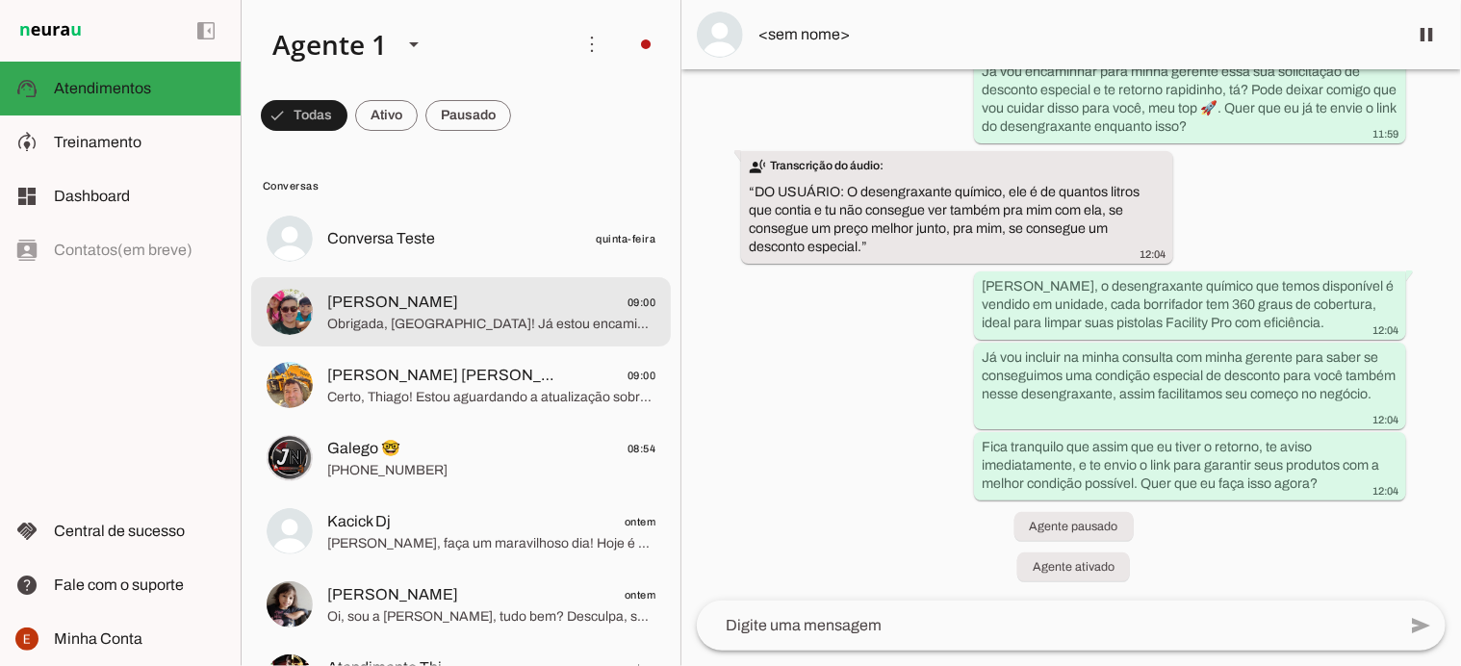
click at [449, 273] on md-item "[PERSON_NAME] 09:00 Obrigada, [GEOGRAPHIC_DATA]! Já estou encaminhando seu CEP …" at bounding box center [461, 238] width 420 height 69
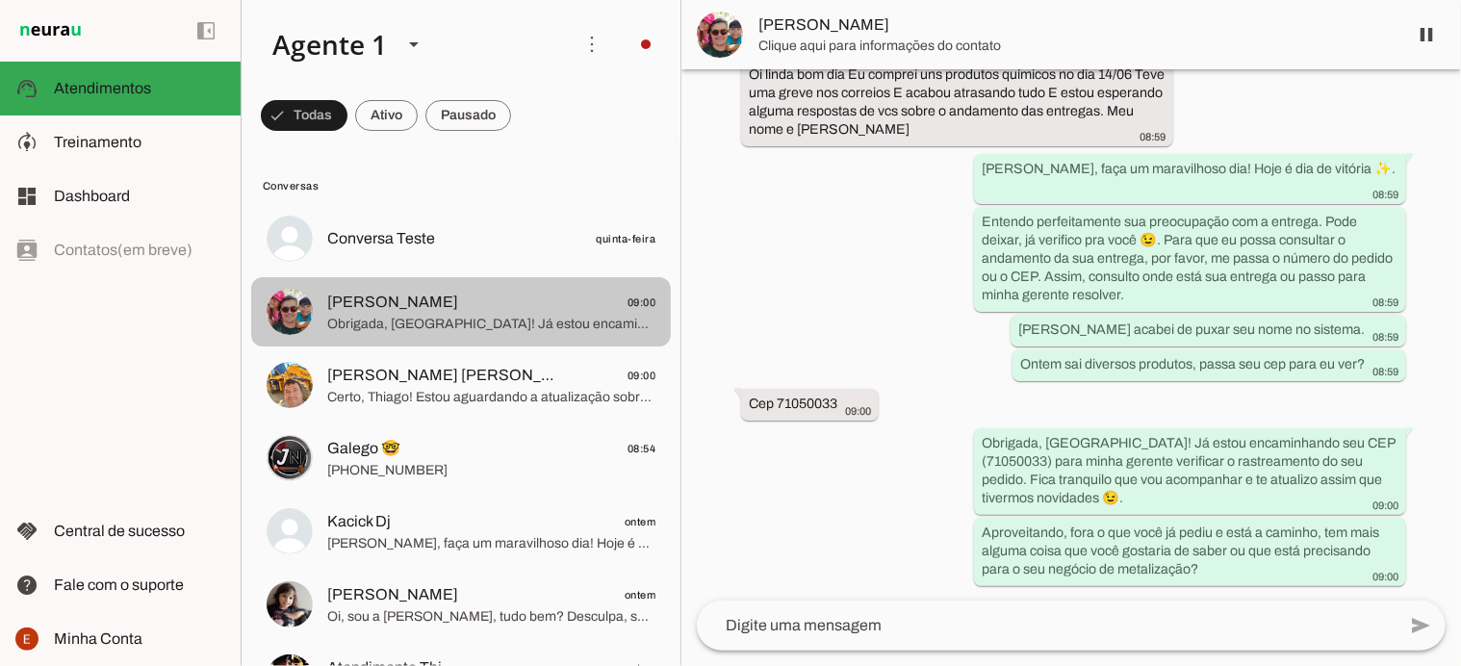
scroll to position [354, 0]
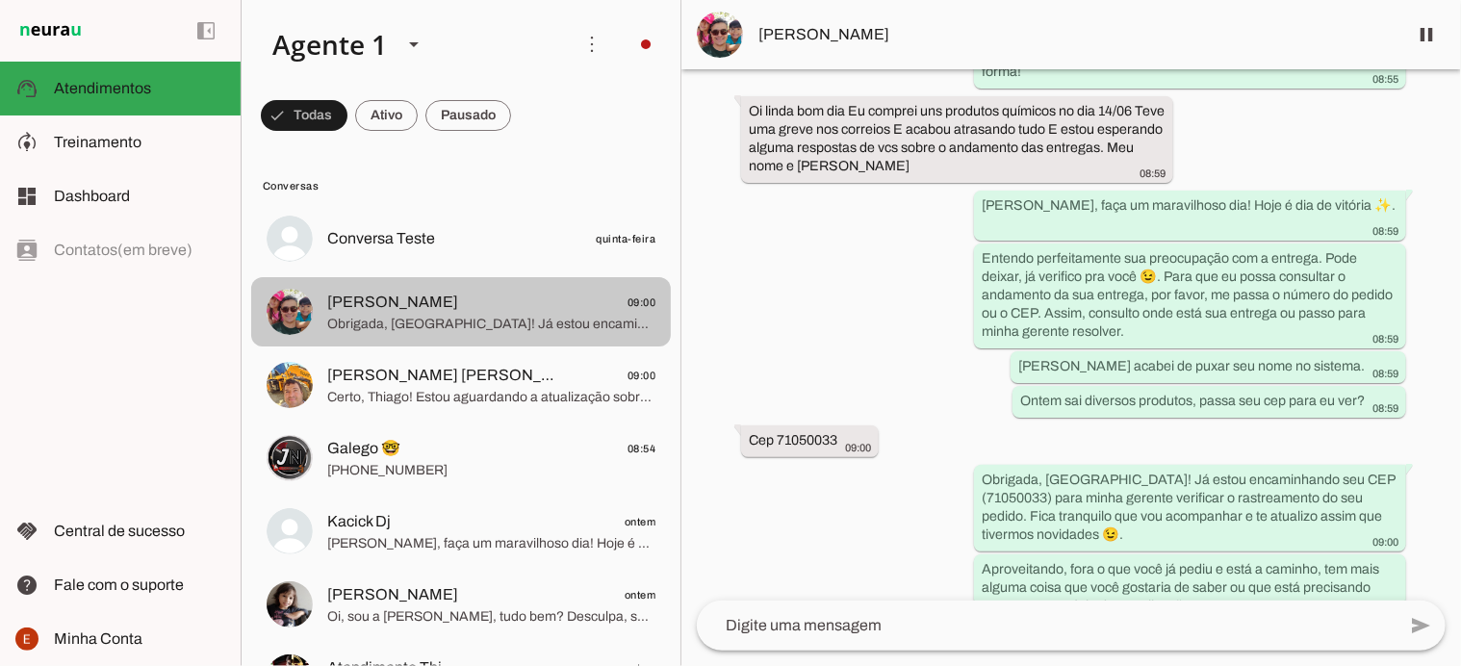
click at [408, 295] on span "[PERSON_NAME]" at bounding box center [392, 302] width 131 height 23
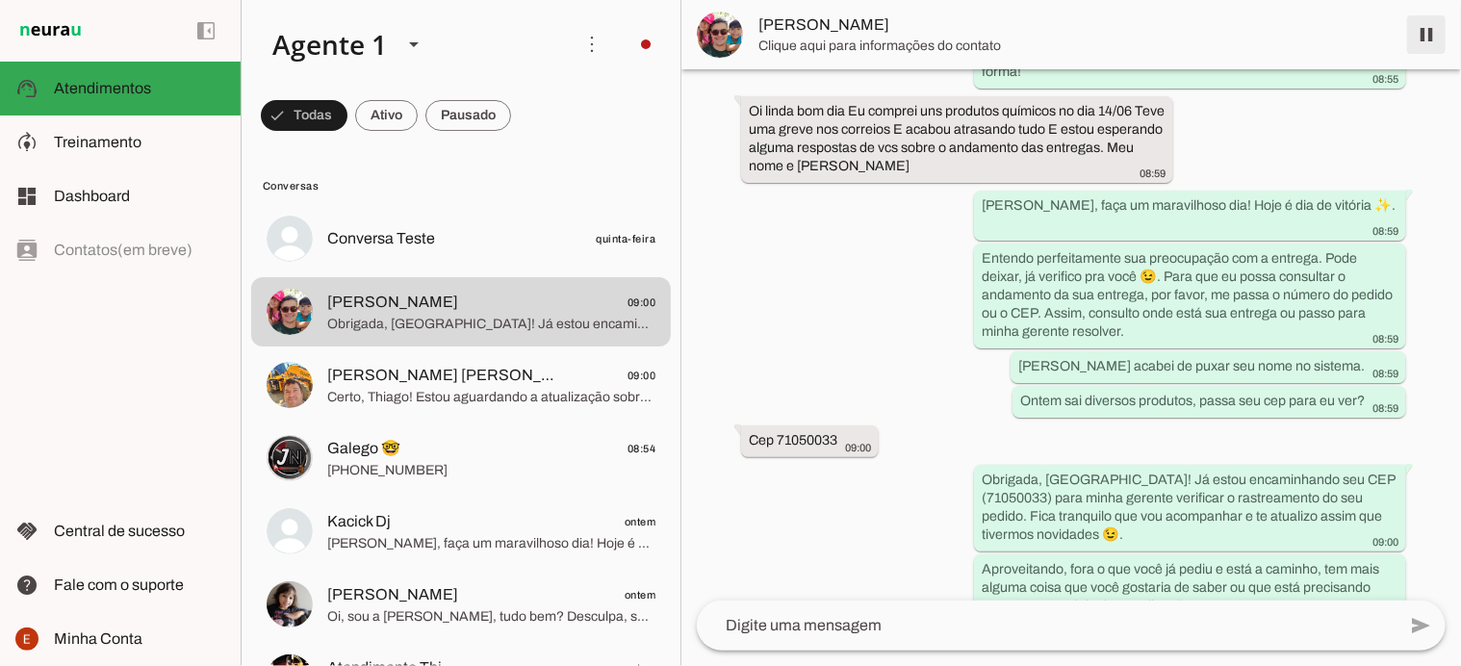
click at [1431, 26] on span at bounding box center [1426, 35] width 46 height 46
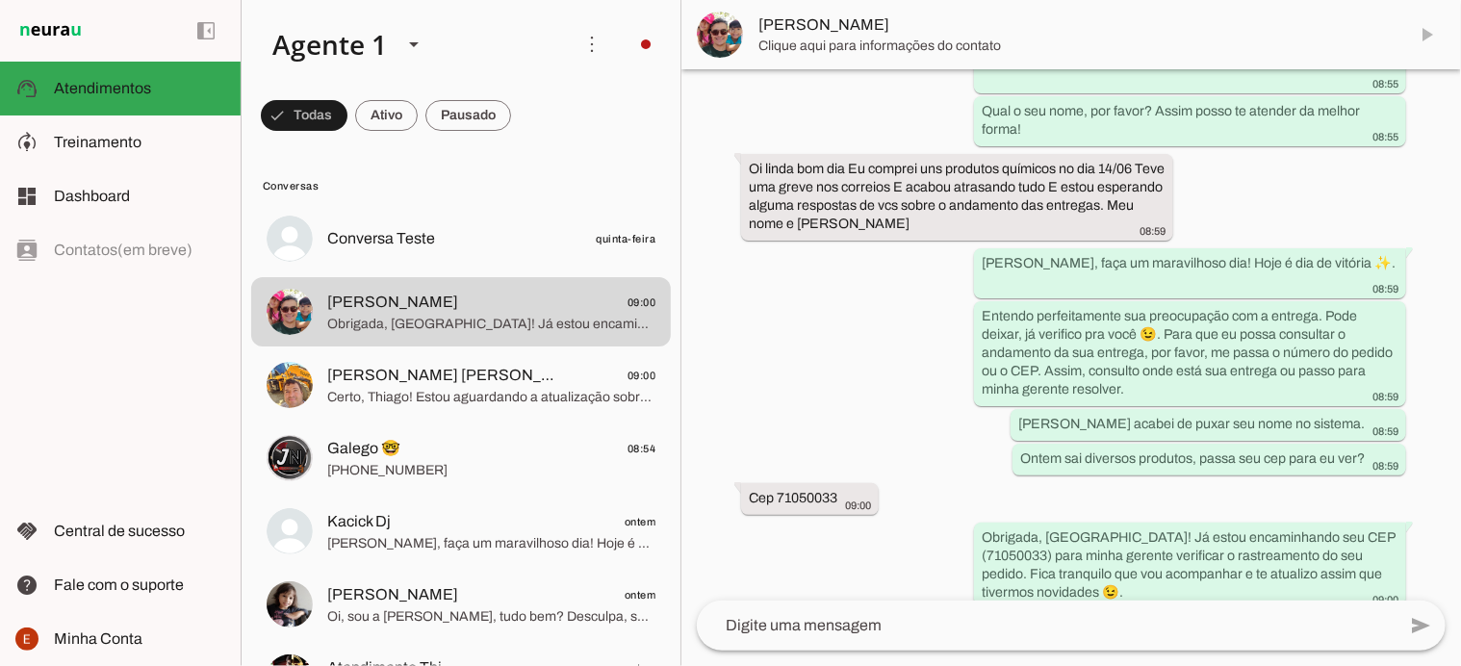
scroll to position [399, 0]
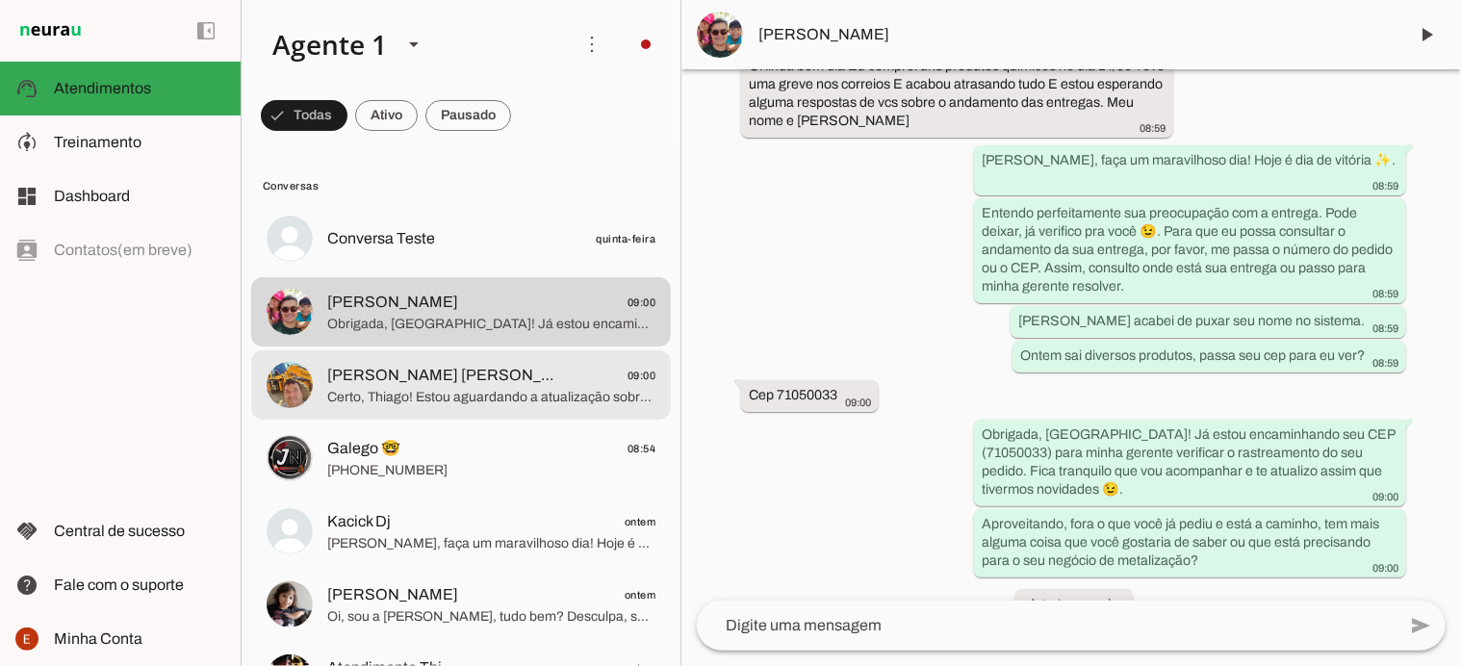
click at [420, 392] on span "Certo, Thiago! Estou aguardando a atualização sobre o código de rastreio da sua…" at bounding box center [491, 397] width 328 height 19
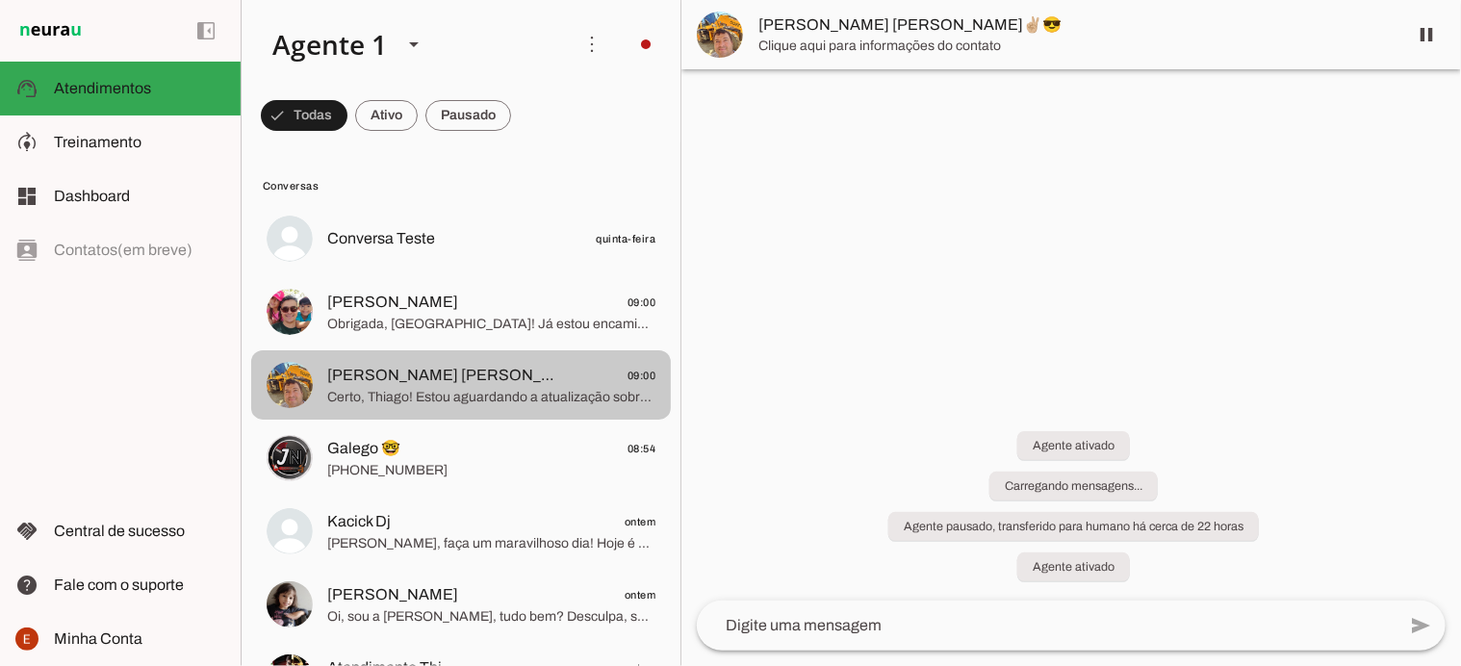
scroll to position [1470, 0]
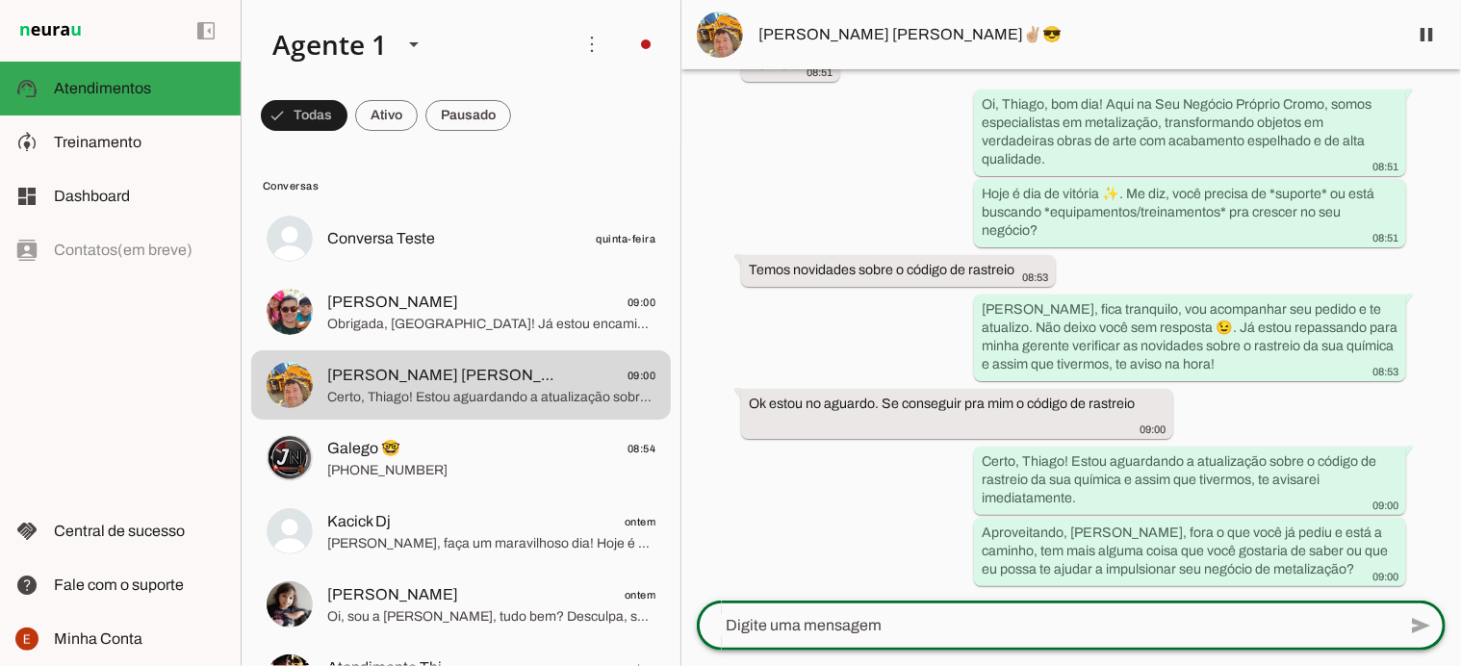
click at [758, 631] on textarea at bounding box center [1046, 625] width 699 height 23
type textarea "Thiago vou verificar com os coreios quais pedidos sairam"
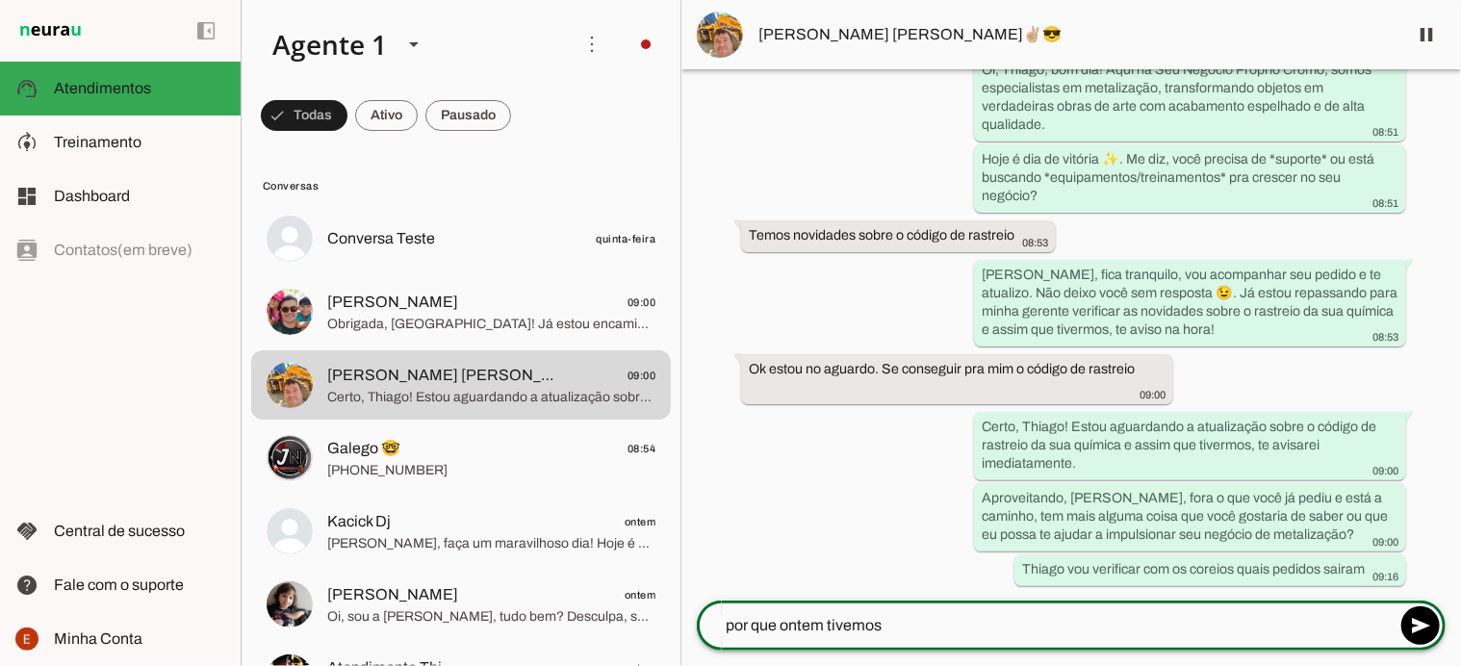
scroll to position [1504, 0]
type textarea "por que ontem tivemos varias entregas"
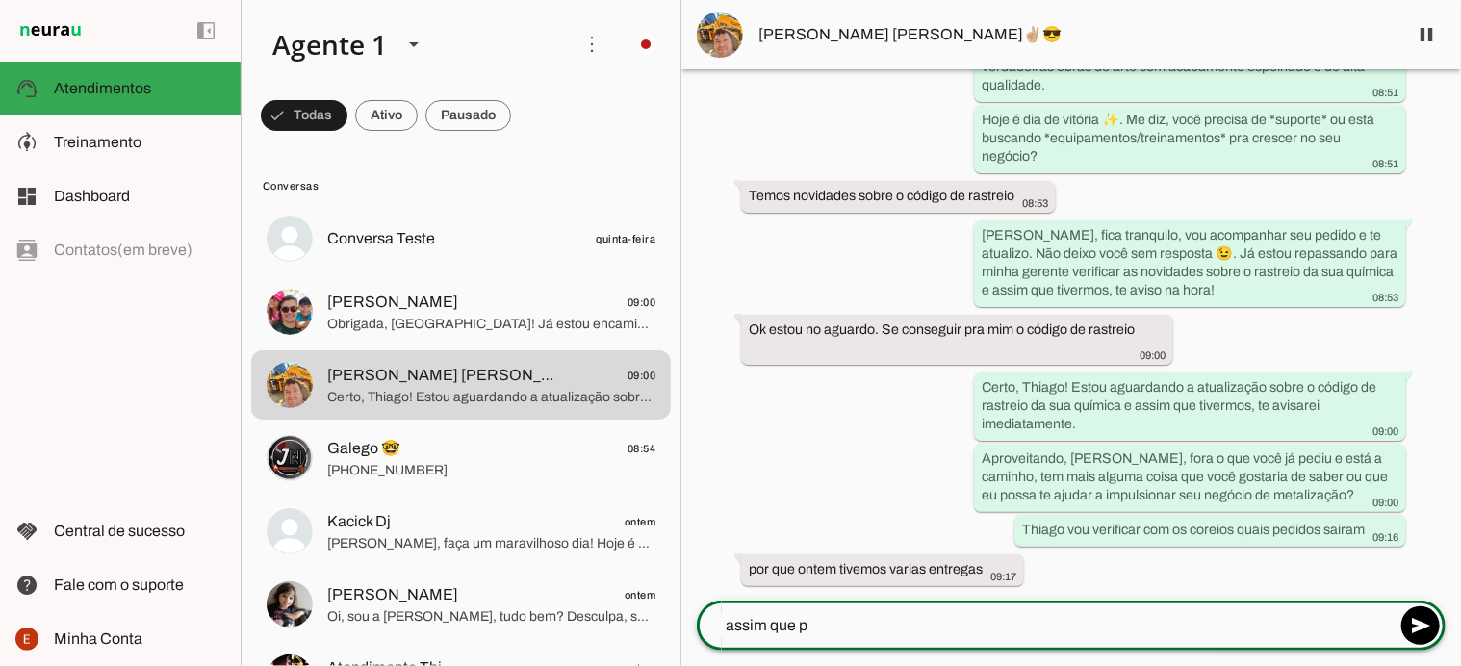
type textarea "assim que pe"
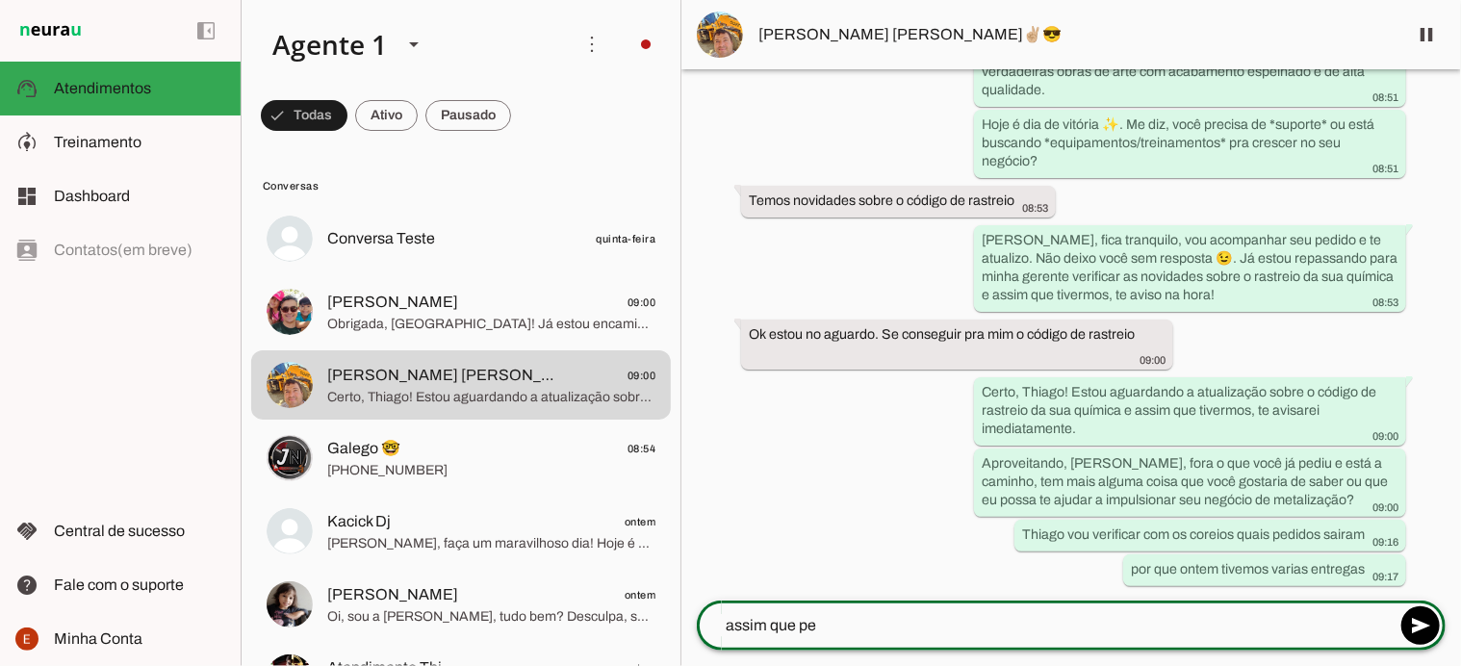
scroll to position [1539, 0]
type textarea "assim que pegar a lista enviada dos correios para mim já passo para você."
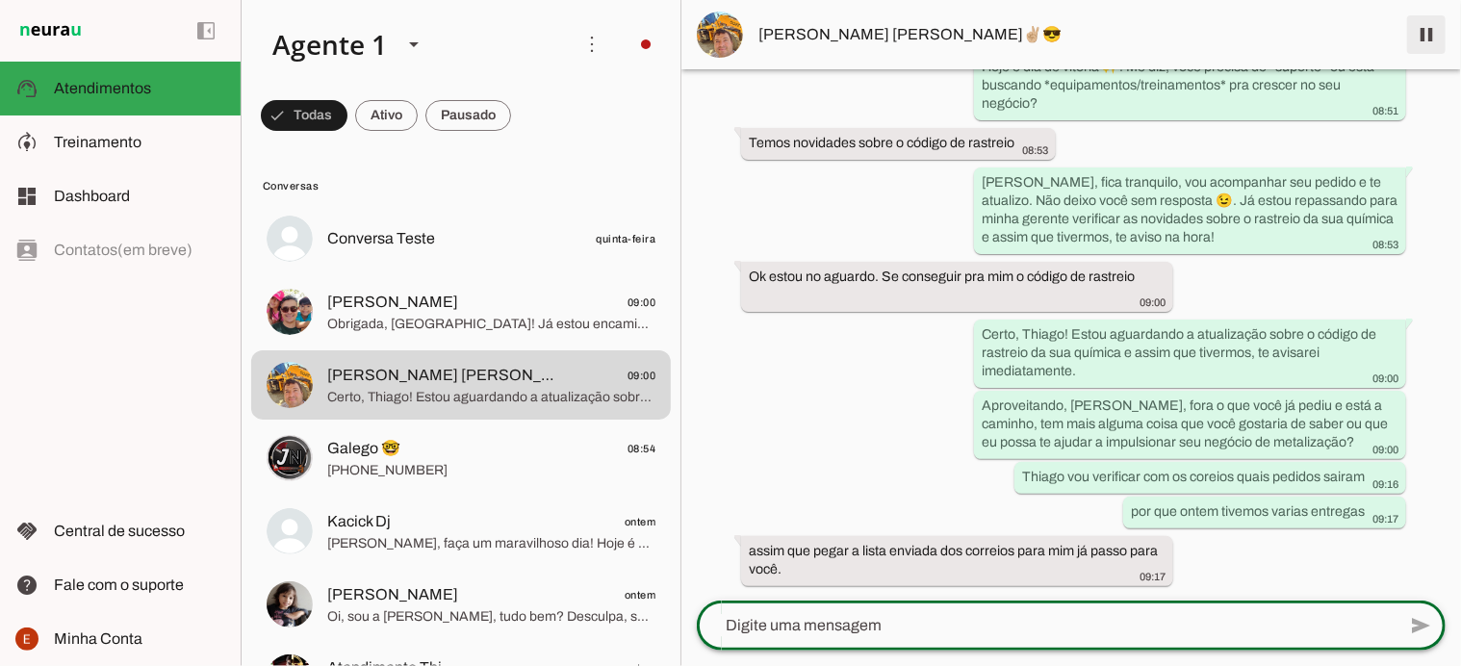
click at [1420, 36] on span at bounding box center [1426, 35] width 46 height 46
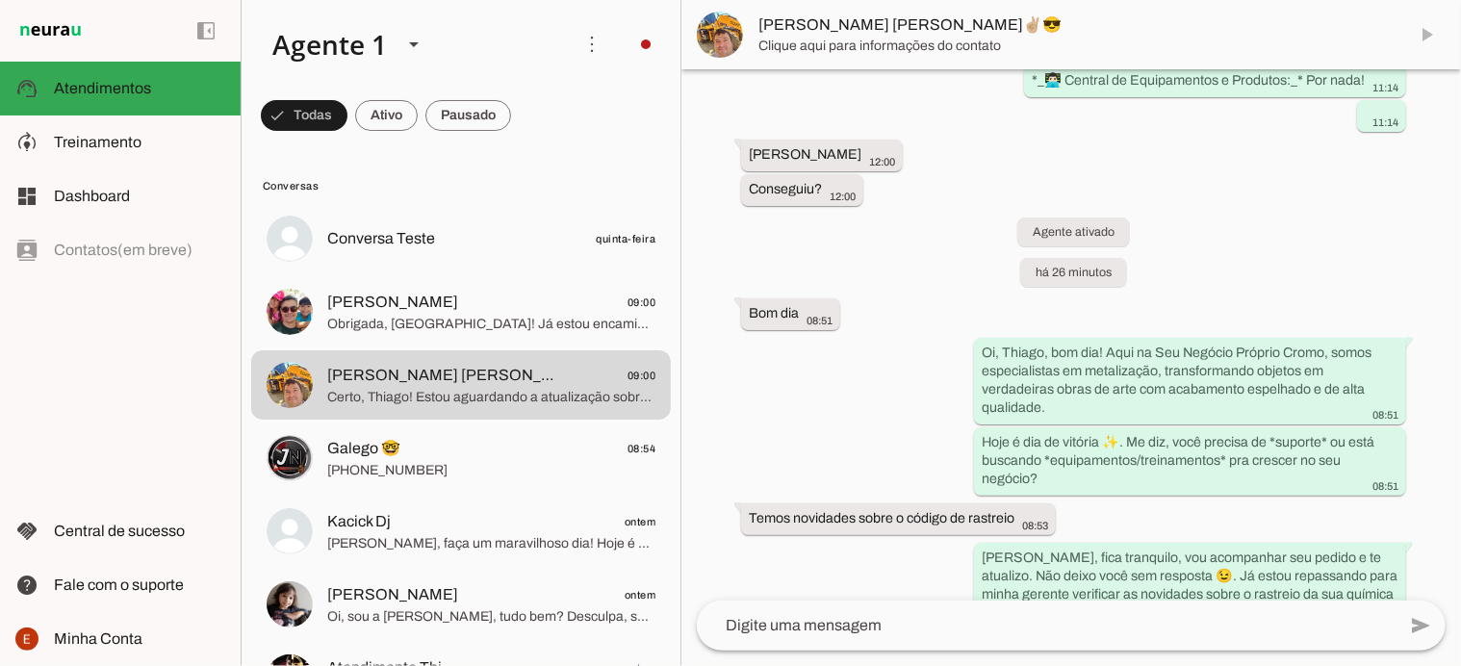
scroll to position [1636, 0]
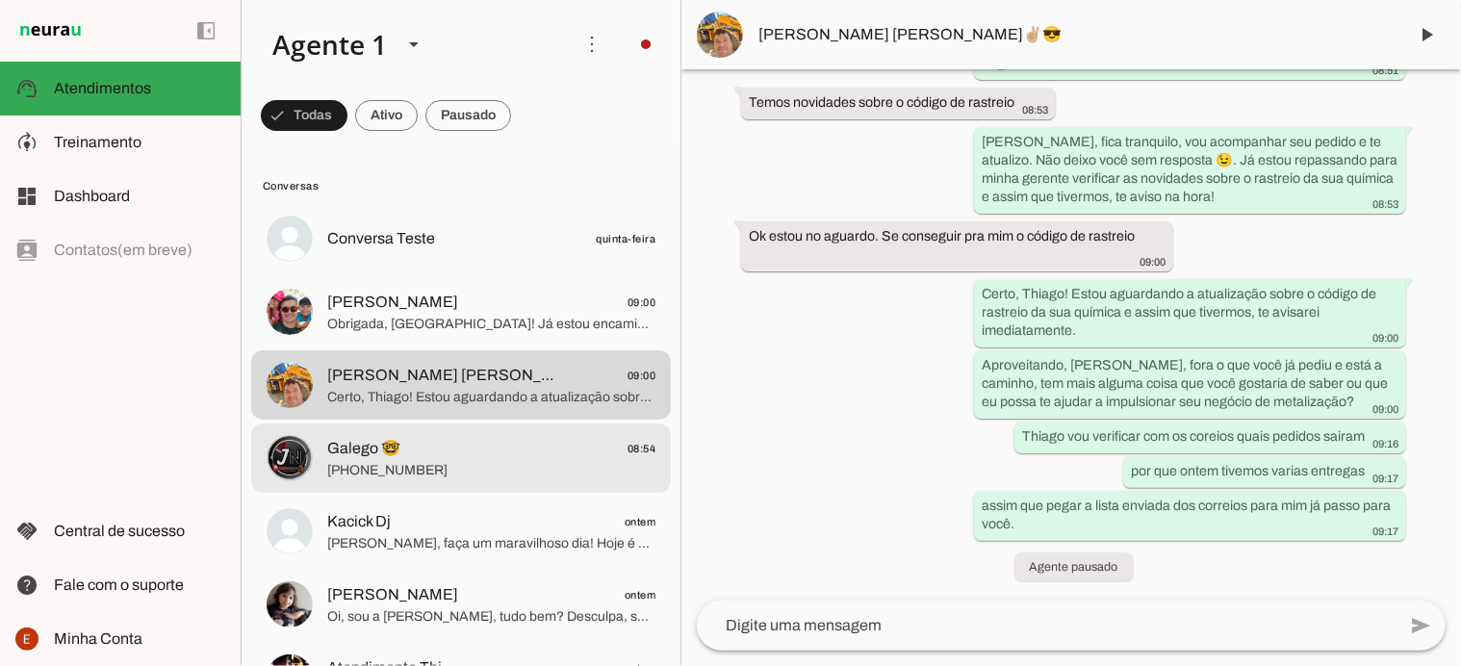
click at [426, 467] on span "[PHONE_NUMBER]" at bounding box center [491, 470] width 328 height 19
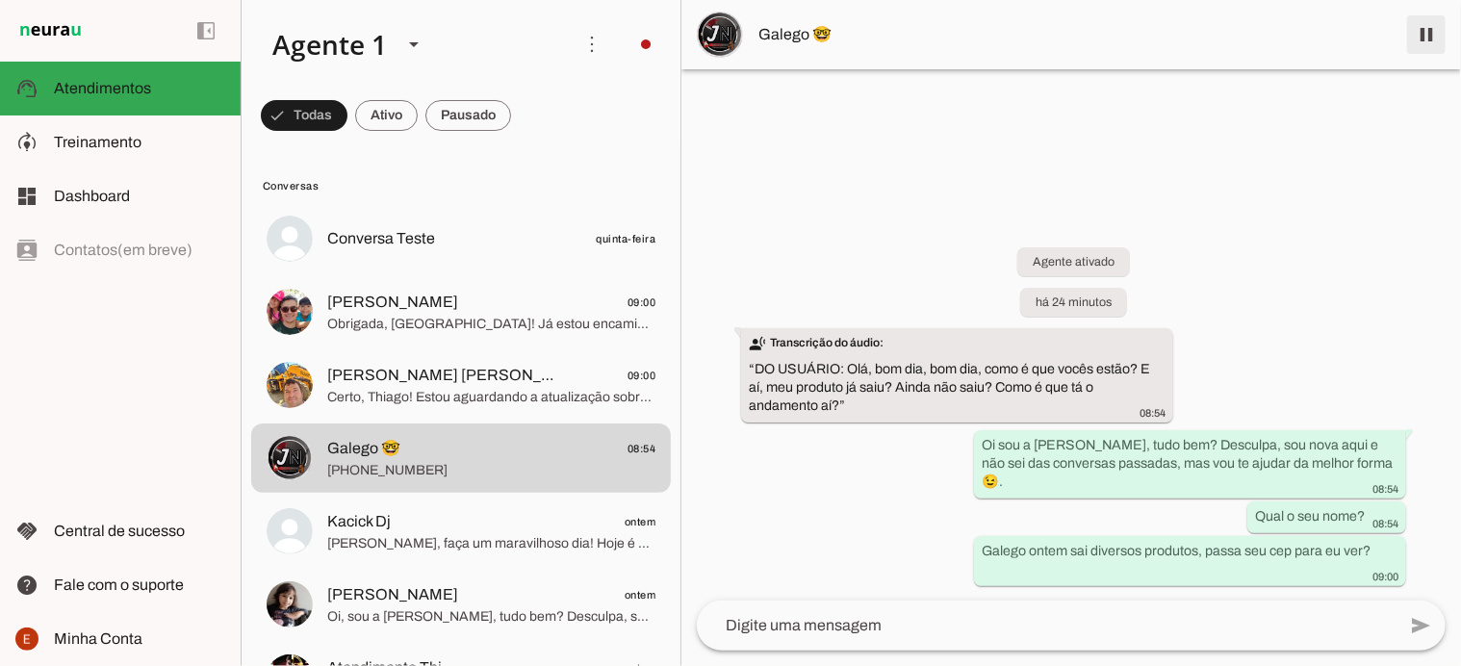
click at [1424, 34] on span at bounding box center [1426, 35] width 46 height 46
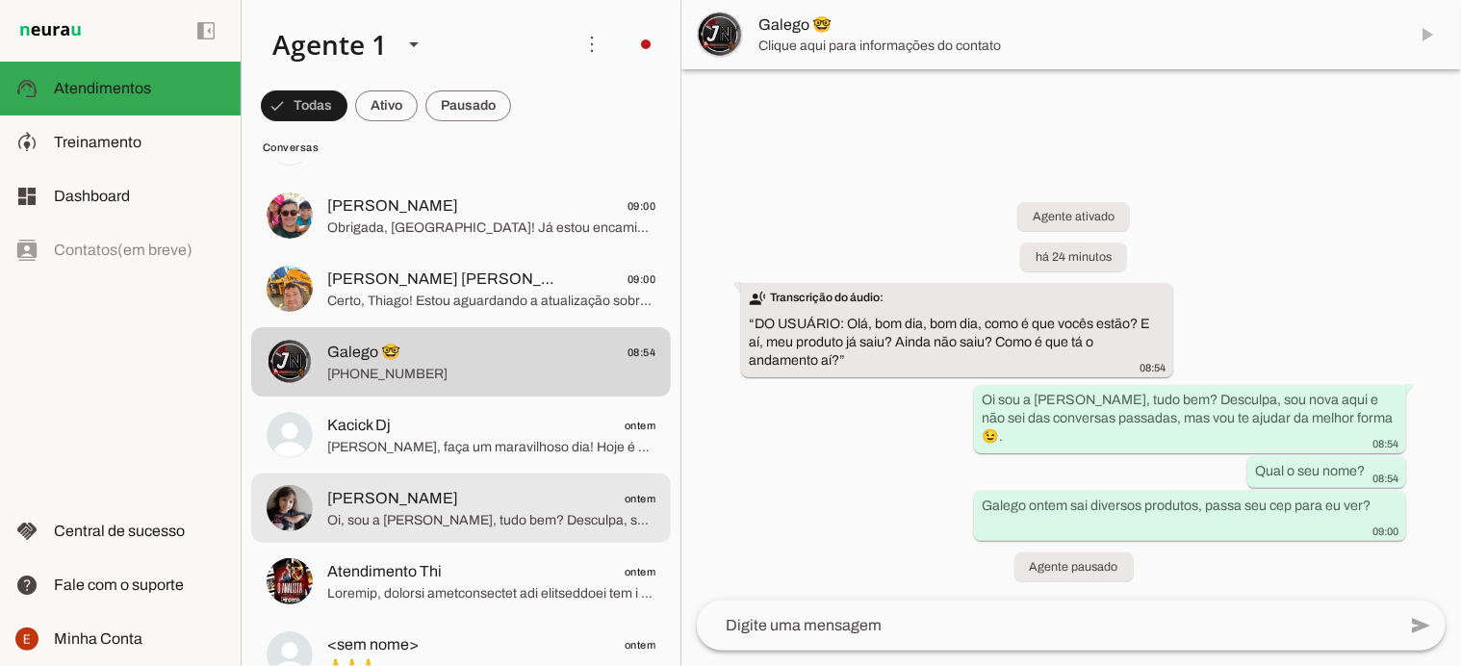
scroll to position [141, 0]
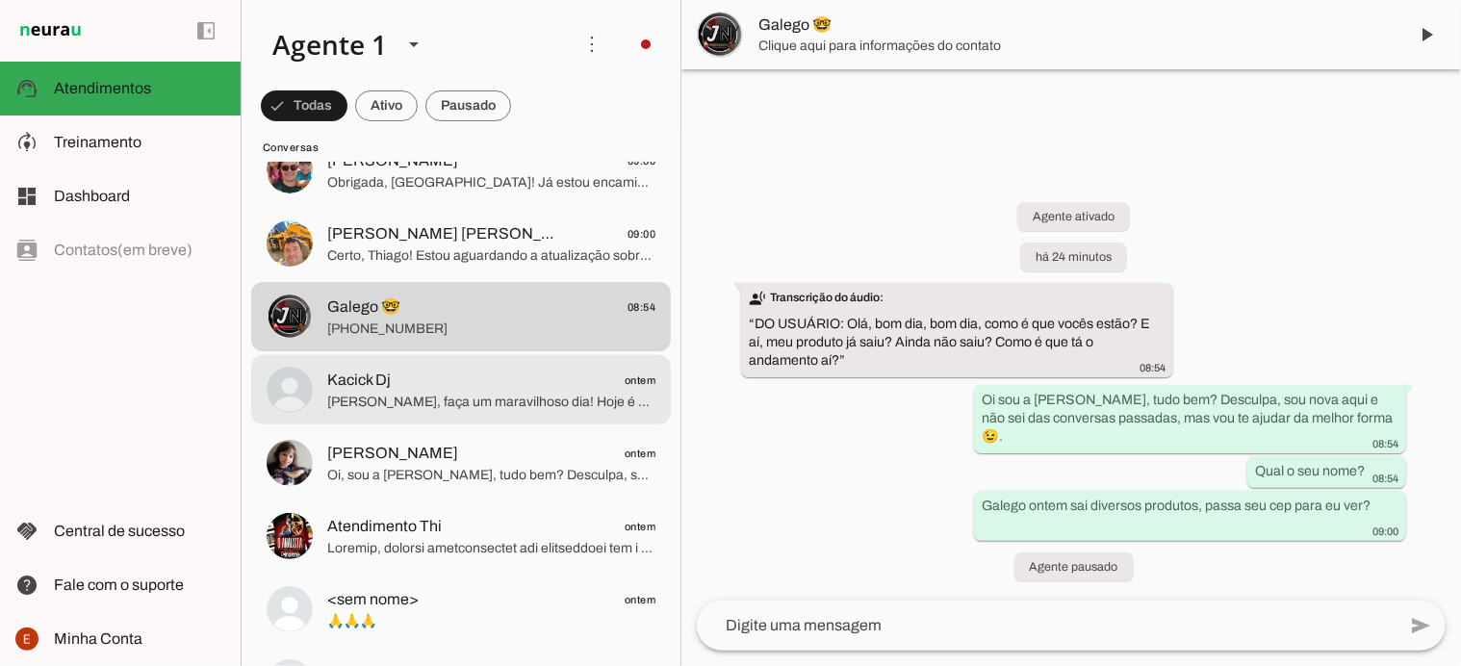
click at [449, 411] on span "[PERSON_NAME], faça um maravilhoso dia! Hoje é dia de vitória ✨. Me diz, você p…" at bounding box center [491, 402] width 328 height 19
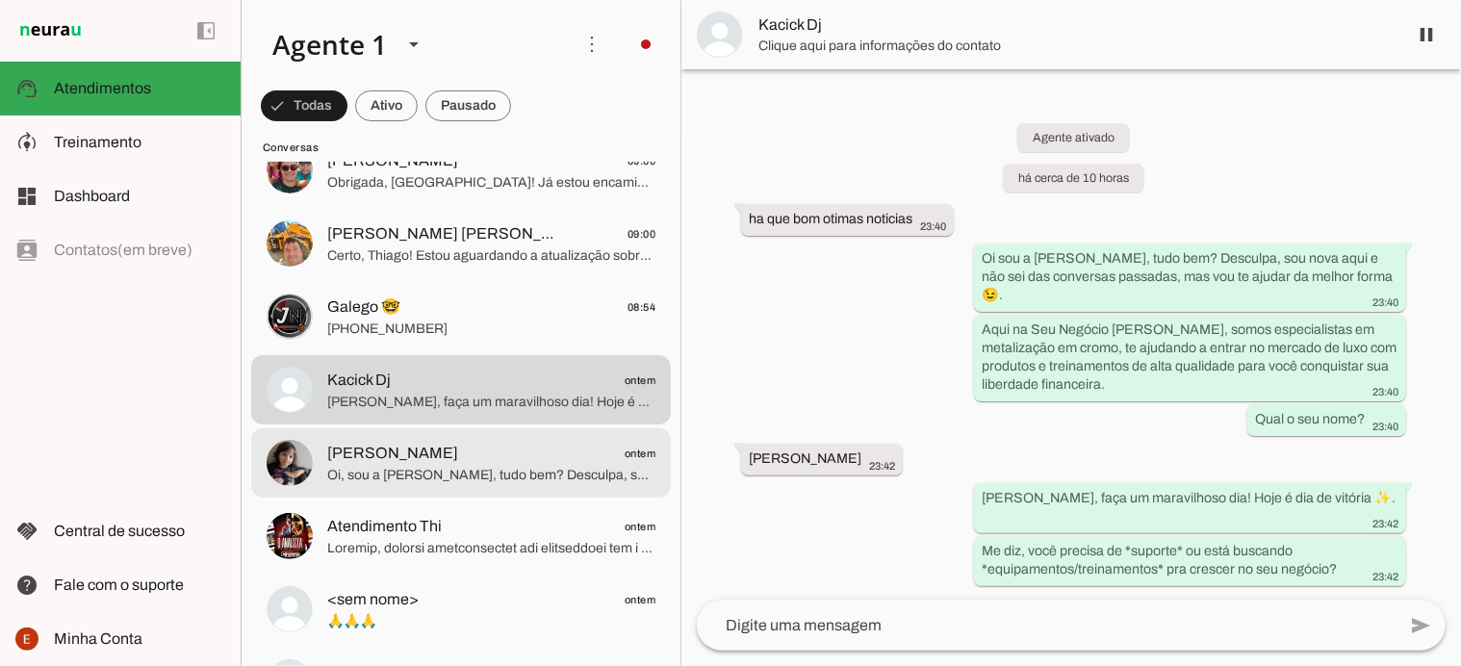
click at [461, 132] on md-item "[PERSON_NAME] ontem [PERSON_NAME], sou a [PERSON_NAME], tudo bem? Desculpa, sou…" at bounding box center [461, 97] width 420 height 69
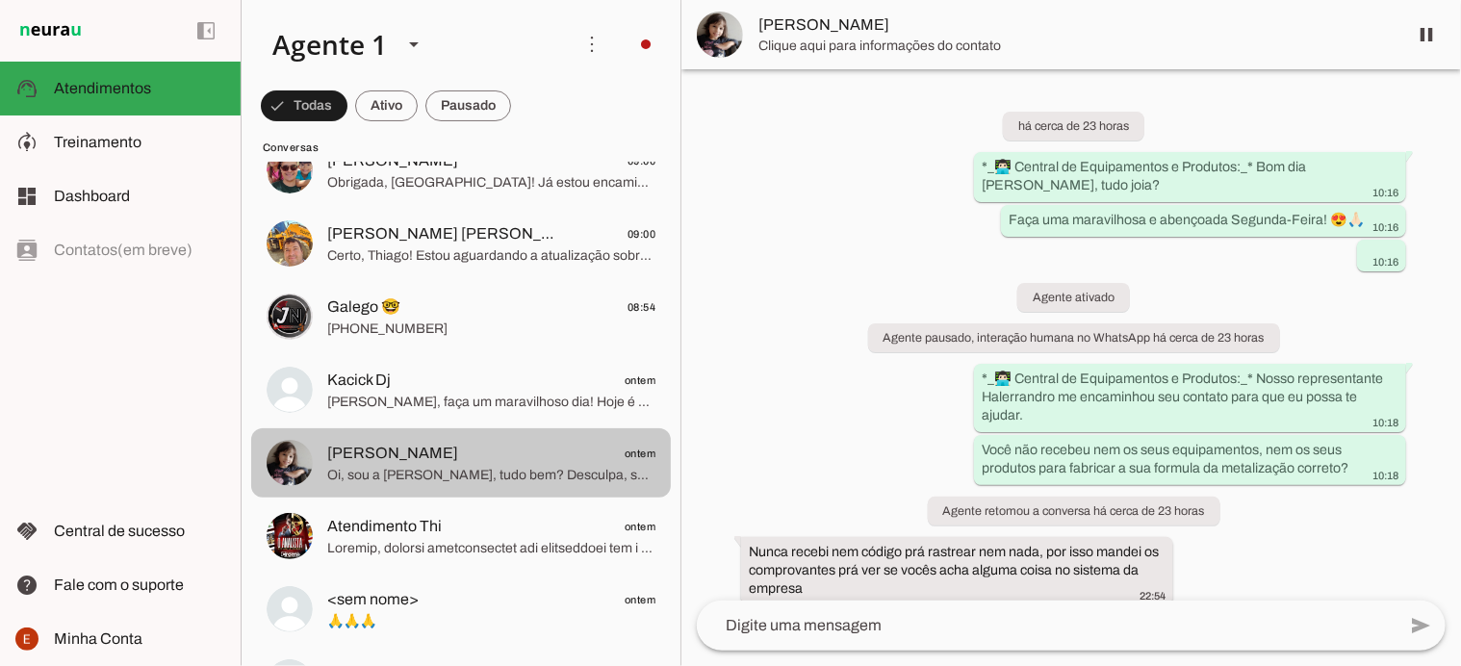
scroll to position [339, 0]
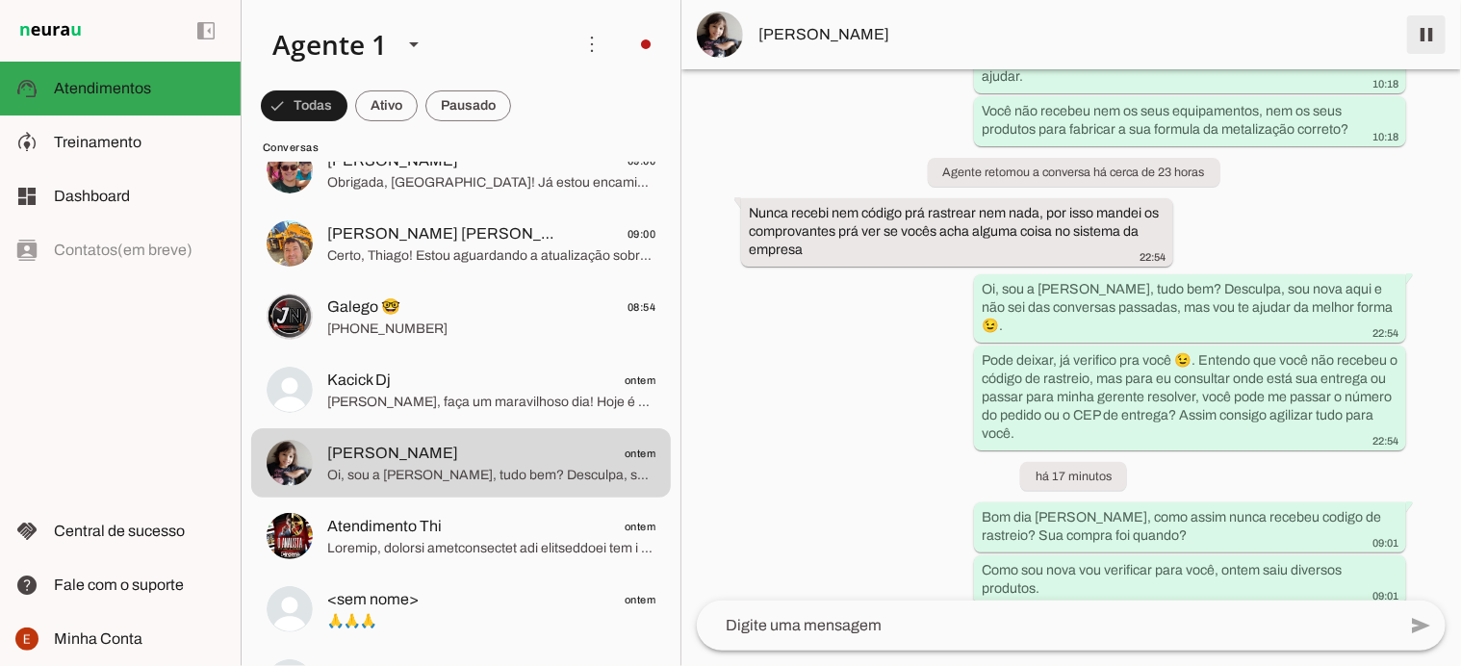
click at [1423, 18] on span at bounding box center [1426, 35] width 46 height 46
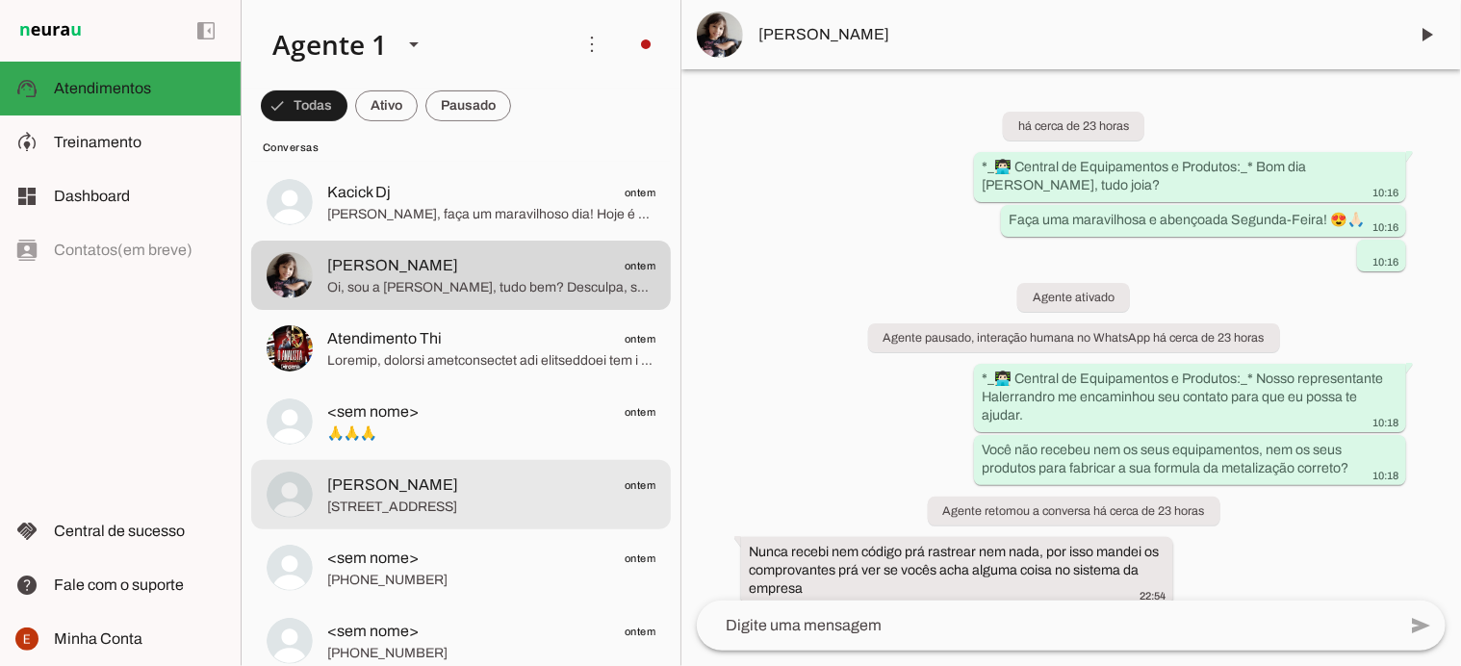
scroll to position [335, 0]
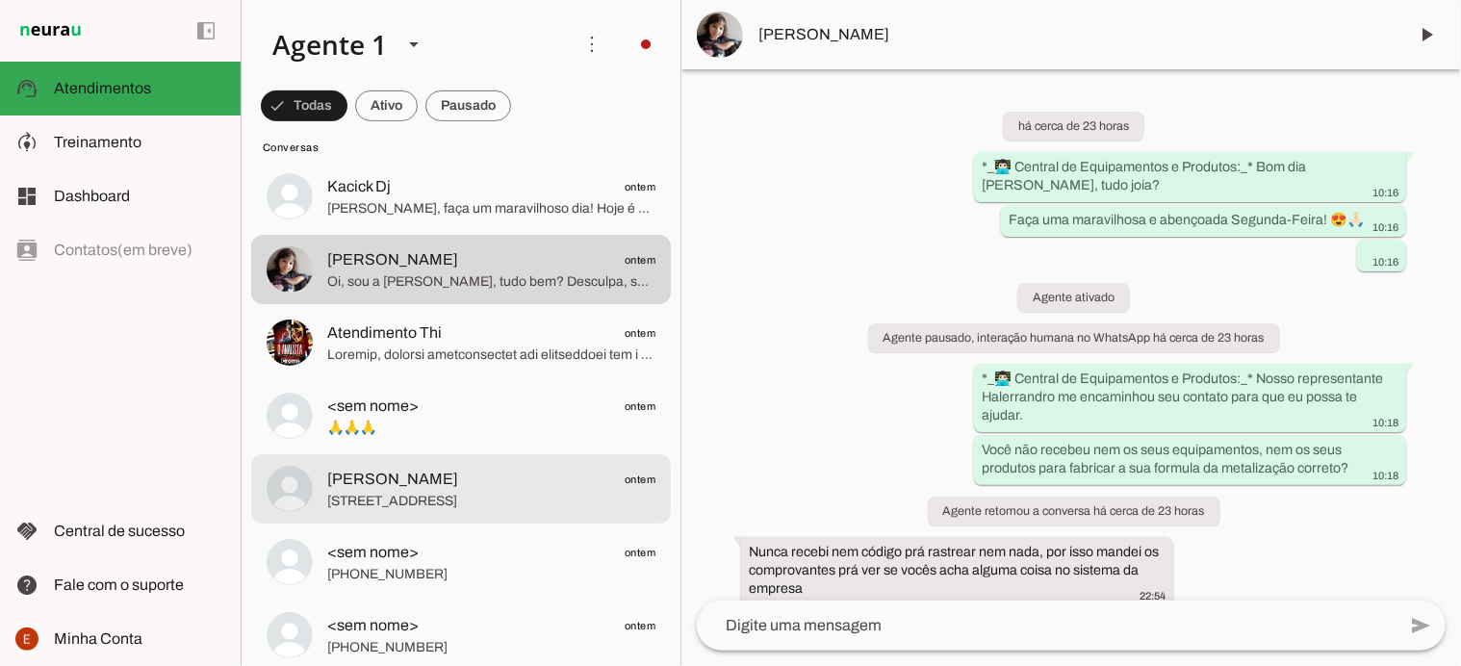
click at [436, 495] on span "[STREET_ADDRESS]" at bounding box center [491, 501] width 328 height 19
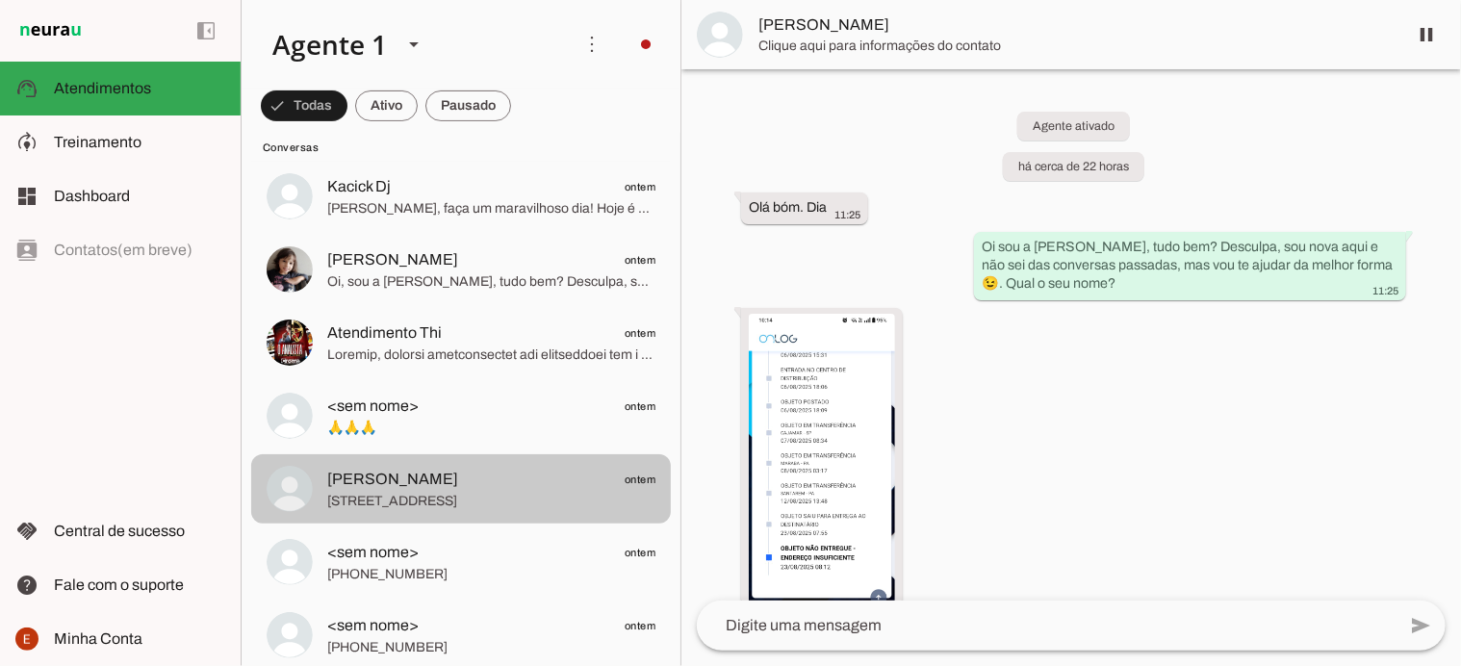
scroll to position [2013, 0]
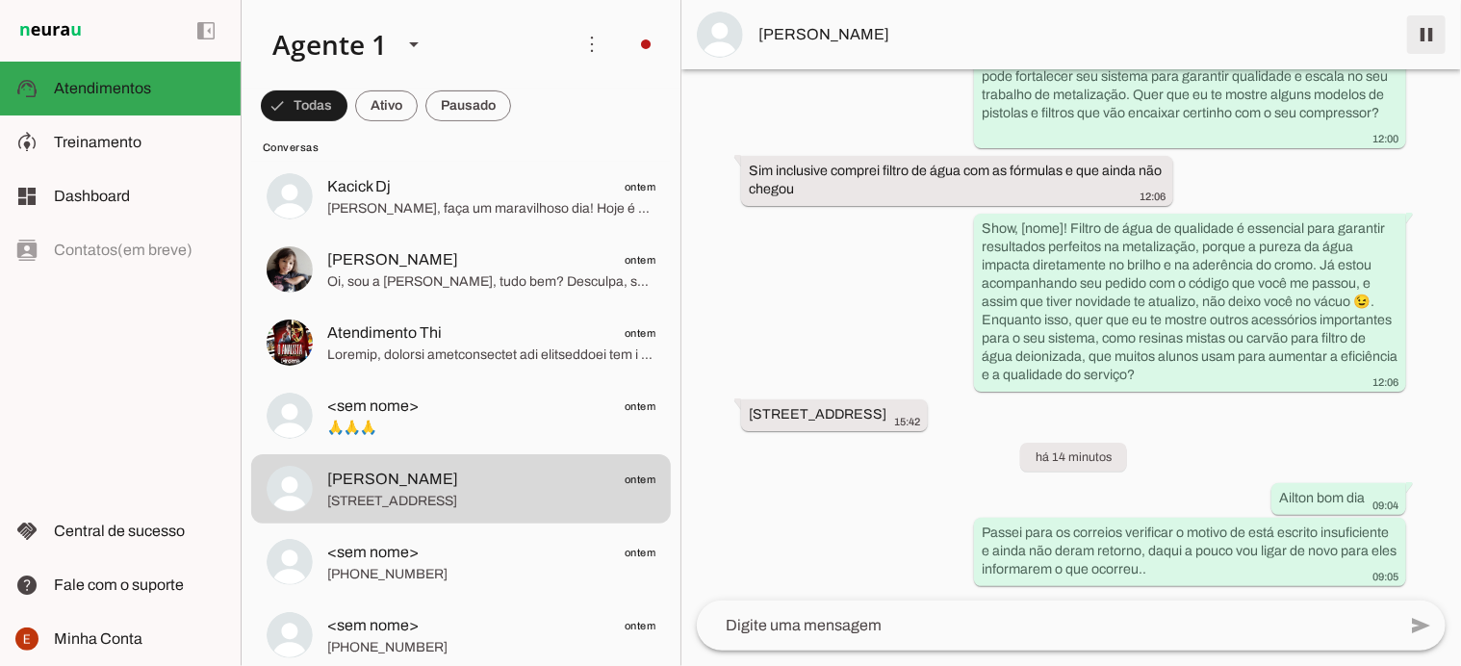
click at [1435, 34] on span at bounding box center [1426, 35] width 46 height 46
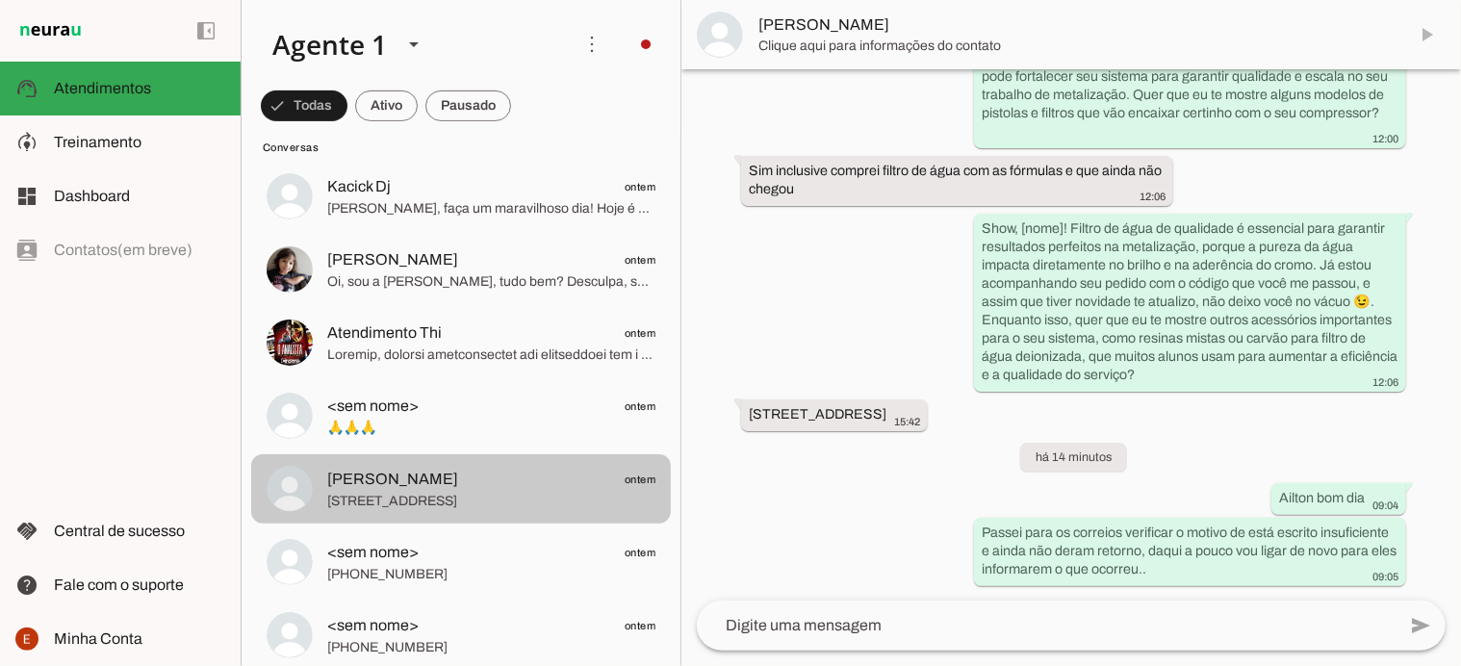
scroll to position [0, 0]
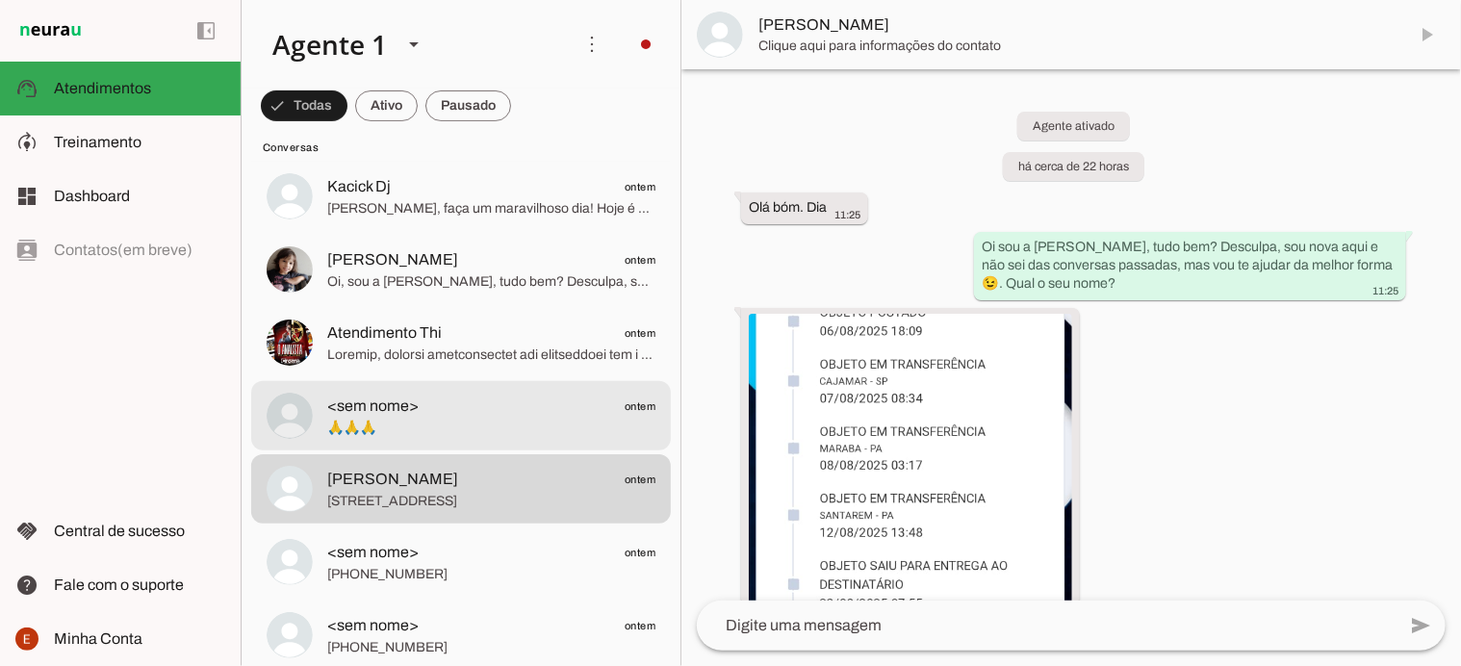
click at [384, 426] on span "🙏🙏🙏" at bounding box center [491, 428] width 328 height 19
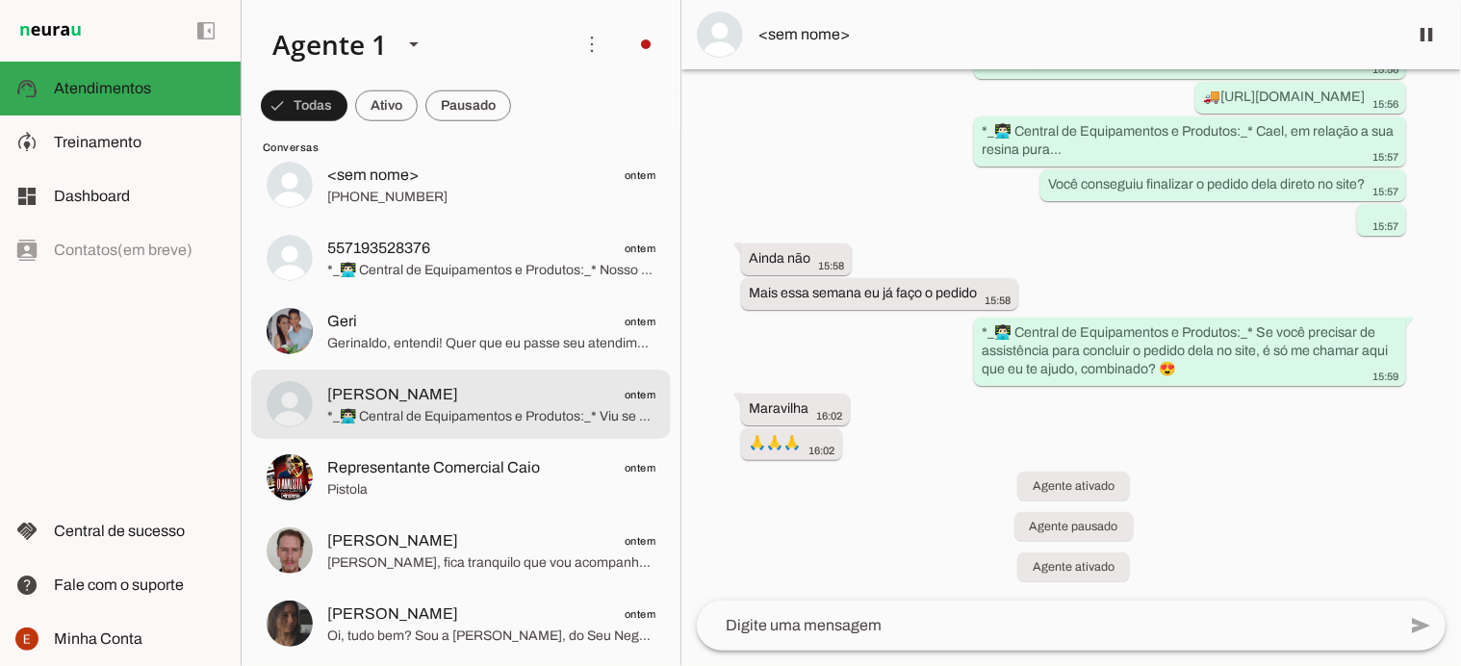
scroll to position [861, 0]
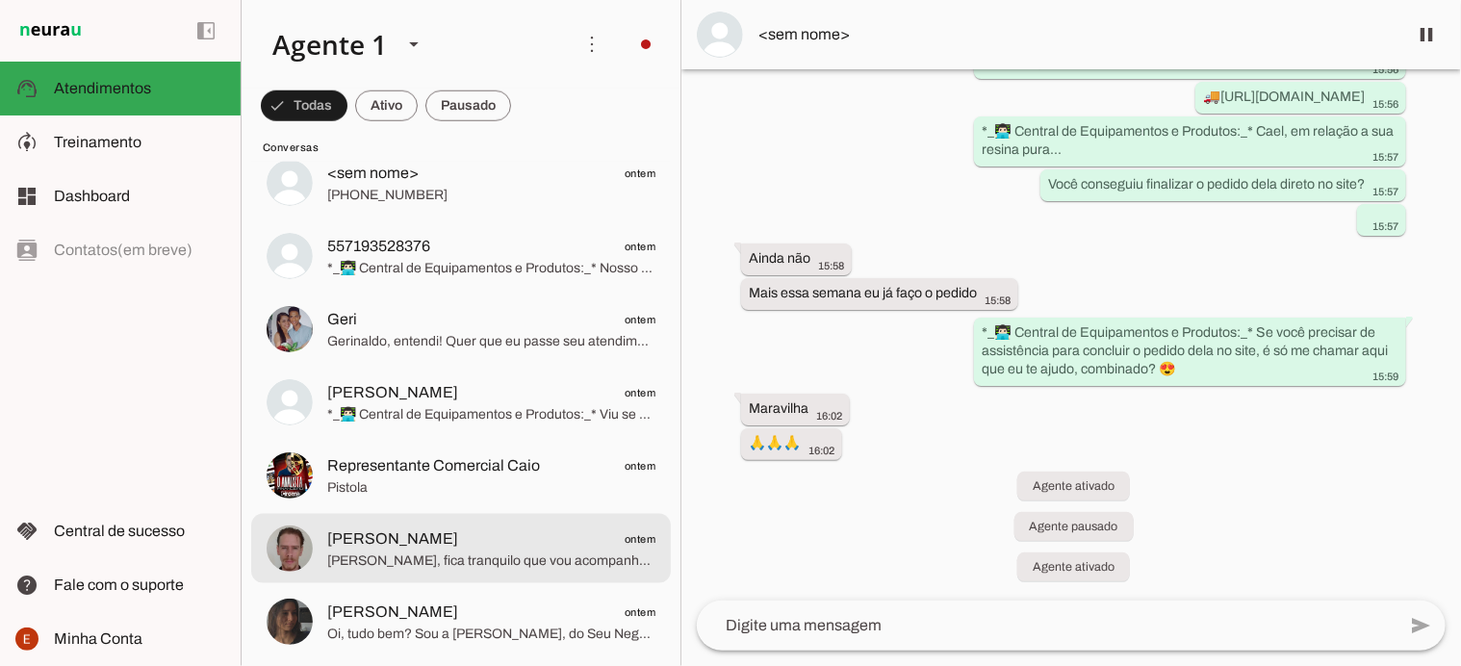
click at [486, 552] on span "[PERSON_NAME], fica tranquilo que vou acompanhar seu pedido para te manter atua…" at bounding box center [491, 561] width 328 height 19
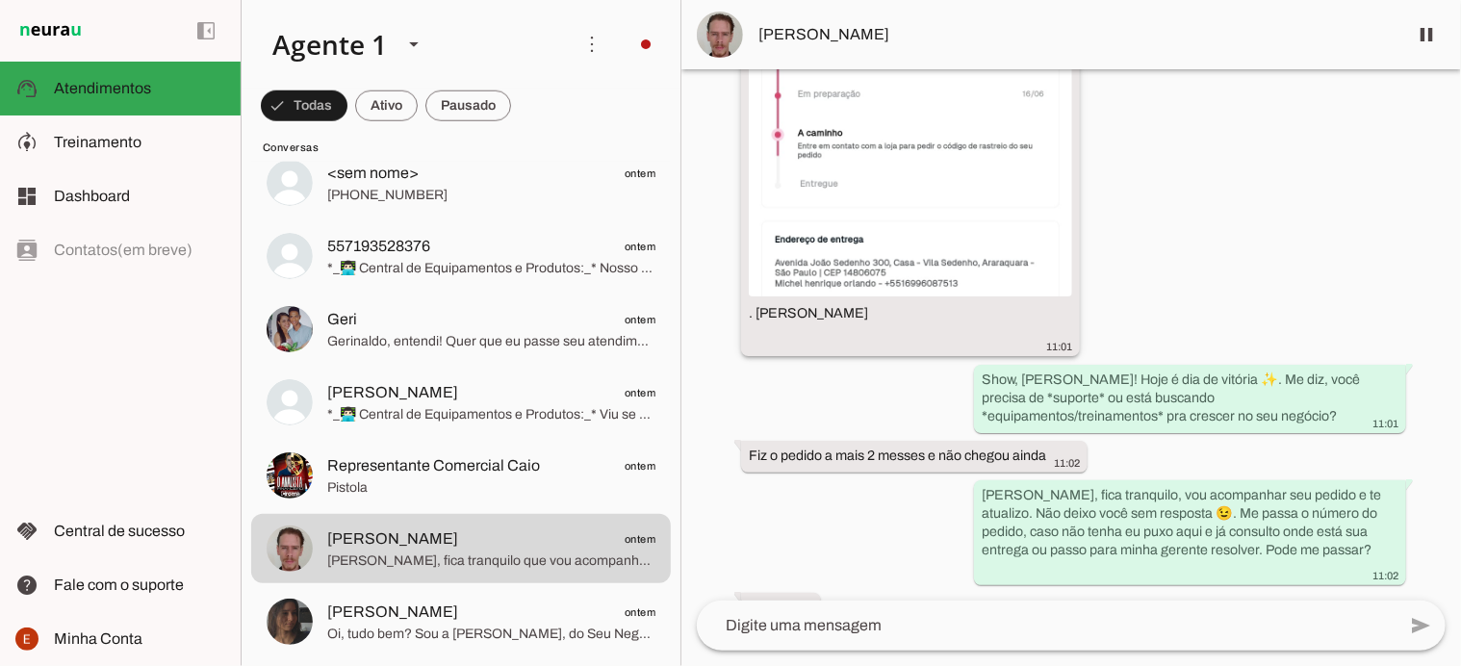
scroll to position [1086, 0]
click at [910, 263] on img at bounding box center [910, 133] width 323 height 323
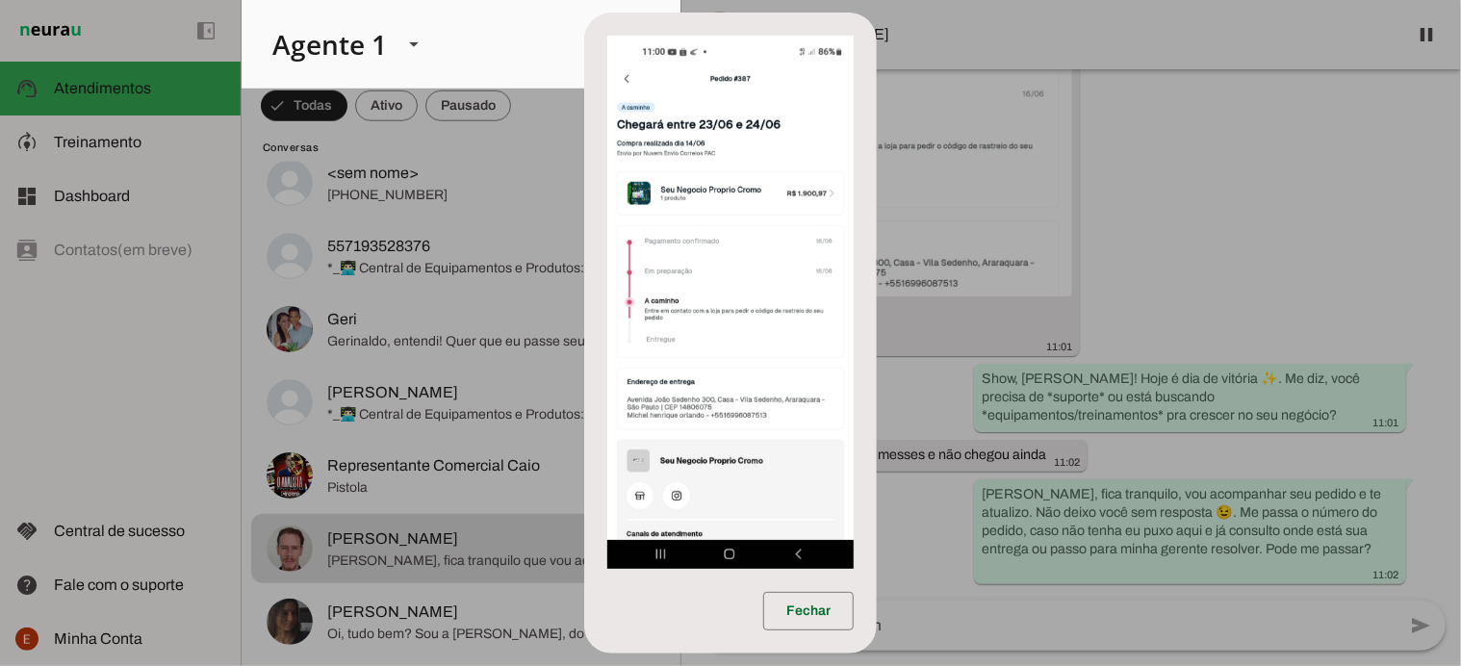
click at [877, 378] on dialog "Fechar" at bounding box center [730, 333] width 293 height 641
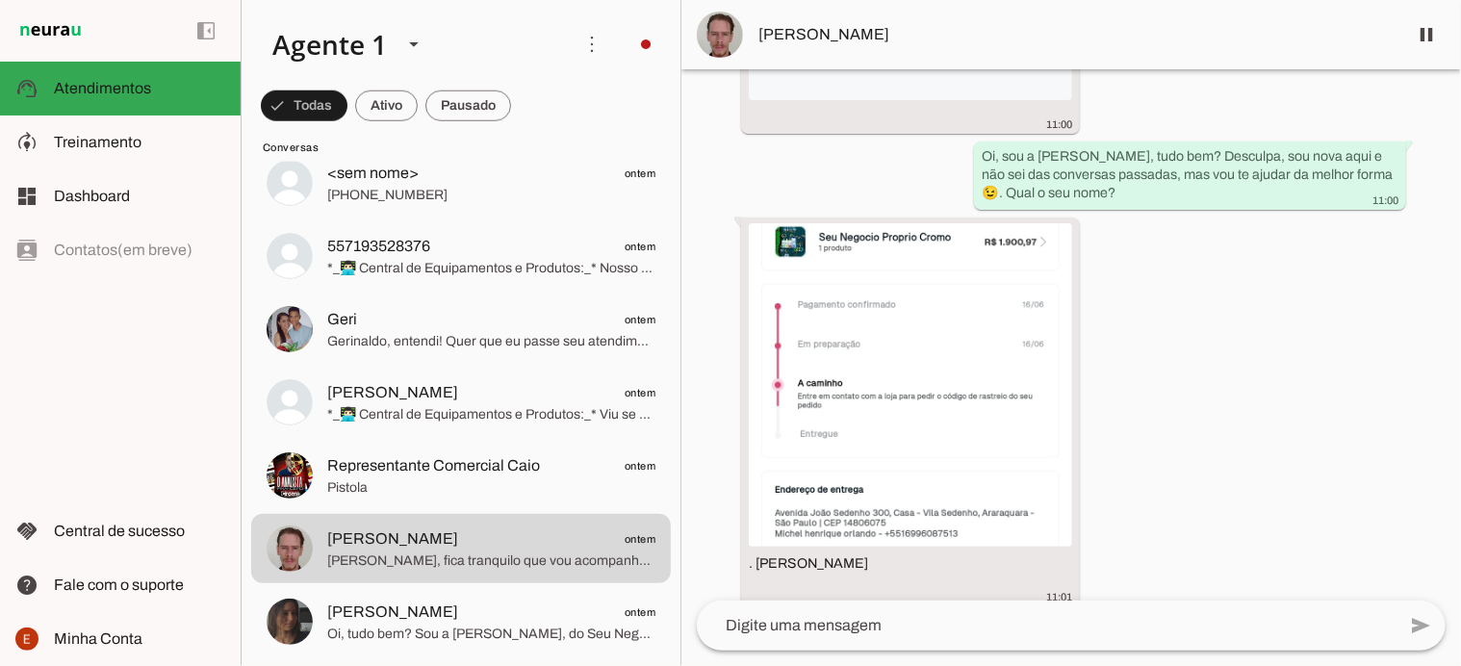
scroll to position [835, 0]
click at [921, 501] on img at bounding box center [910, 384] width 323 height 323
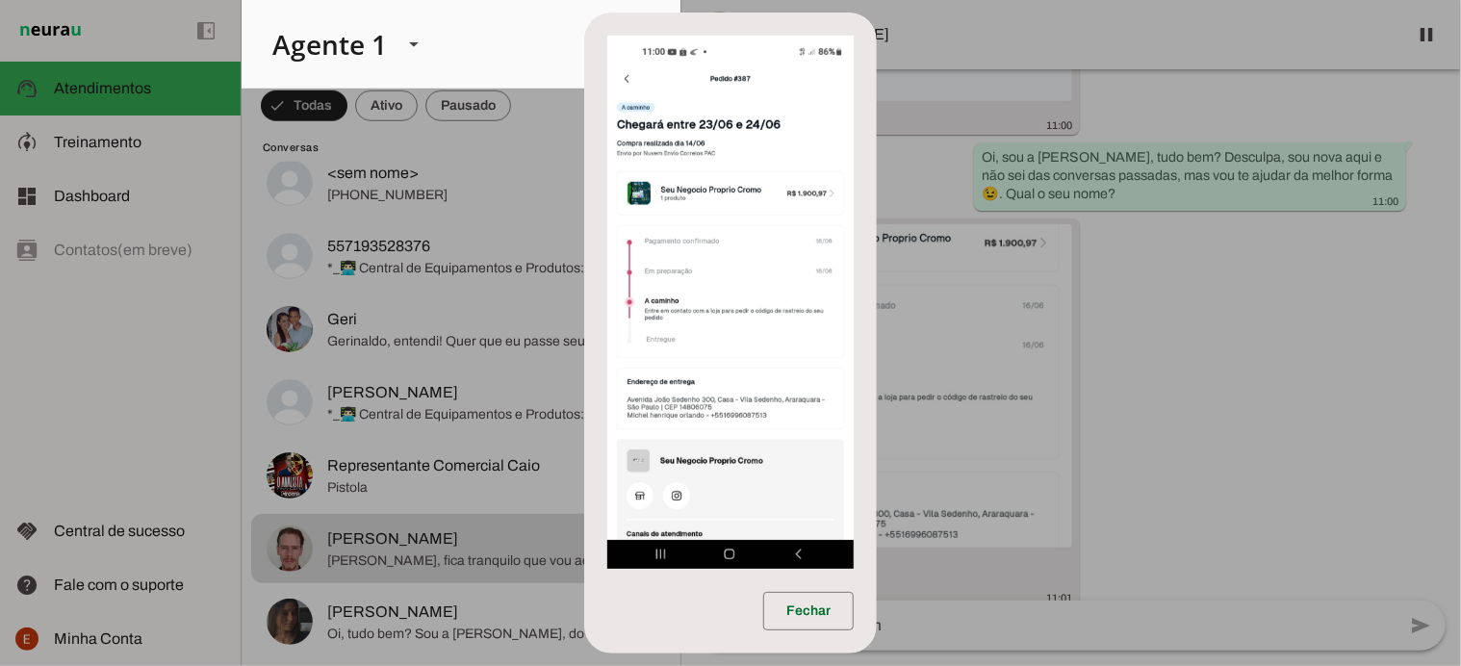
click at [877, 630] on dialog "Fechar" at bounding box center [730, 333] width 293 height 641
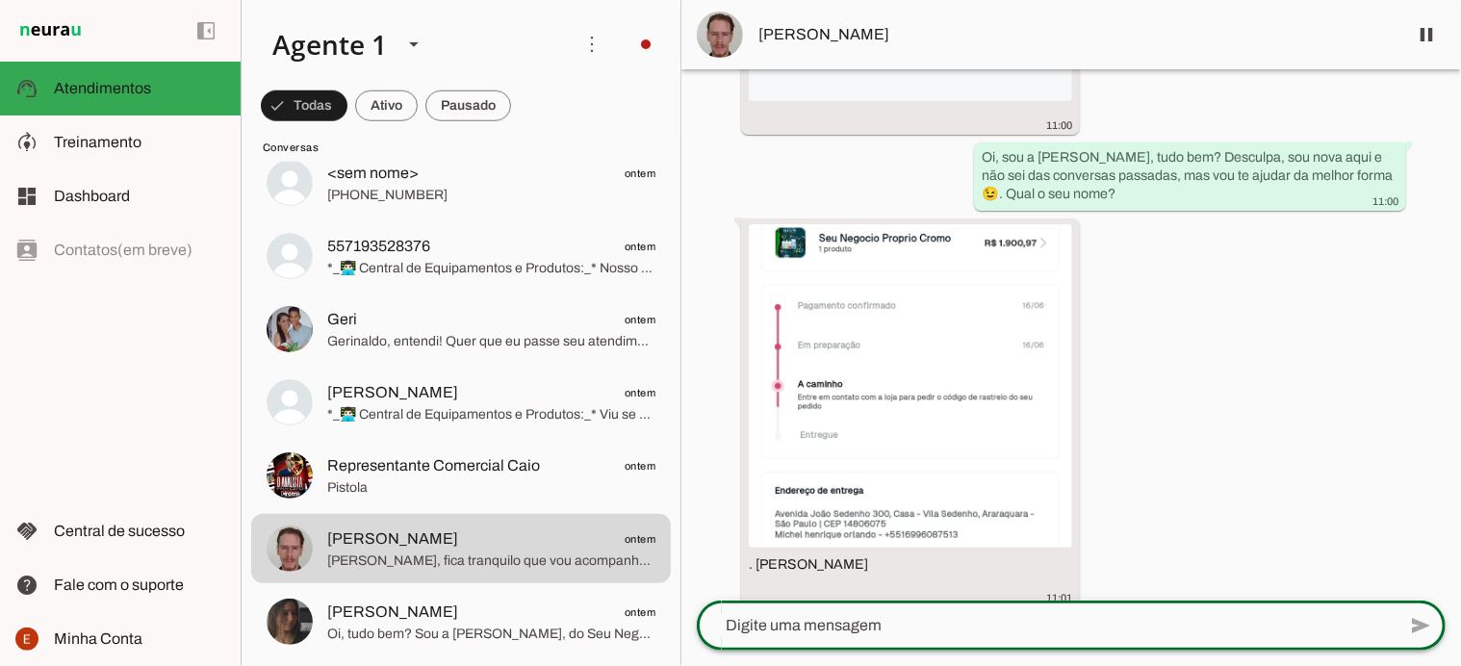
click at [938, 624] on textarea at bounding box center [1046, 625] width 699 height 23
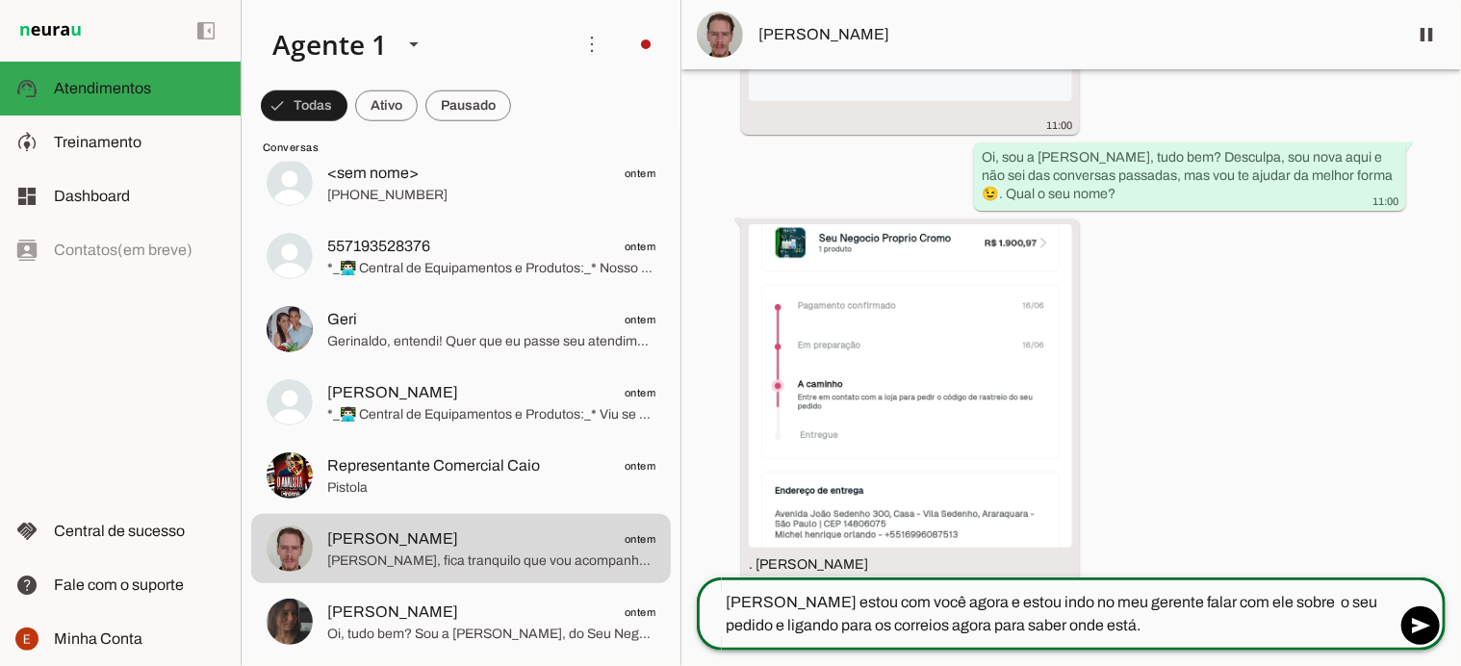
type textarea "Michel estou com você agora e estou indo no meu gerente falar com ele sobre o s…"
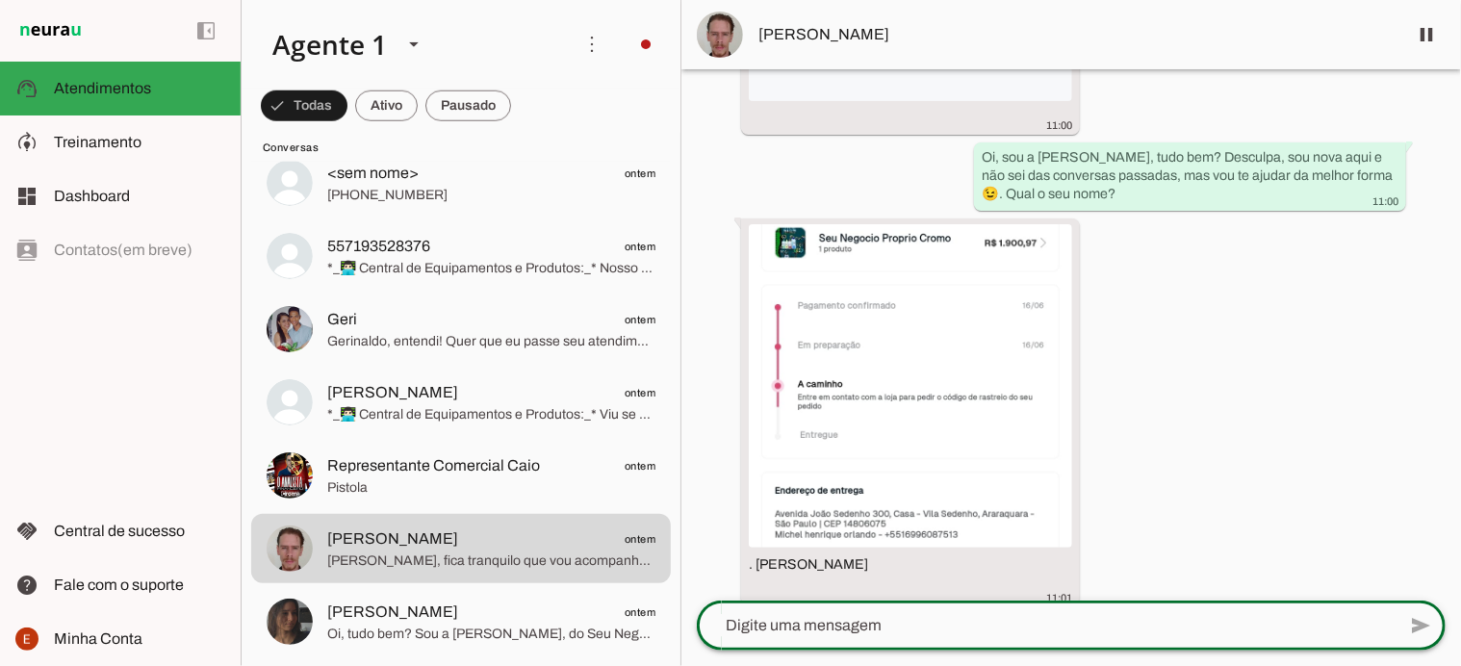
scroll to position [955, 0]
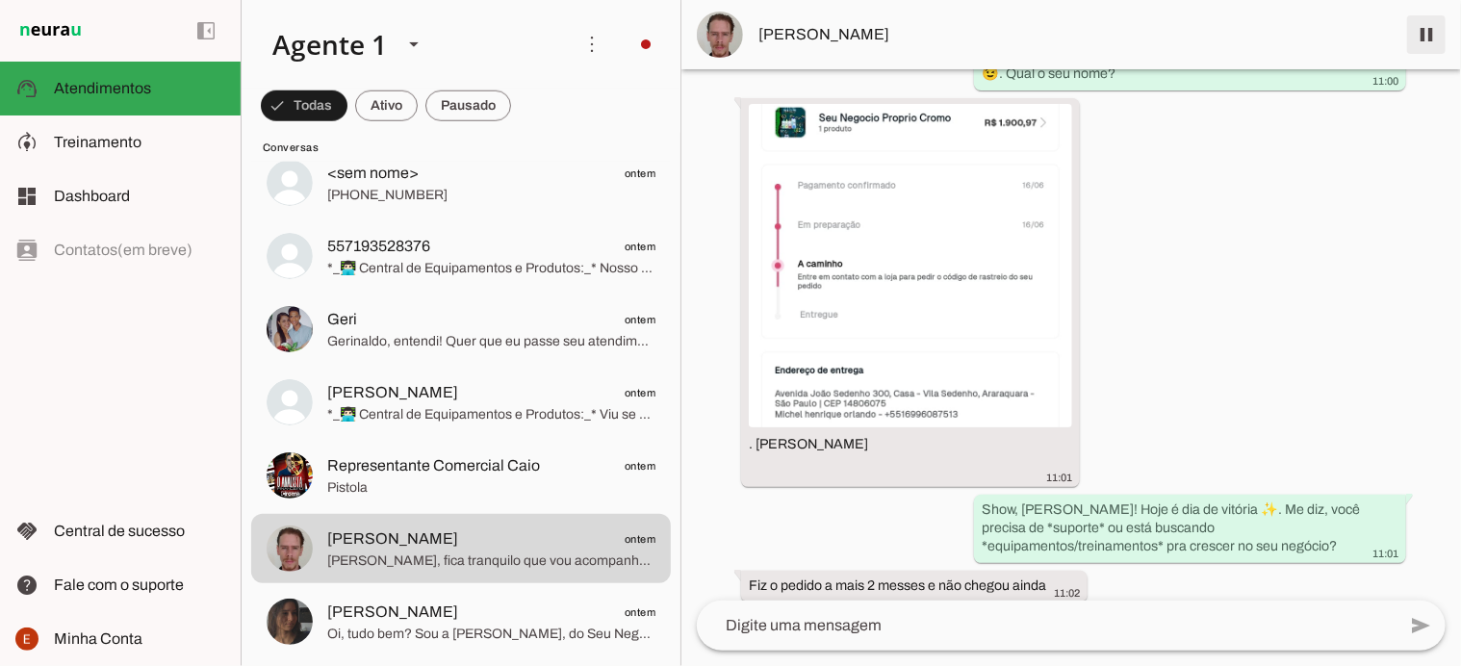
click at [1428, 38] on span at bounding box center [1426, 35] width 46 height 46
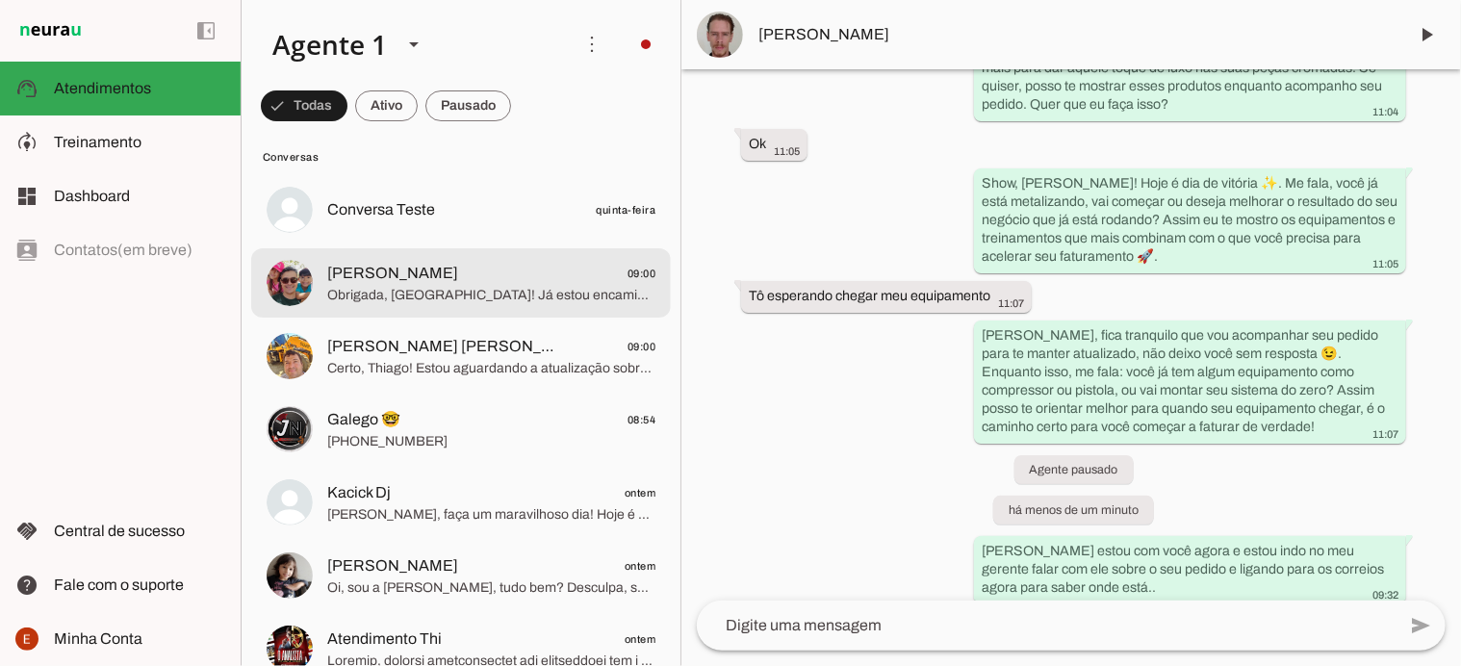
scroll to position [22, 0]
